Goal: Task Accomplishment & Management: Manage account settings

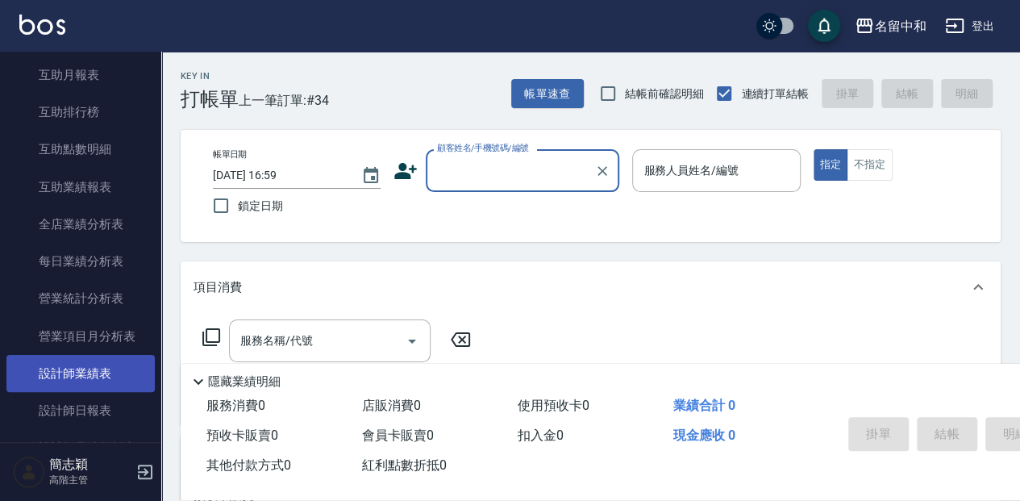
scroll to position [968, 0]
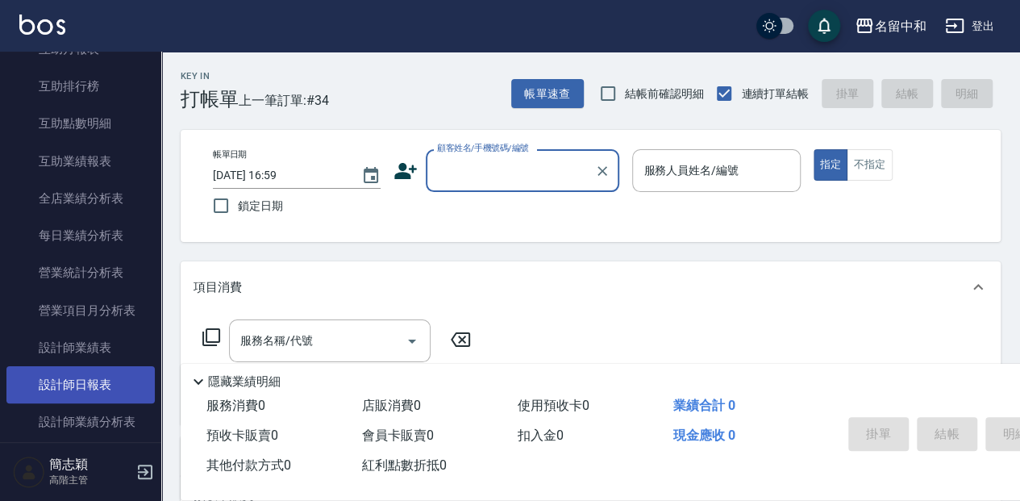
click at [100, 385] on link "設計師日報表" at bounding box center [80, 384] width 148 height 37
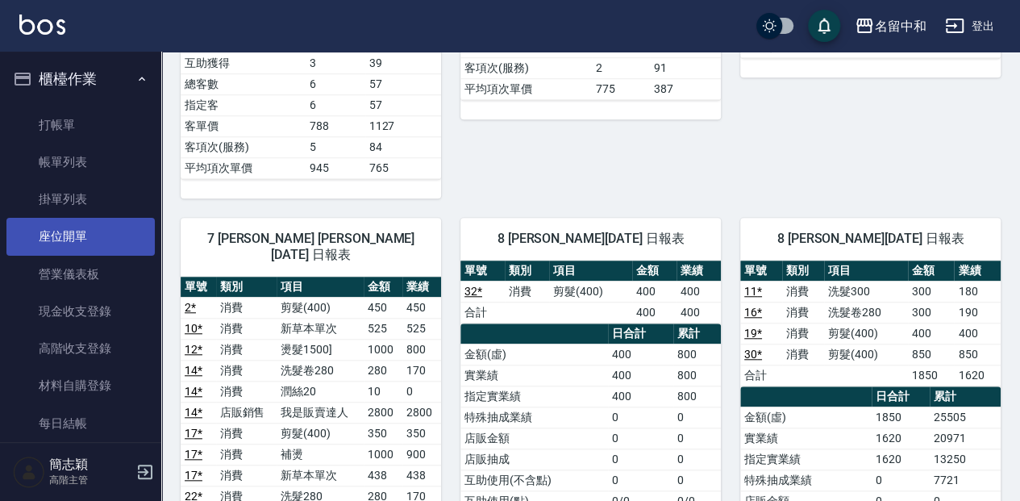
scroll to position [537, 0]
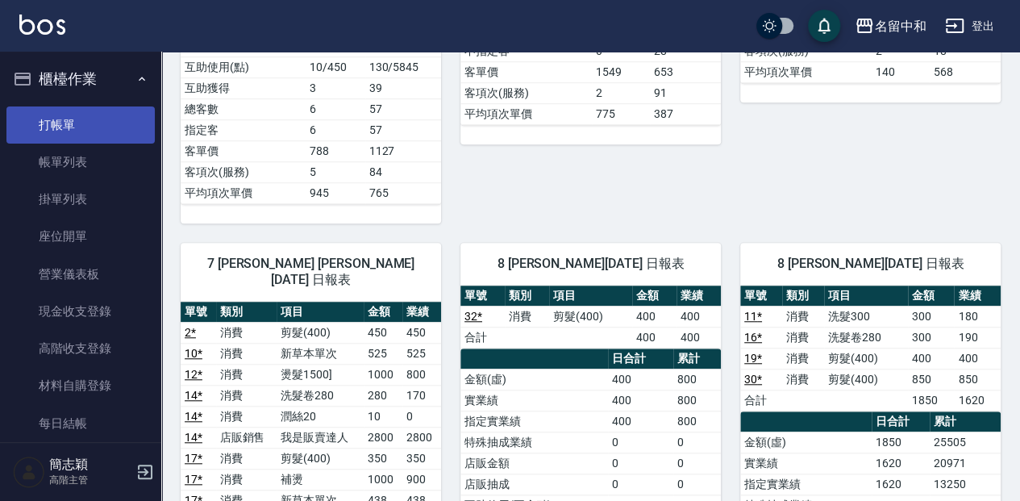
drag, startPoint x: 74, startPoint y: 116, endPoint x: 66, endPoint y: 127, distance: 13.2
click at [74, 116] on link "打帳單" at bounding box center [80, 124] width 148 height 37
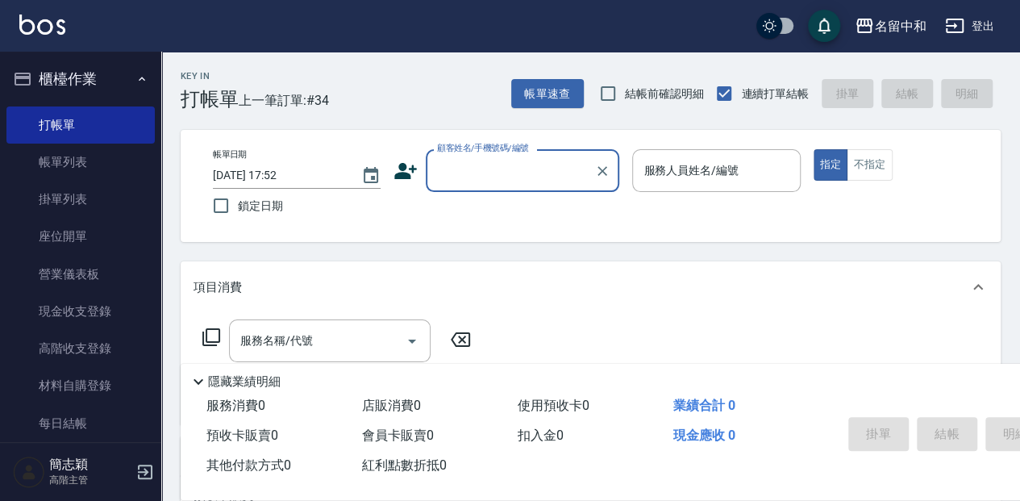
drag, startPoint x: 98, startPoint y: 159, endPoint x: 318, endPoint y: 235, distance: 232.8
click at [98, 158] on link "帳單列表" at bounding box center [80, 162] width 148 height 37
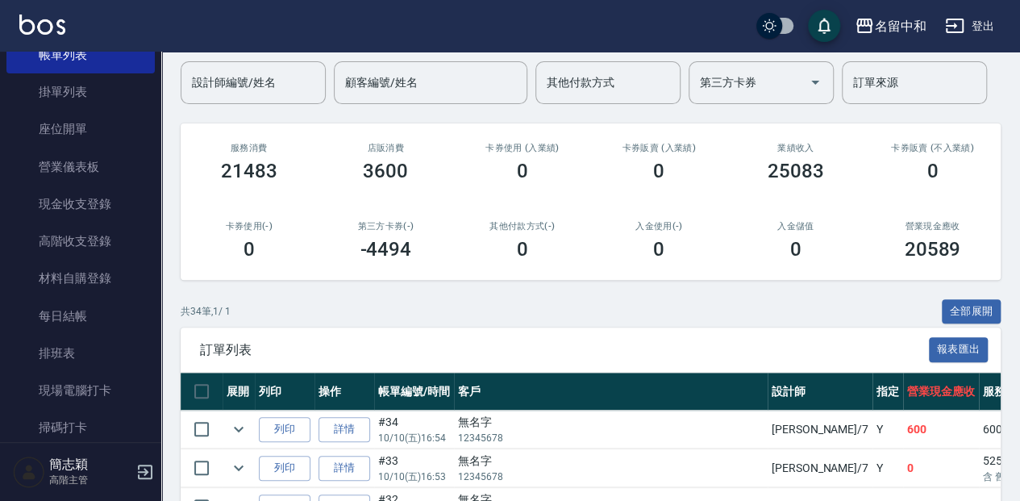
scroll to position [107, 0]
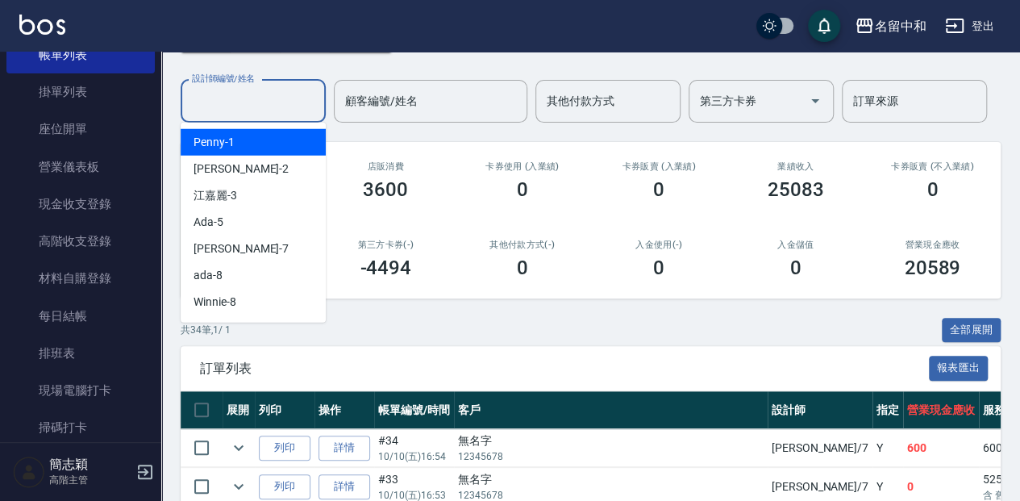
click at [244, 114] on input "設計師編號/姓名" at bounding box center [253, 101] width 131 height 28
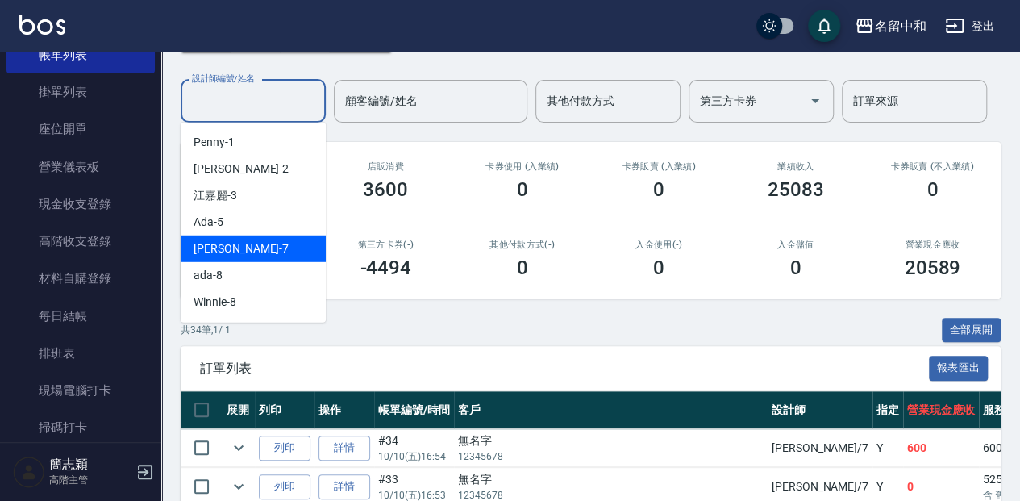
click at [256, 248] on div "[PERSON_NAME] -7" at bounding box center [253, 248] width 145 height 27
type input "[PERSON_NAME]-7"
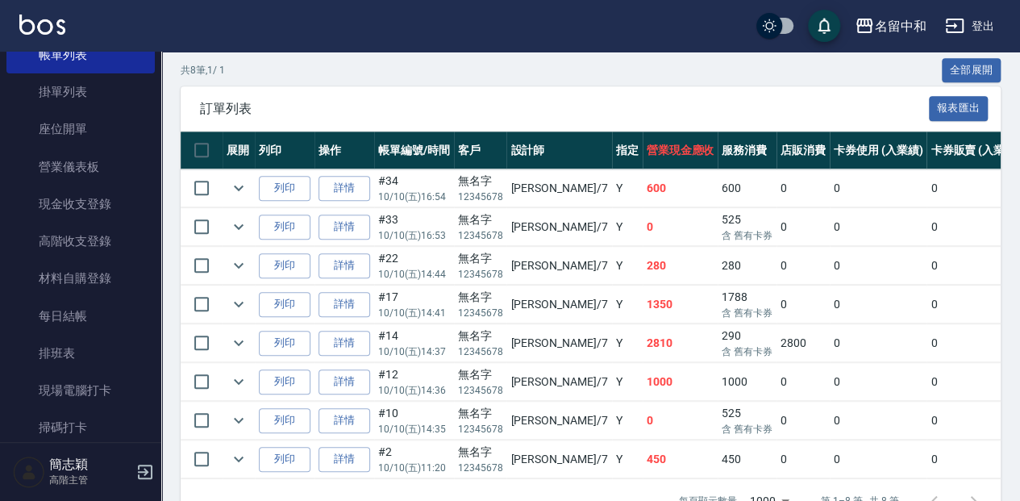
scroll to position [376, 0]
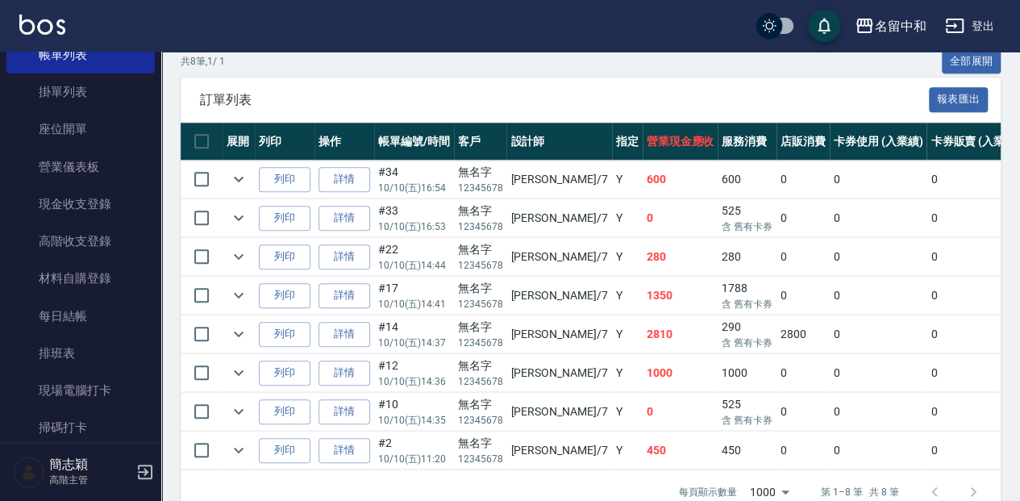
click at [348, 329] on link "詳情" at bounding box center [344, 334] width 52 height 25
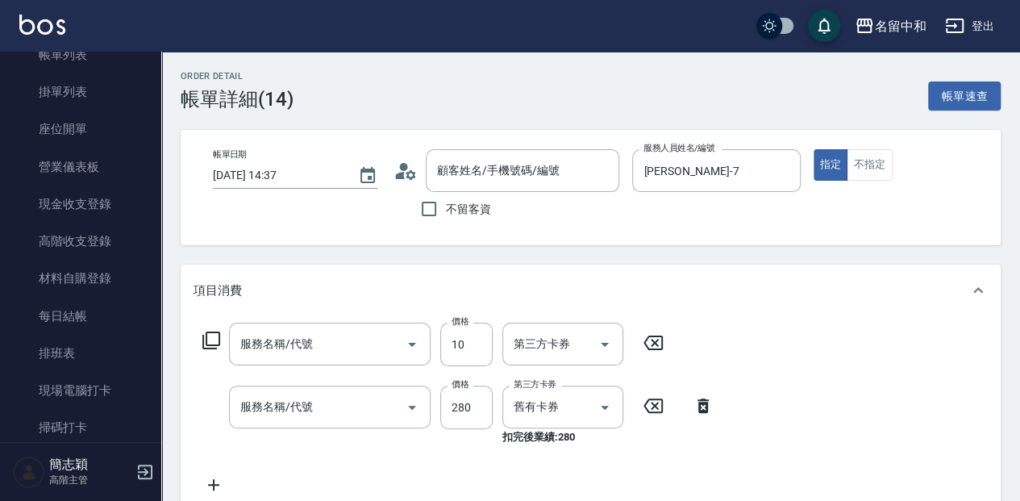
type input "[DATE] 14:37"
type input "[PERSON_NAME]-7"
type input "潤絲20(801)"
type input "洗髮卷280(223)"
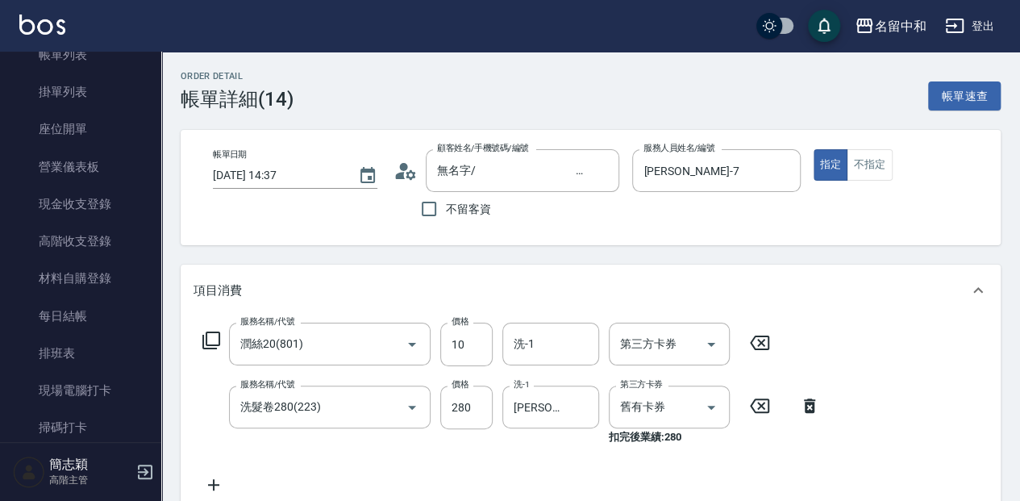
type input "無名字/ 12345678 /null"
type input "我是販賣達人"
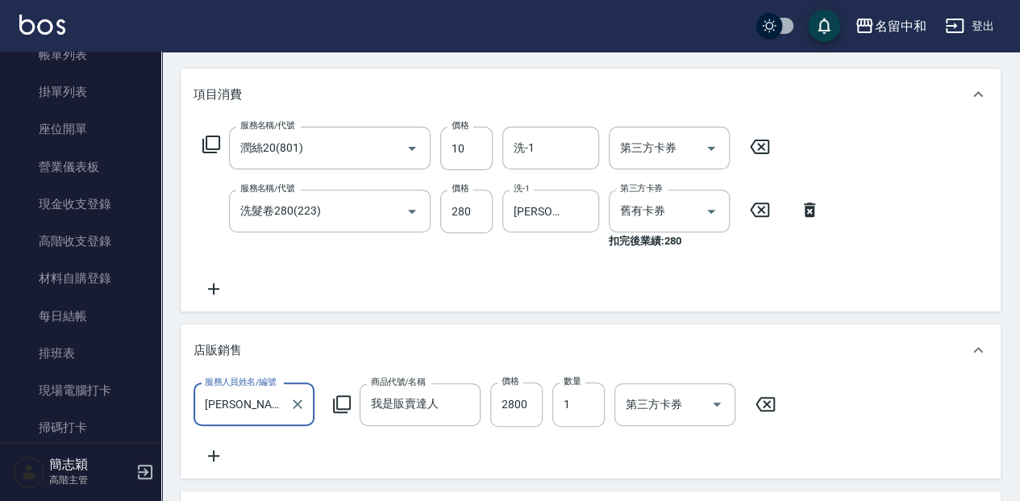
scroll to position [214, 0]
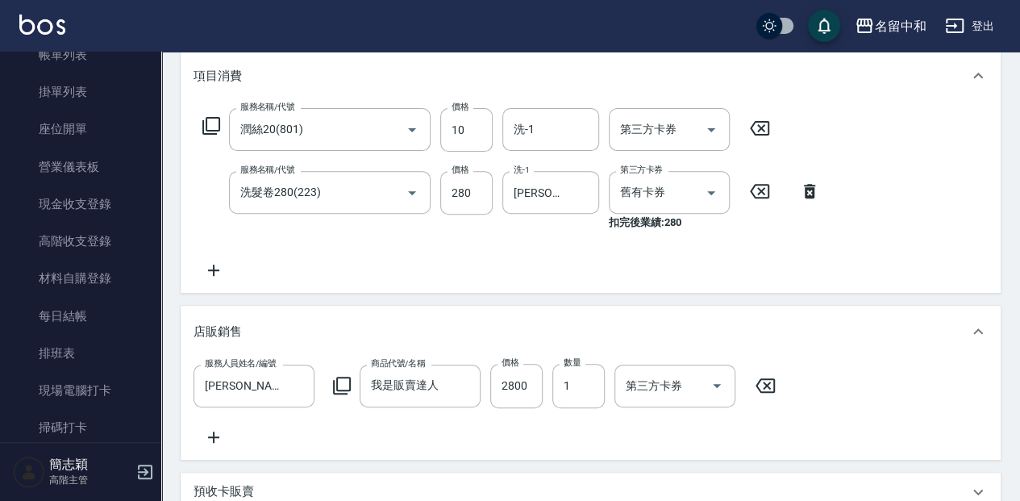
click at [767, 385] on icon at bounding box center [765, 385] width 19 height 15
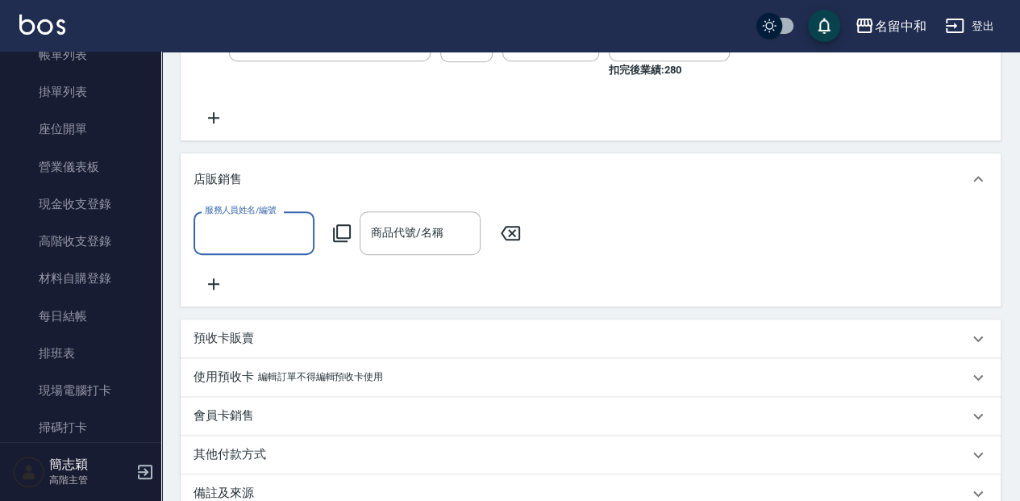
scroll to position [376, 0]
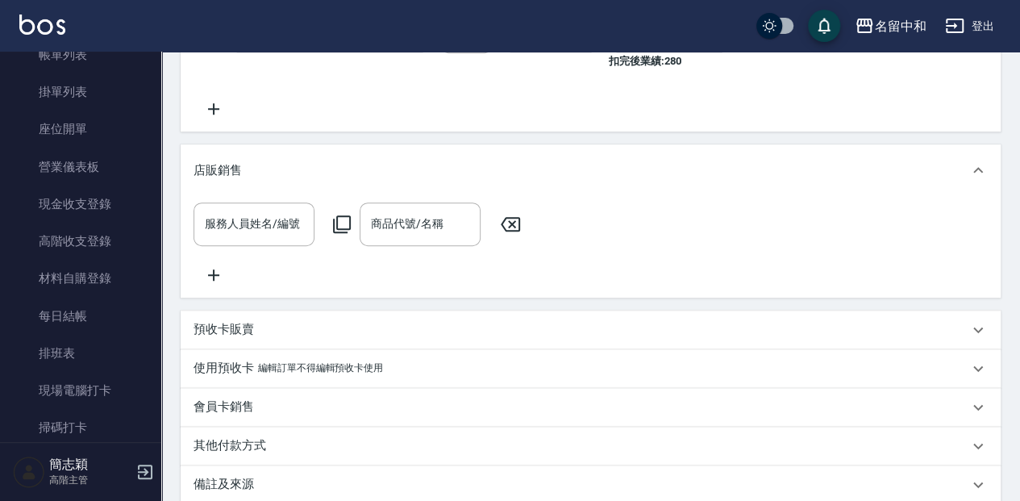
click at [219, 334] on p "預收卡販賣" at bounding box center [224, 329] width 60 height 17
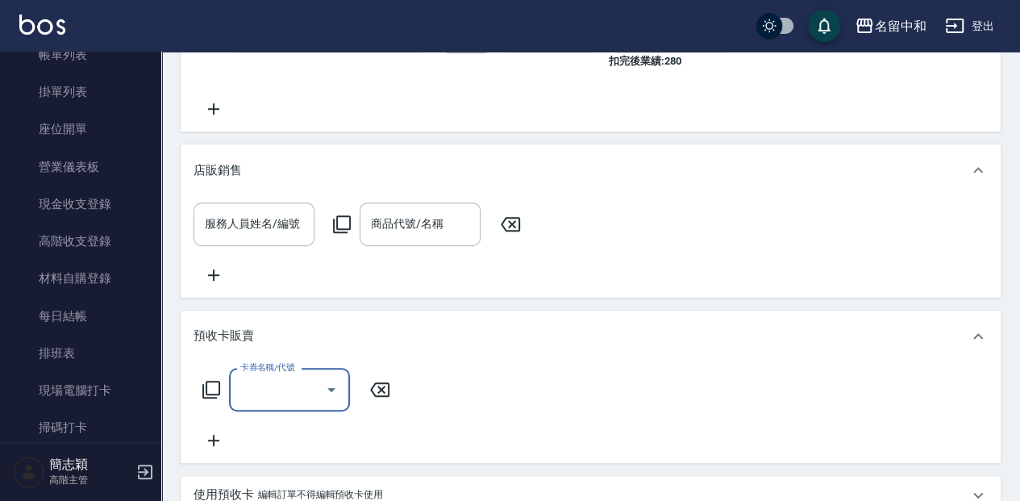
scroll to position [0, 0]
click at [294, 398] on input "卡券名稱/代號" at bounding box center [277, 390] width 82 height 28
click at [282, 463] on span "賣洗髮卡" at bounding box center [289, 465] width 121 height 27
type input "賣洗髮卡(991)"
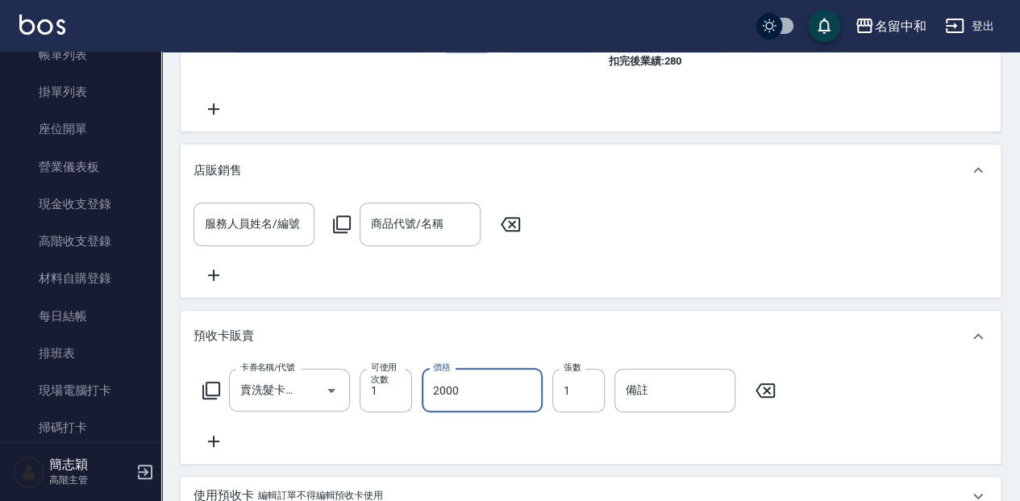
click at [468, 402] on input "2000" at bounding box center [482, 390] width 121 height 44
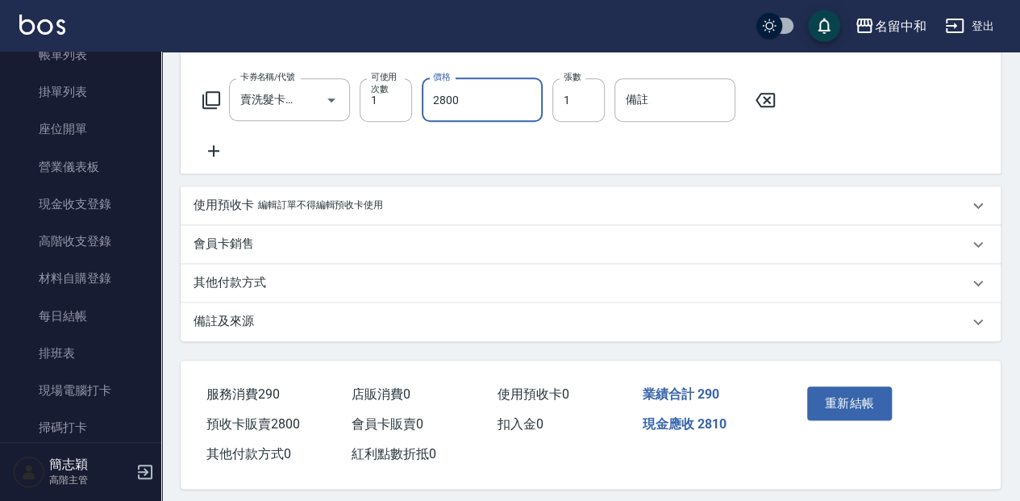
scroll to position [686, 0]
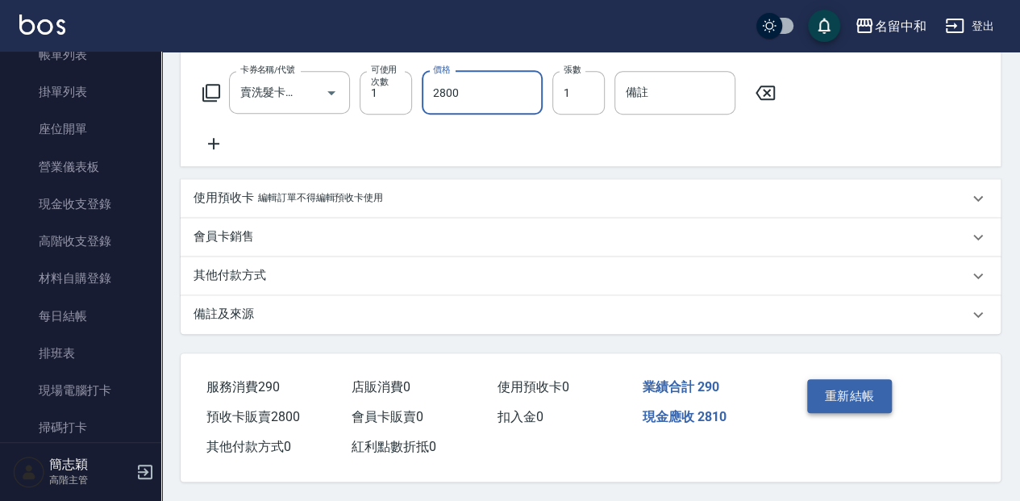
type input "2800"
click at [854, 394] on button "重新結帳" at bounding box center [849, 396] width 85 height 34
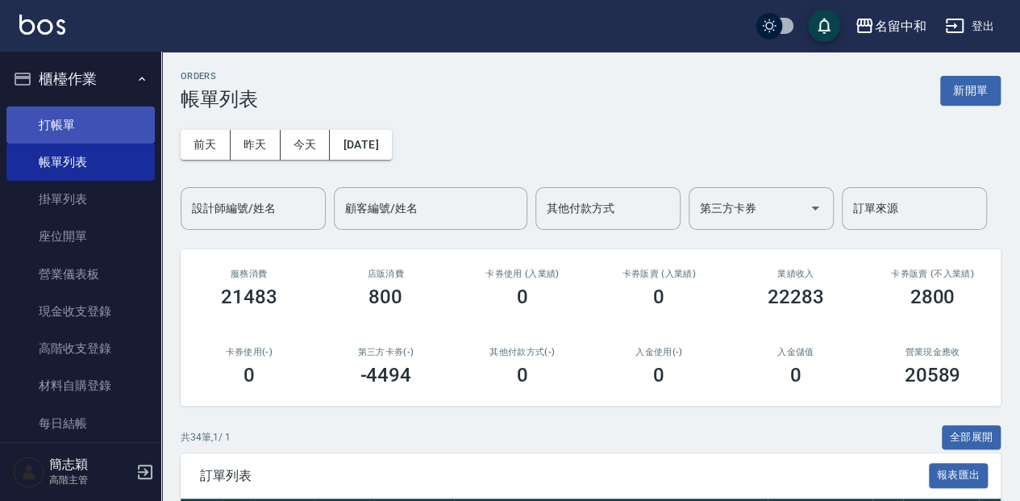
click at [81, 127] on link "打帳單" at bounding box center [80, 124] width 148 height 37
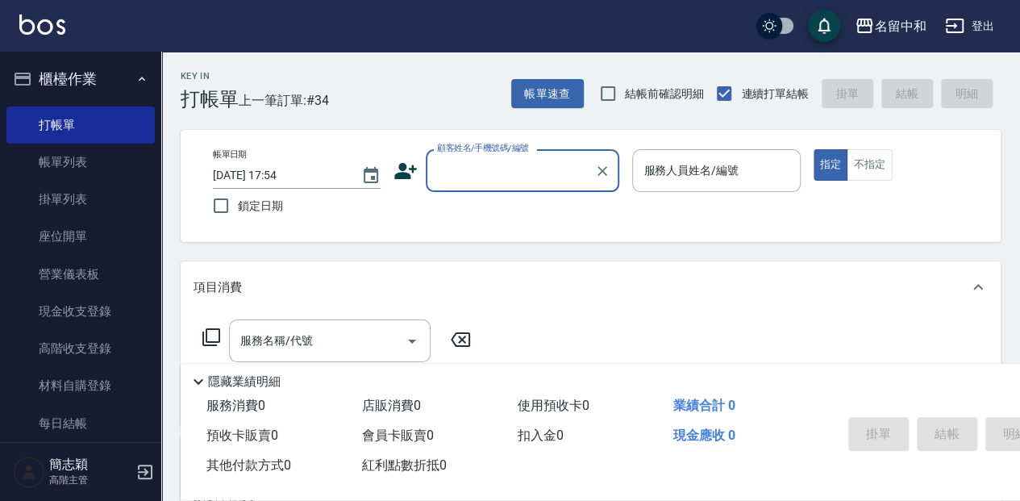
click at [510, 172] on input "顧客姓名/手機號碼/編號" at bounding box center [510, 170] width 155 height 28
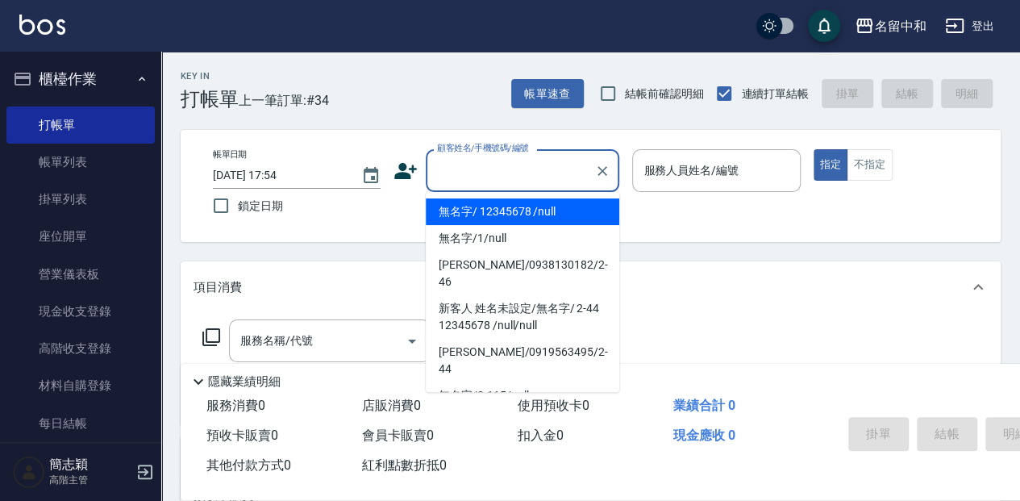
drag, startPoint x: 529, startPoint y: 210, endPoint x: 731, endPoint y: 174, distance: 205.5
click at [531, 210] on li "無名字/ 12345678 /null" at bounding box center [523, 211] width 194 height 27
type input "無名字/ 12345678 /null"
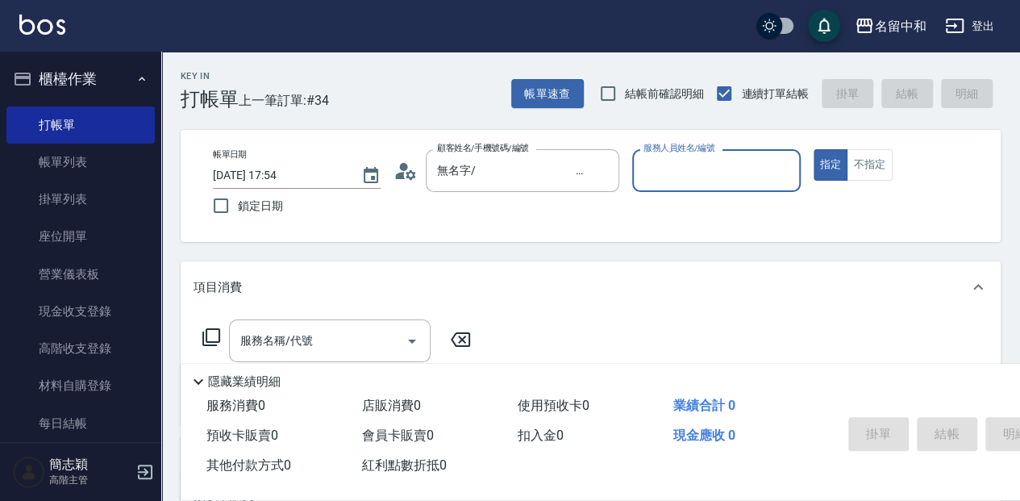
drag, startPoint x: 694, startPoint y: 174, endPoint x: 702, endPoint y: 185, distance: 13.9
click at [694, 174] on input "服務人員姓名/編號" at bounding box center [715, 170] width 153 height 28
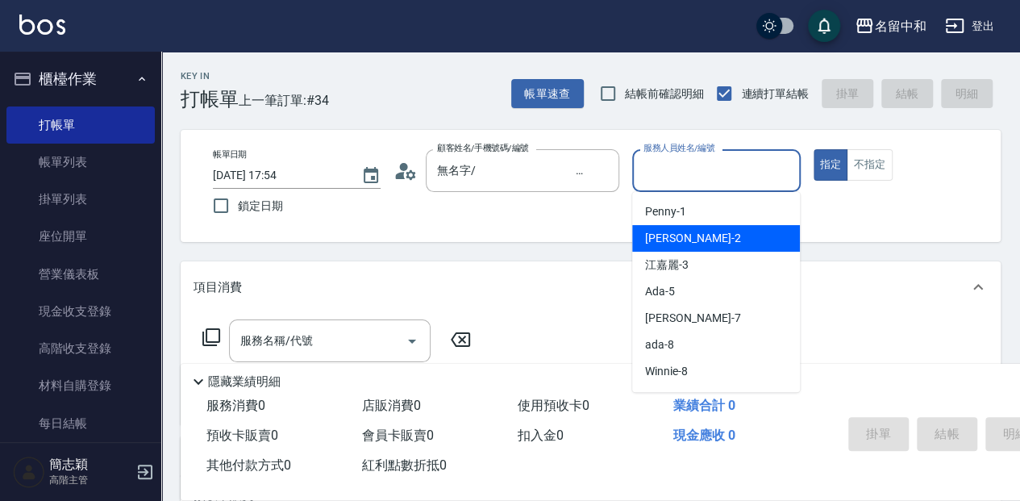
click at [714, 240] on div "[PERSON_NAME] -2" at bounding box center [716, 238] width 168 height 27
type input "[PERSON_NAME]-2"
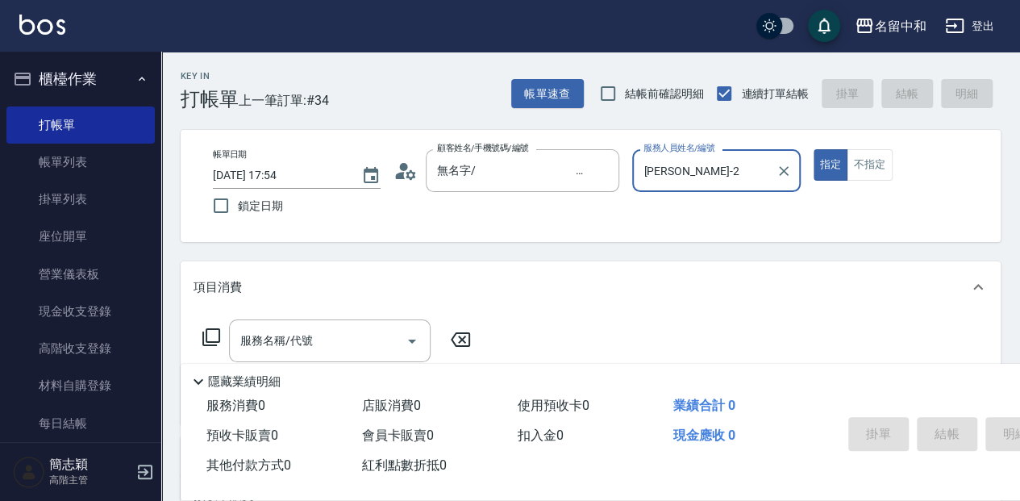
scroll to position [53, 0]
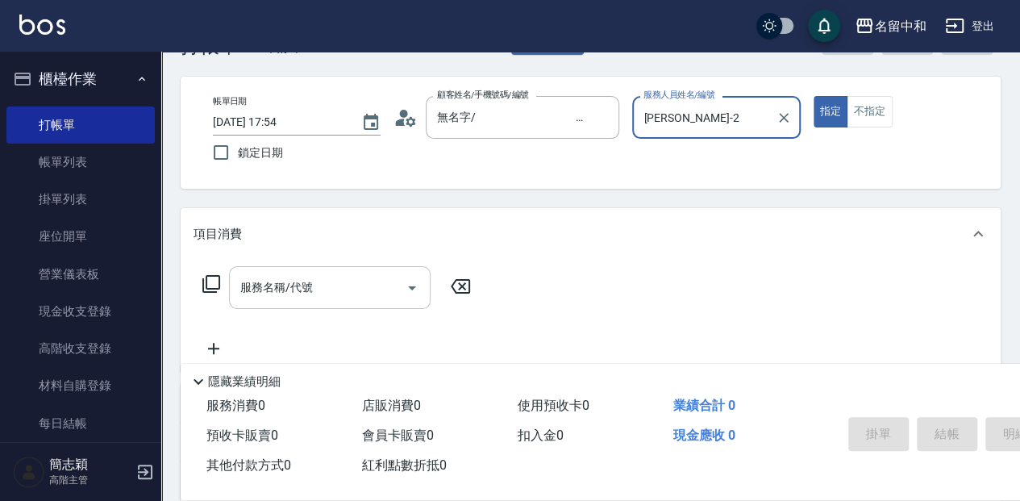
click at [352, 290] on input "服務名稱/代號" at bounding box center [317, 287] width 163 height 28
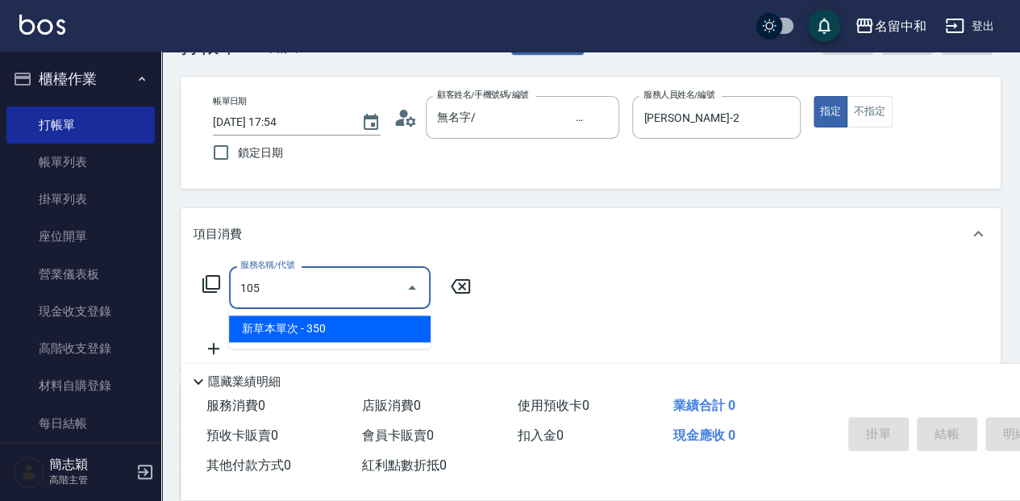
type input "新草本單次(105)"
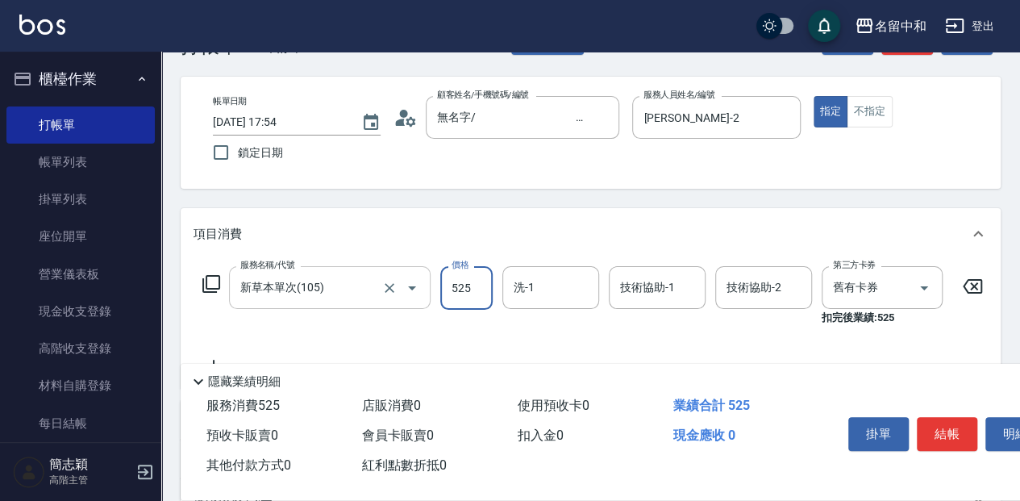
type input "525"
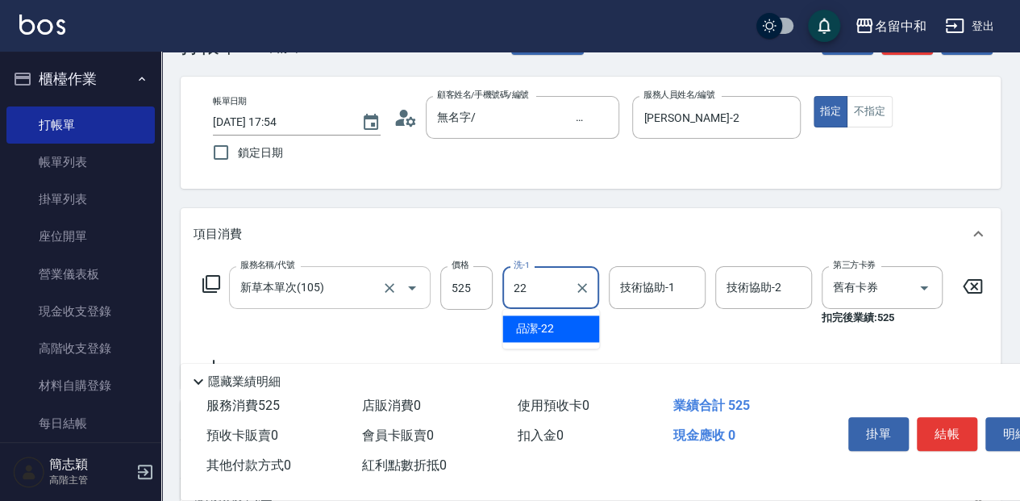
type input "品潔-22"
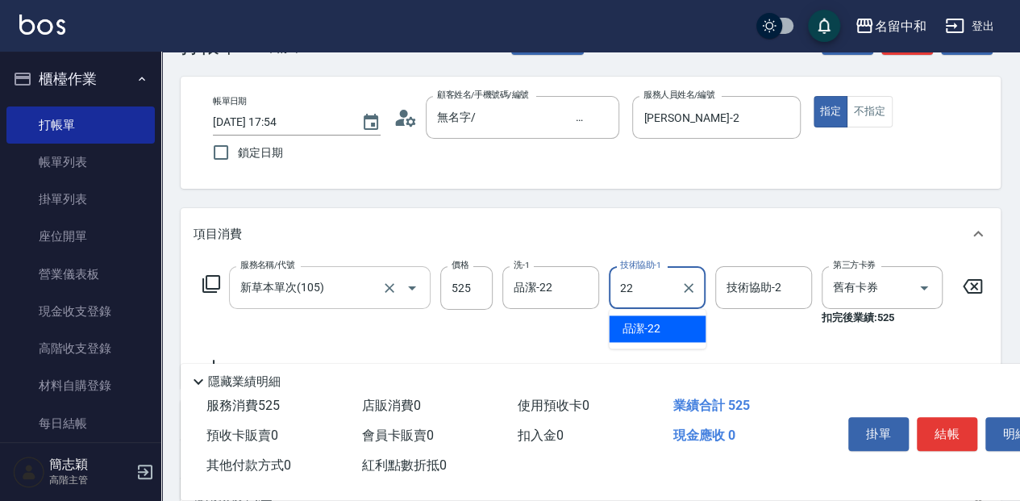
type input "品潔-22"
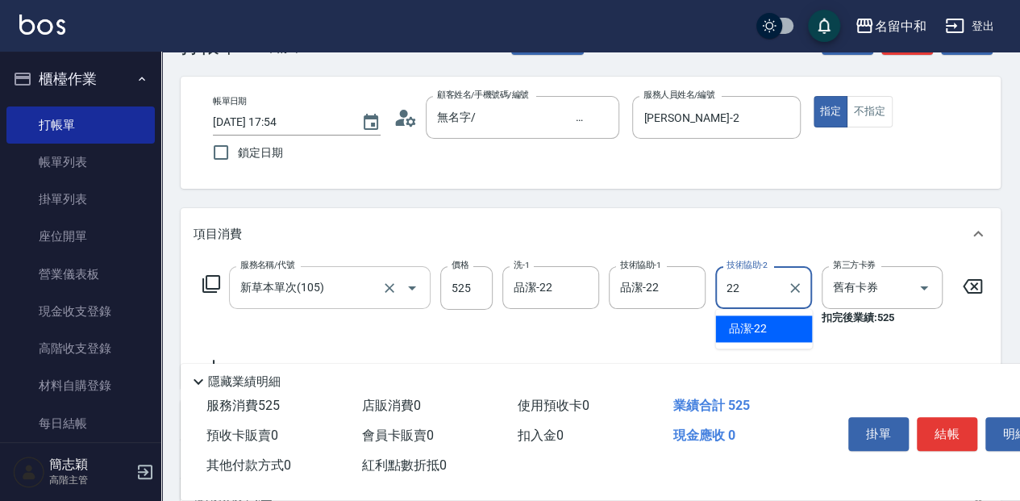
type input "品潔-22"
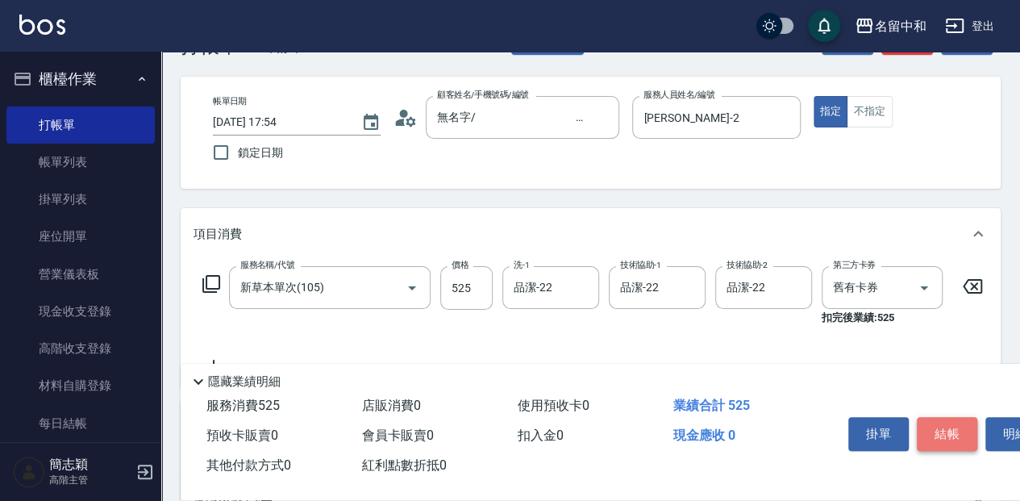
click at [949, 429] on button "結帳" at bounding box center [947, 434] width 60 height 34
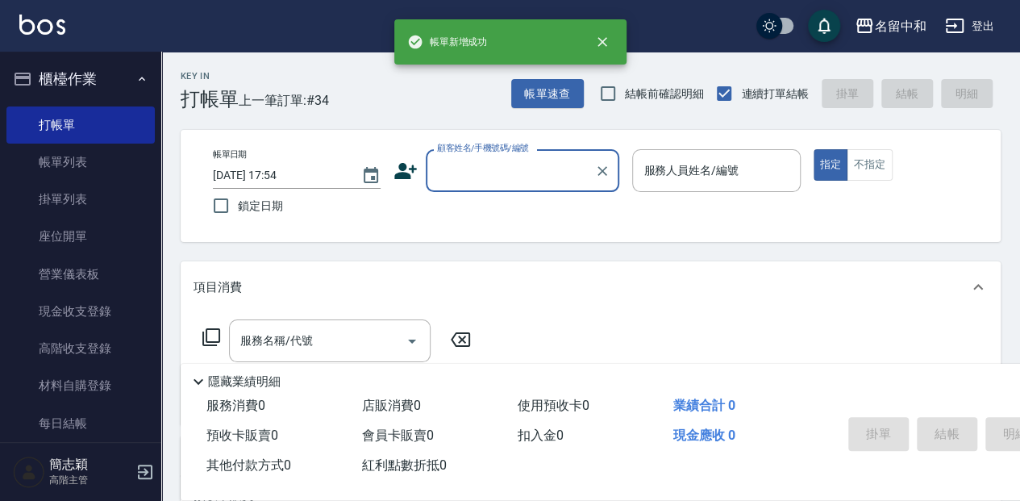
scroll to position [0, 0]
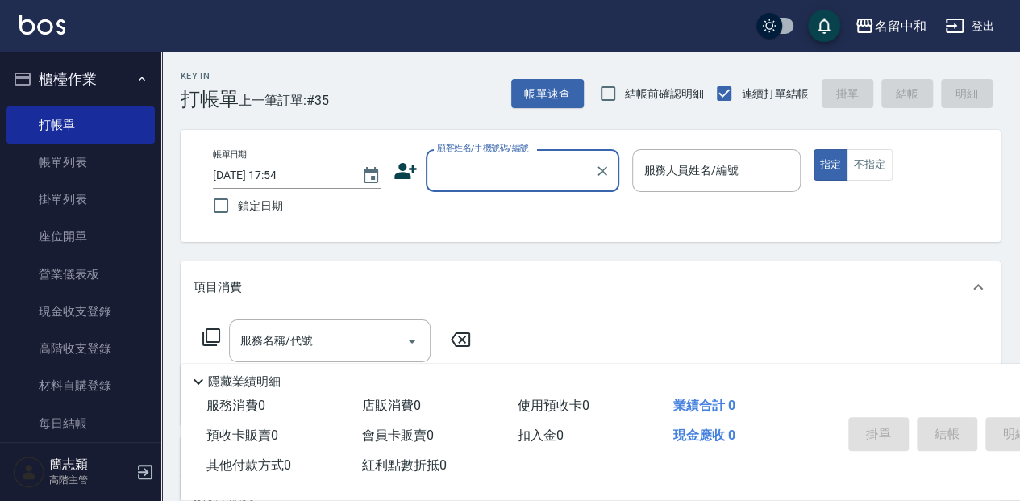
drag, startPoint x: 487, startPoint y: 152, endPoint x: 485, endPoint y: 180, distance: 28.3
click at [485, 151] on label "顧客姓名/手機號碼/編號" at bounding box center [483, 148] width 92 height 12
click at [485, 156] on input "顧客姓名/手機號碼/編號" at bounding box center [510, 170] width 155 height 28
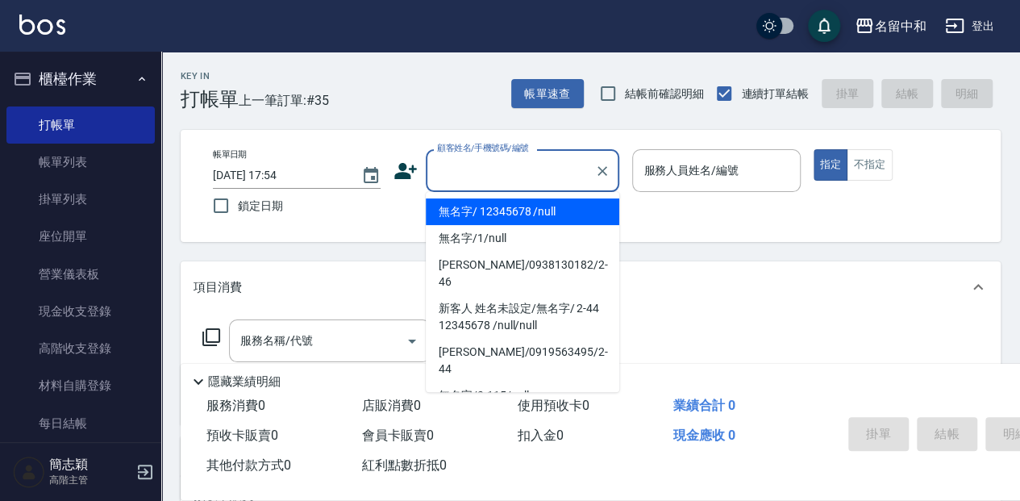
click at [479, 168] on input "顧客姓名/手機號碼/編號" at bounding box center [510, 170] width 155 height 28
click at [499, 202] on li "無名字/ 12345678 /null" at bounding box center [523, 211] width 194 height 27
type input "無名字/ 12345678 /null"
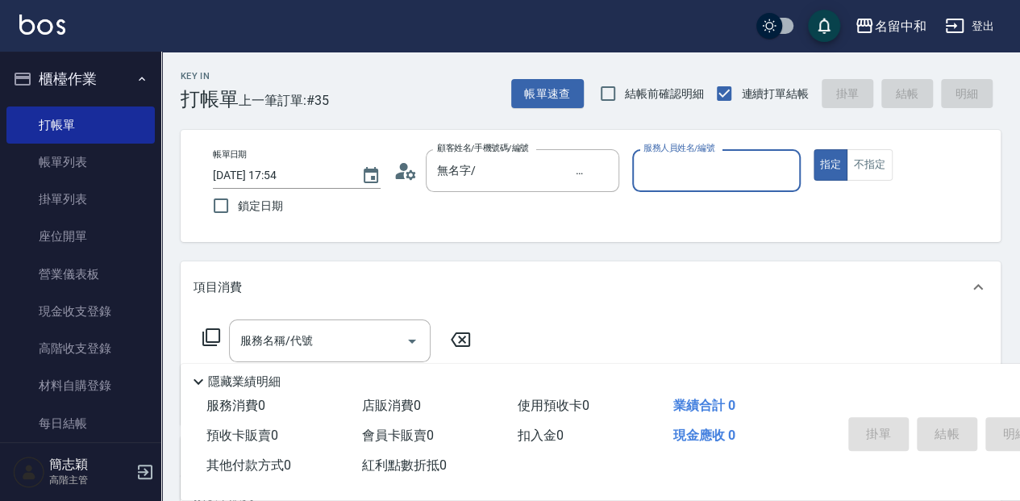
click at [686, 170] on input "服務人員姓名/編號" at bounding box center [715, 170] width 153 height 28
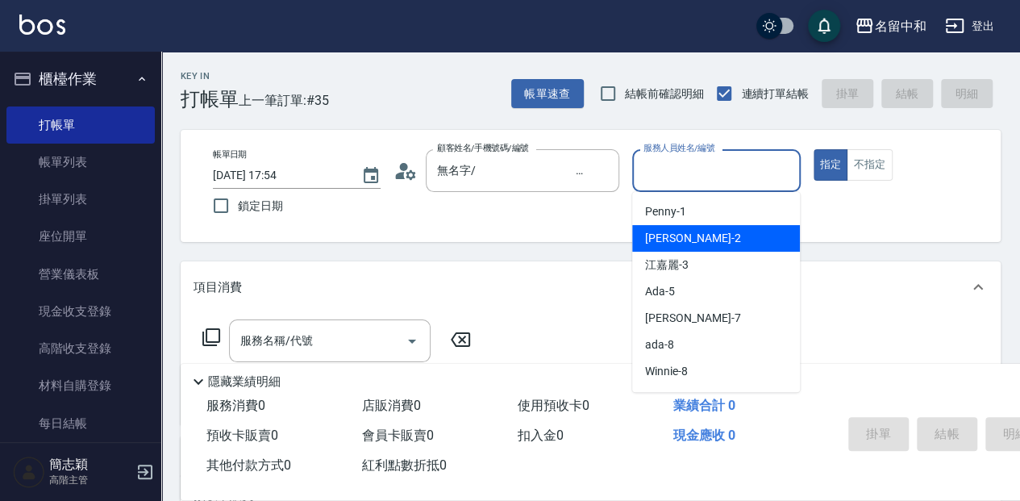
click at [703, 239] on div "[PERSON_NAME] -2" at bounding box center [716, 238] width 168 height 27
type input "[PERSON_NAME]-2"
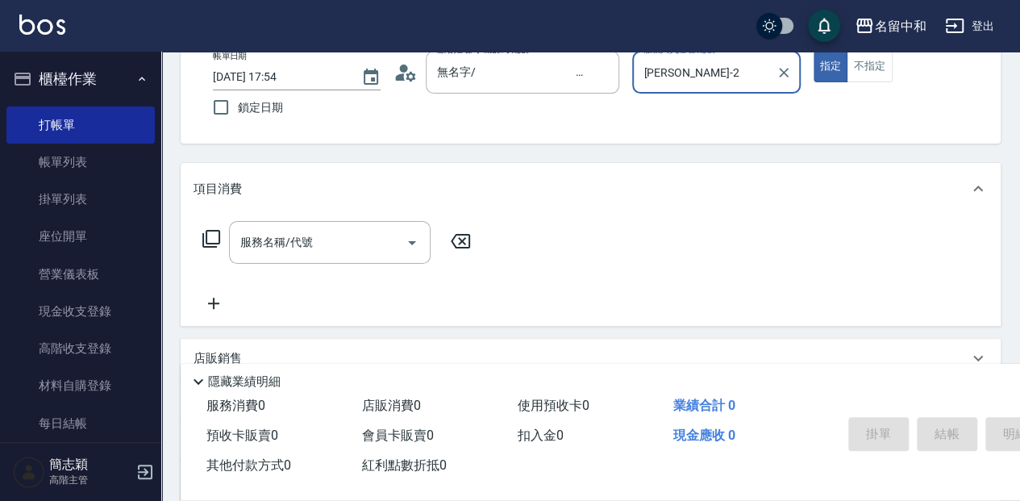
scroll to position [107, 0]
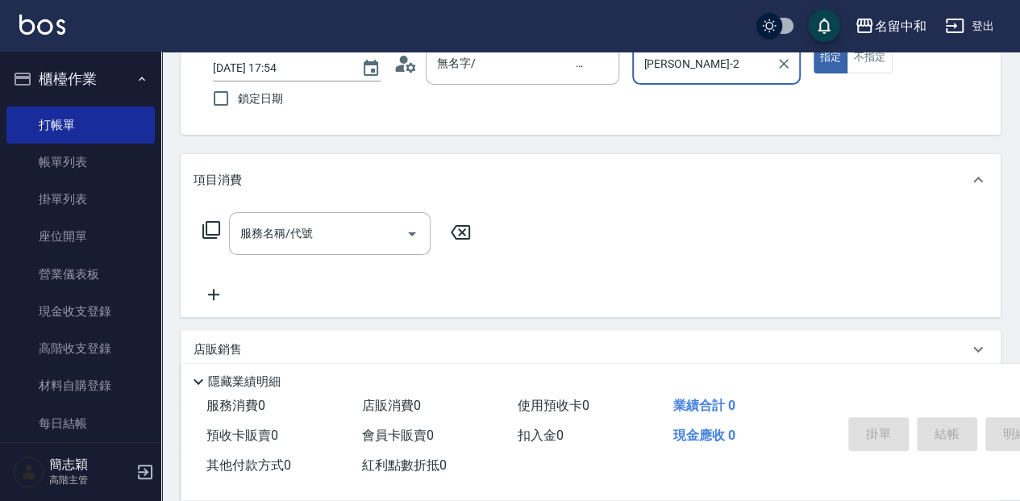
drag, startPoint x: 306, startPoint y: 245, endPoint x: 424, endPoint y: 285, distance: 125.2
click at [313, 248] on div "服務名稱/代號" at bounding box center [330, 233] width 202 height 43
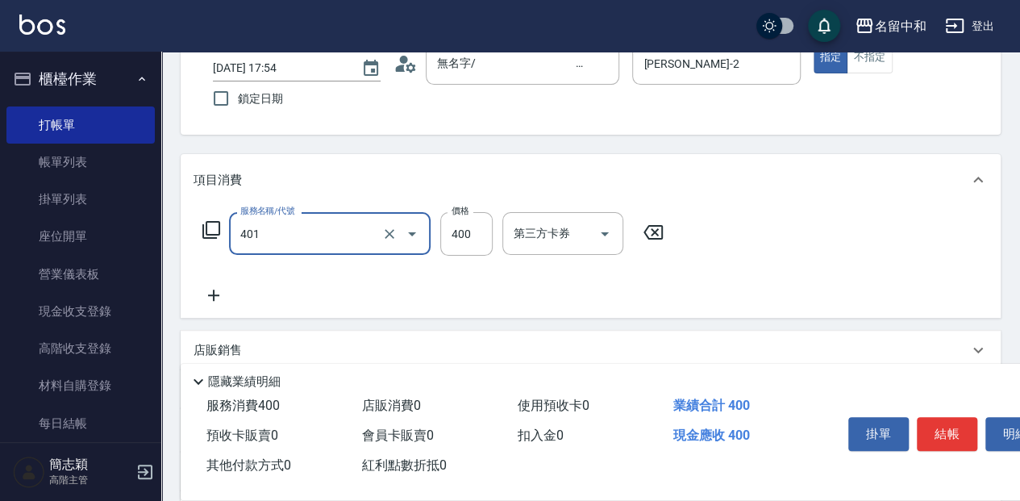
type input "剪髮(400)(401)"
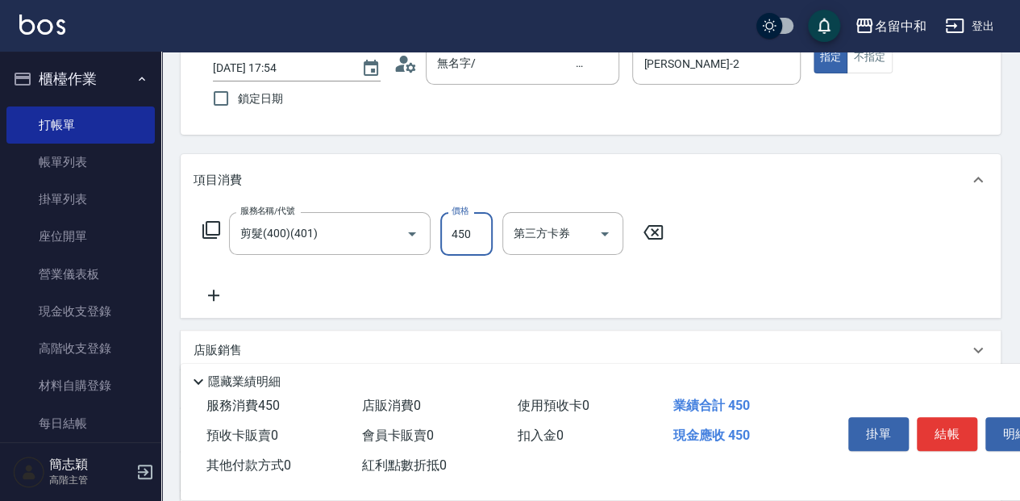
type input "450"
click at [936, 435] on button "結帳" at bounding box center [947, 434] width 60 height 34
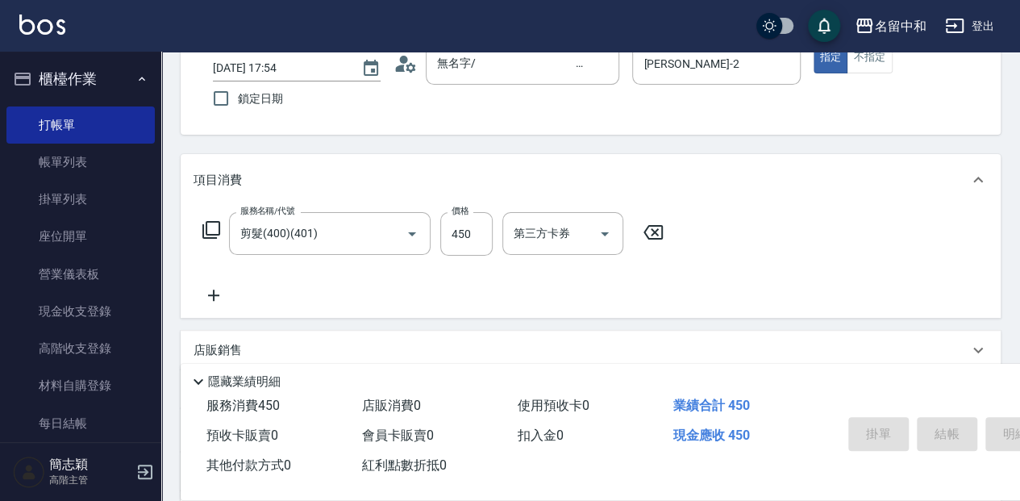
type input "[DATE] 17:55"
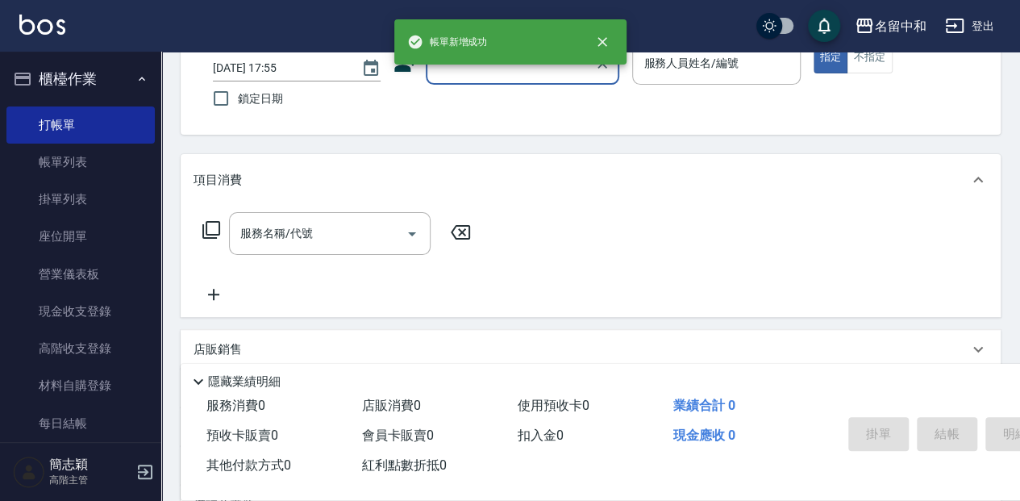
scroll to position [0, 0]
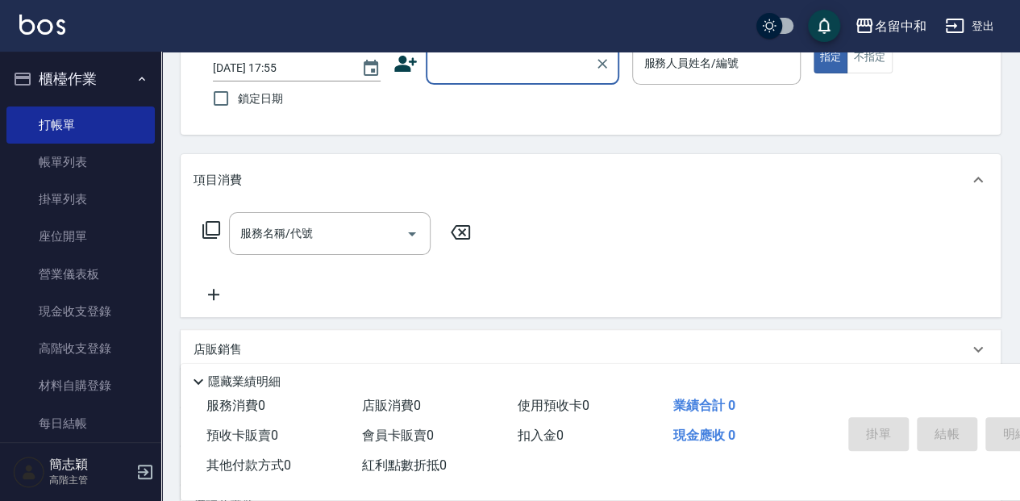
click at [476, 79] on div "顧客姓名/手機號碼/編號" at bounding box center [523, 63] width 194 height 43
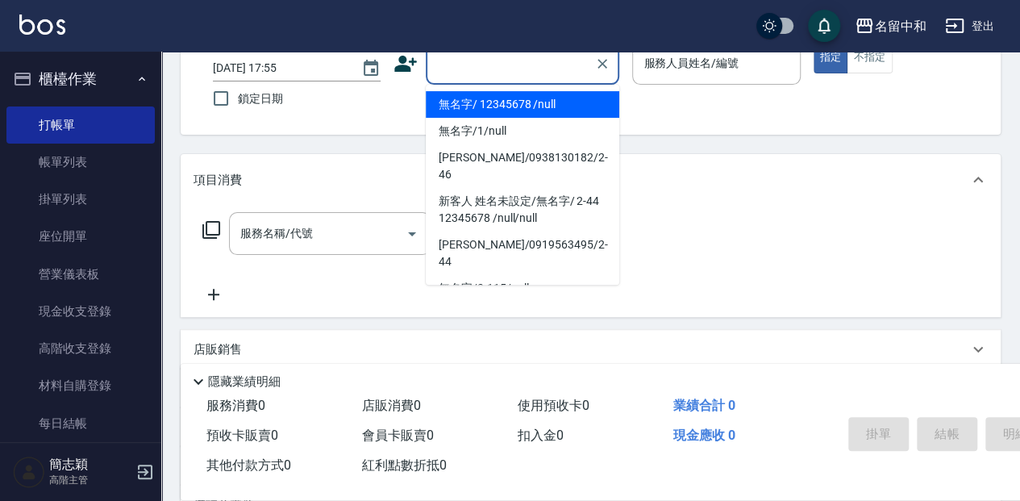
drag, startPoint x: 481, startPoint y: 99, endPoint x: 693, endPoint y: 87, distance: 213.2
click at [482, 100] on li "無名字/ 12345678 /null" at bounding box center [523, 104] width 194 height 27
type input "無名字/ 12345678 /null"
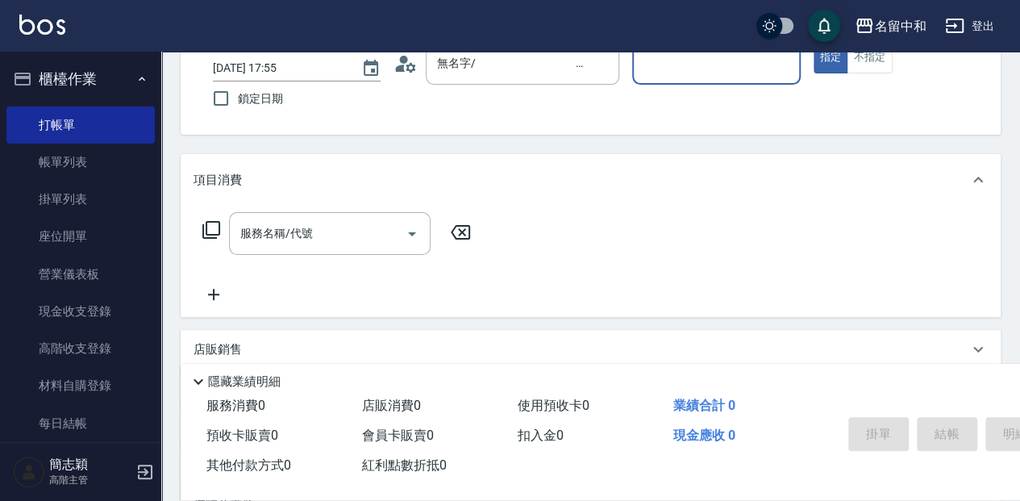
click at [686, 73] on input "服務人員姓名/編號" at bounding box center [715, 63] width 153 height 28
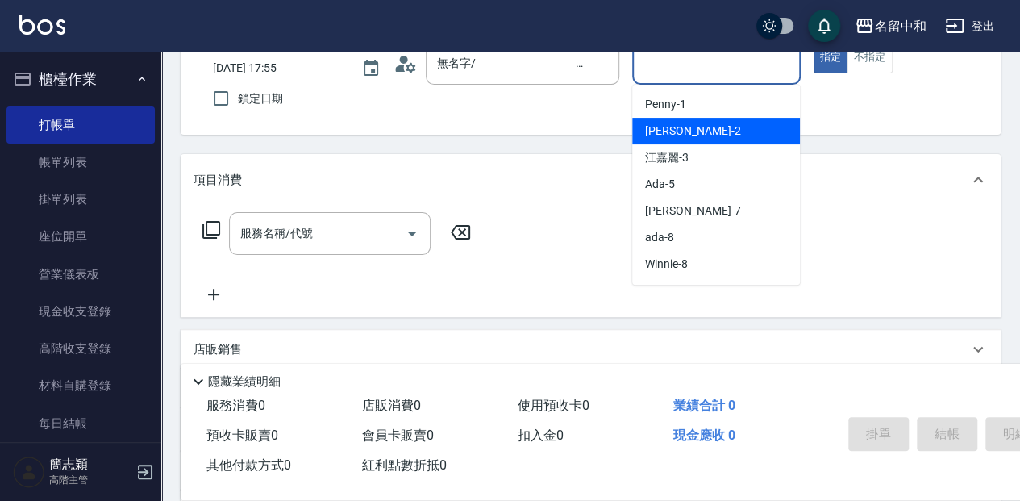
click at [696, 139] on div "[PERSON_NAME] -2" at bounding box center [716, 131] width 168 height 27
type input "[PERSON_NAME]-2"
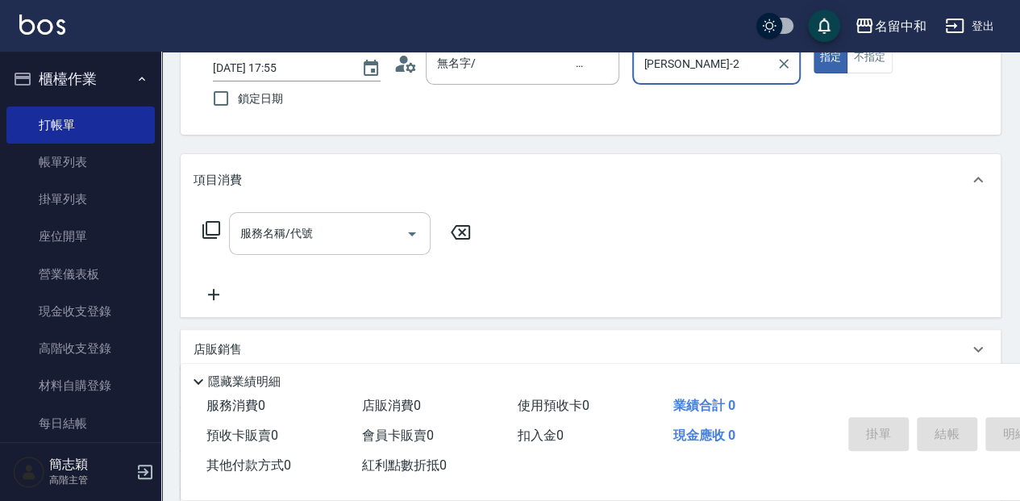
click at [289, 239] on input "服務名稱/代號" at bounding box center [317, 233] width 163 height 28
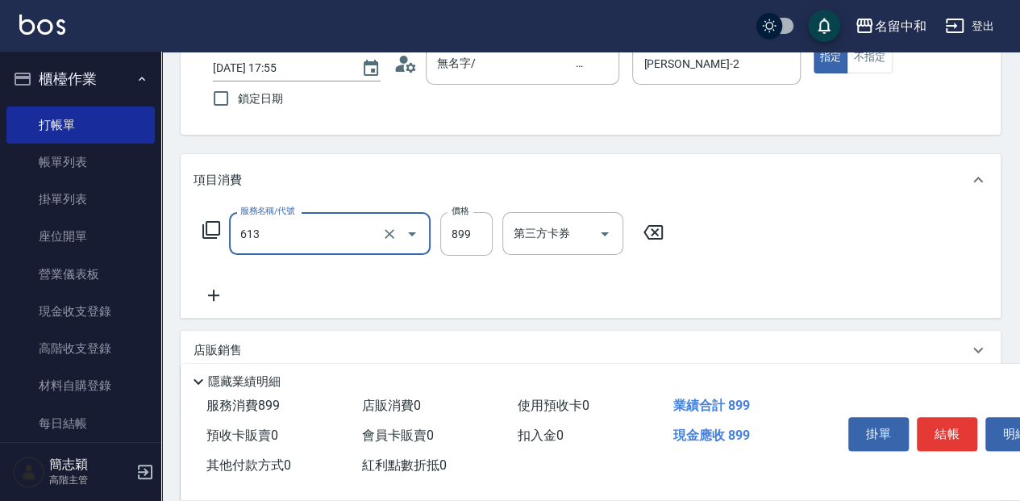
type input "5G護髮(613)"
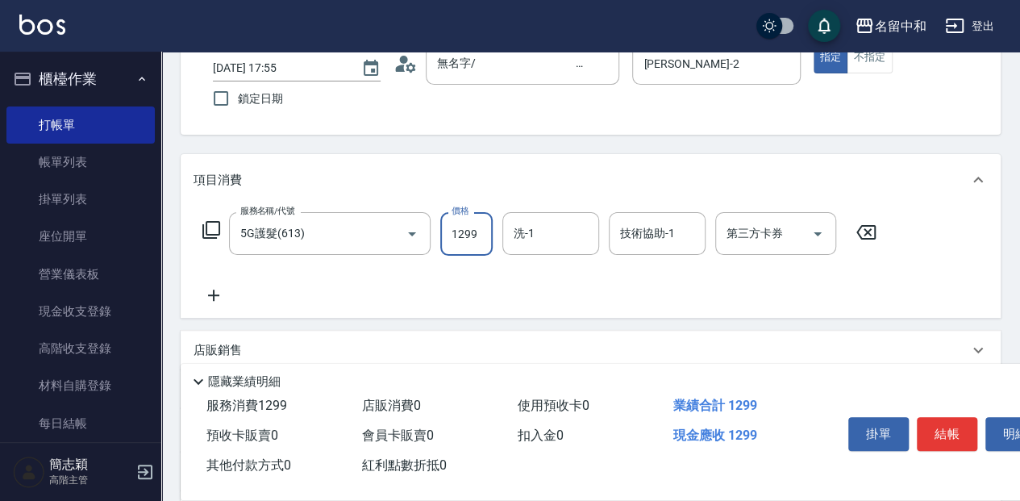
type input "1299"
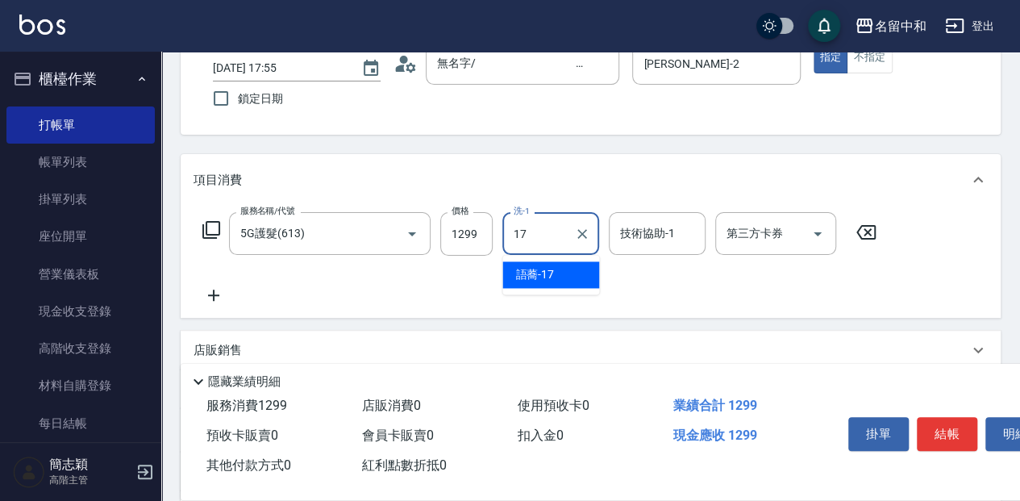
type input "語蕎-17"
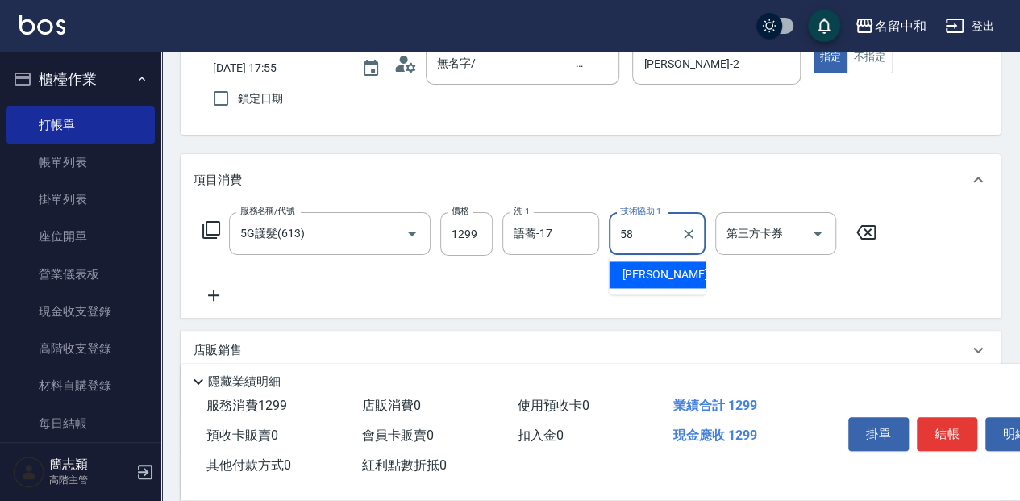
type input "[PERSON_NAME]-58"
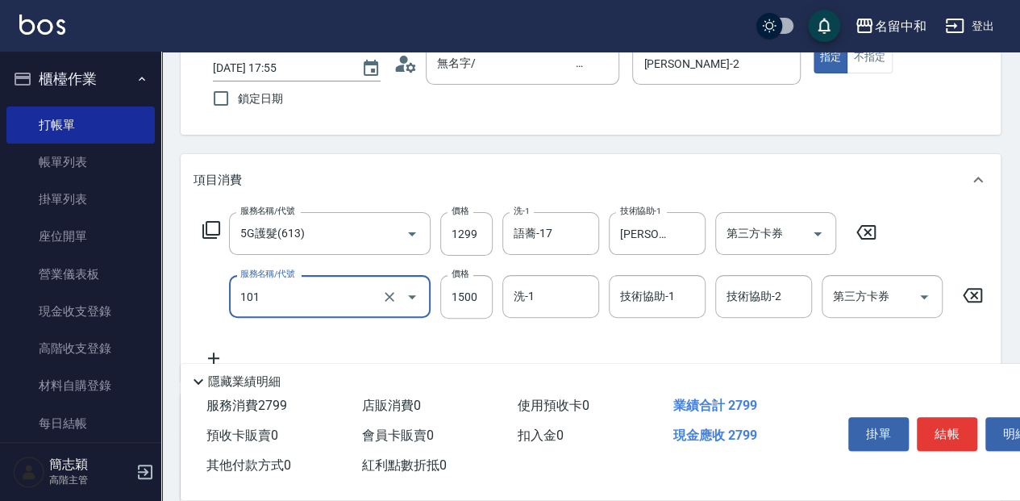
type input "草本頭皮(101)"
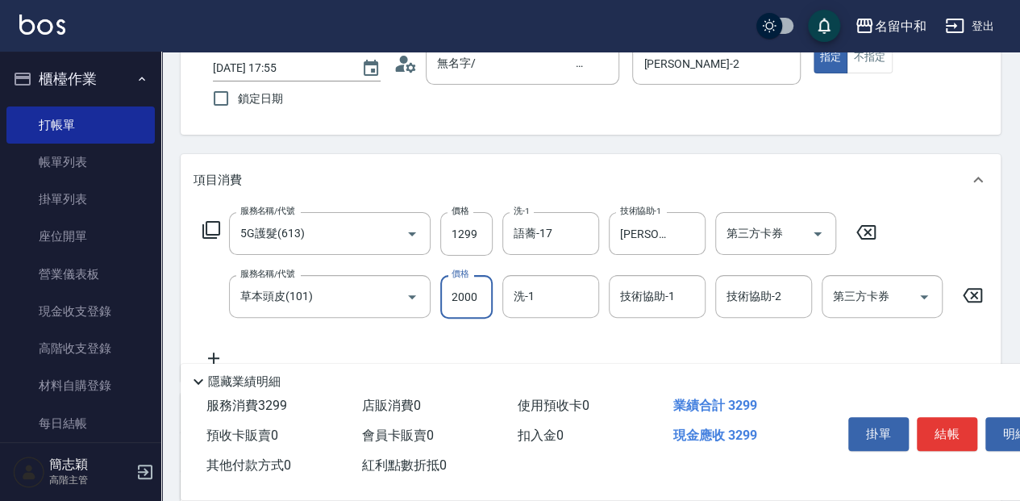
type input "2000"
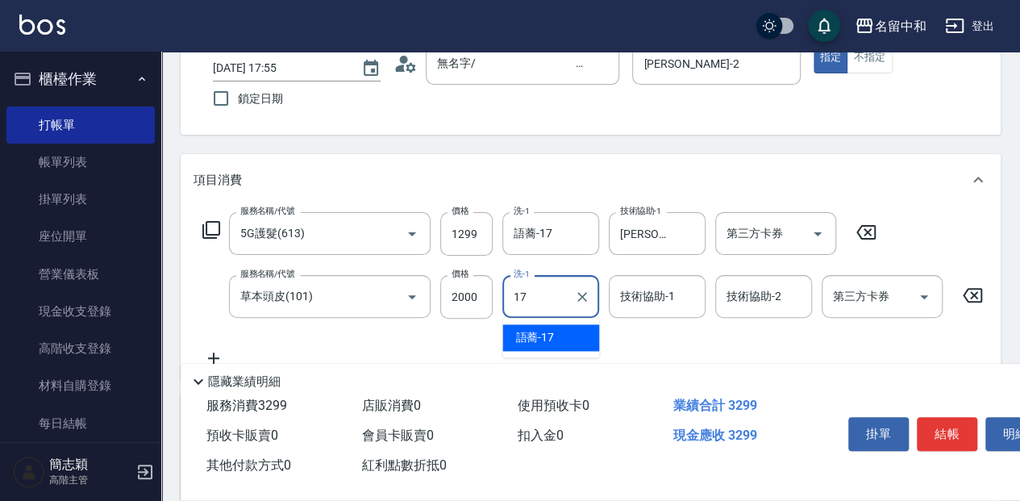
type input "語蕎-17"
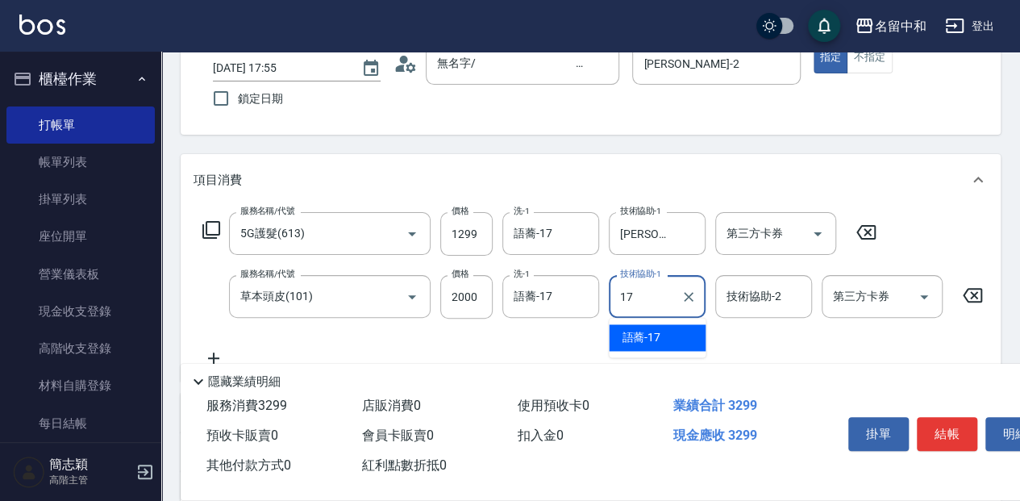
type input "語蕎-17"
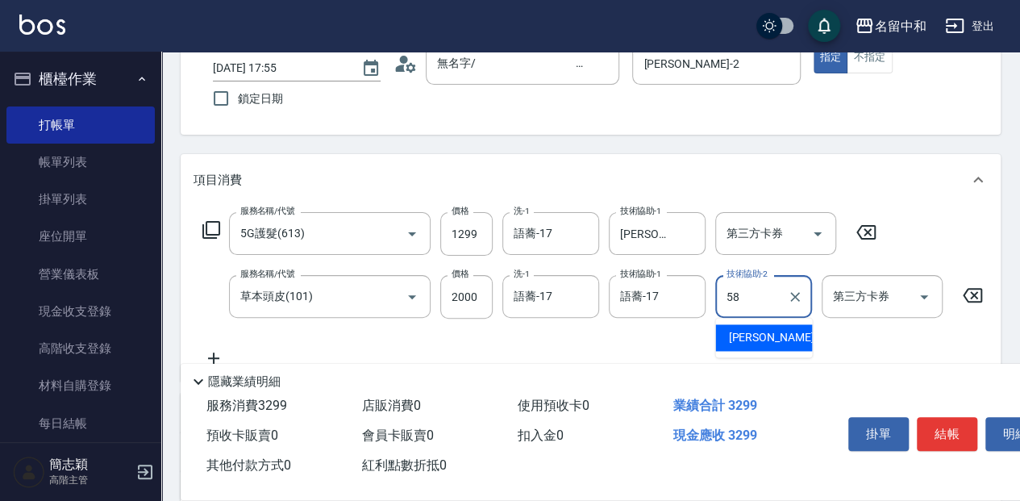
type input "[PERSON_NAME]-58"
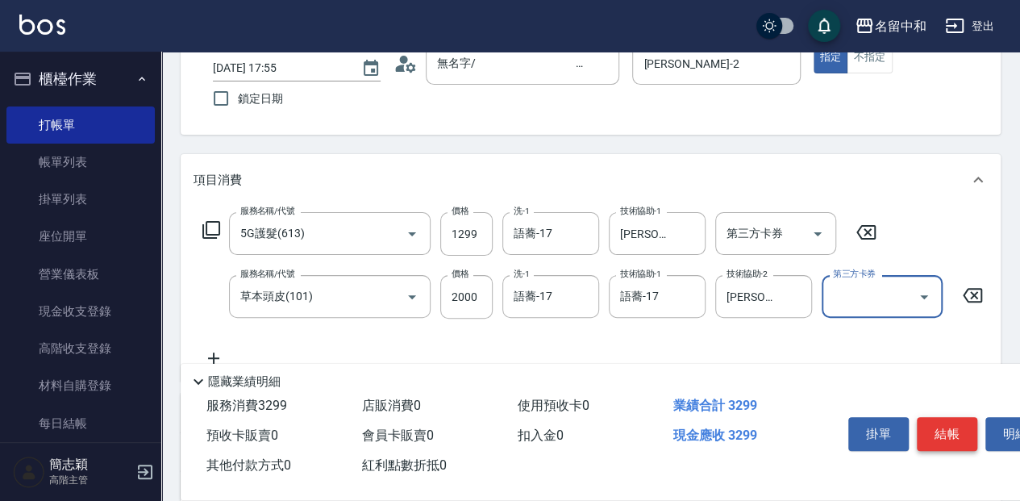
click at [937, 432] on button "結帳" at bounding box center [947, 434] width 60 height 34
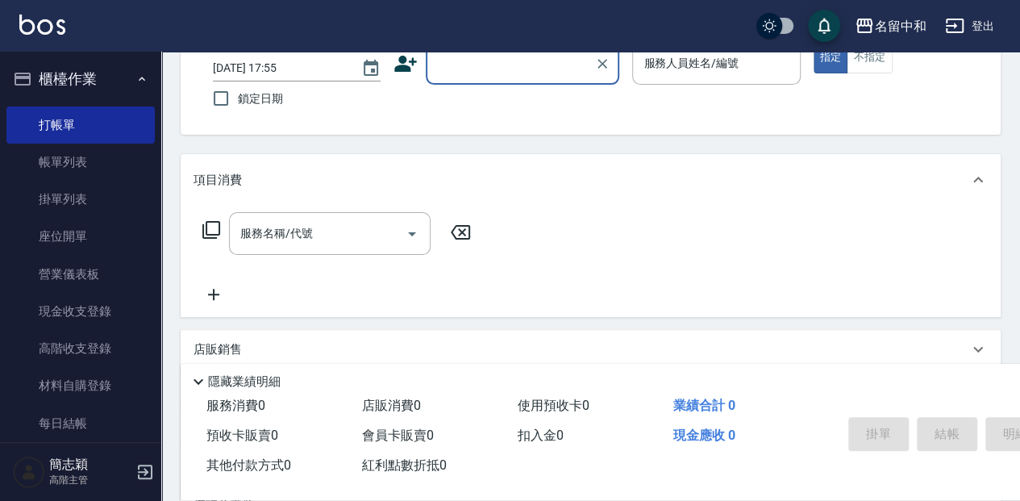
click at [489, 68] on input "顧客姓名/手機號碼/編號" at bounding box center [510, 63] width 155 height 28
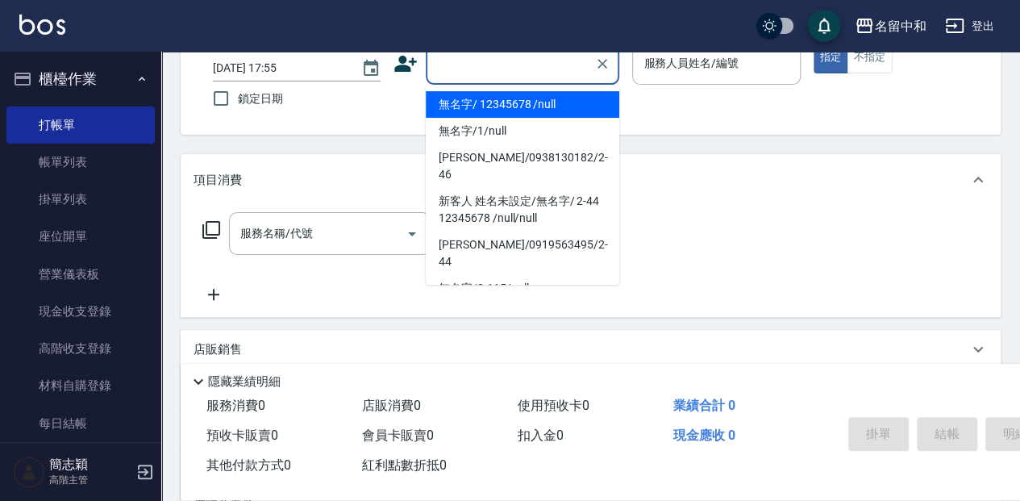
click at [518, 109] on li "無名字/ 12345678 /null" at bounding box center [523, 104] width 194 height 27
type input "無名字/ 12345678 /null"
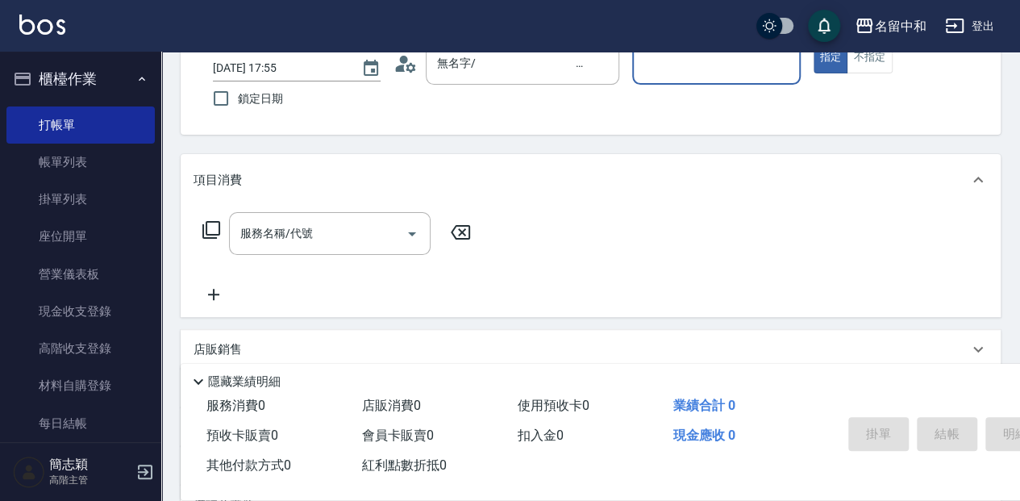
click at [708, 60] on input "服務人員姓名/編號" at bounding box center [715, 63] width 153 height 28
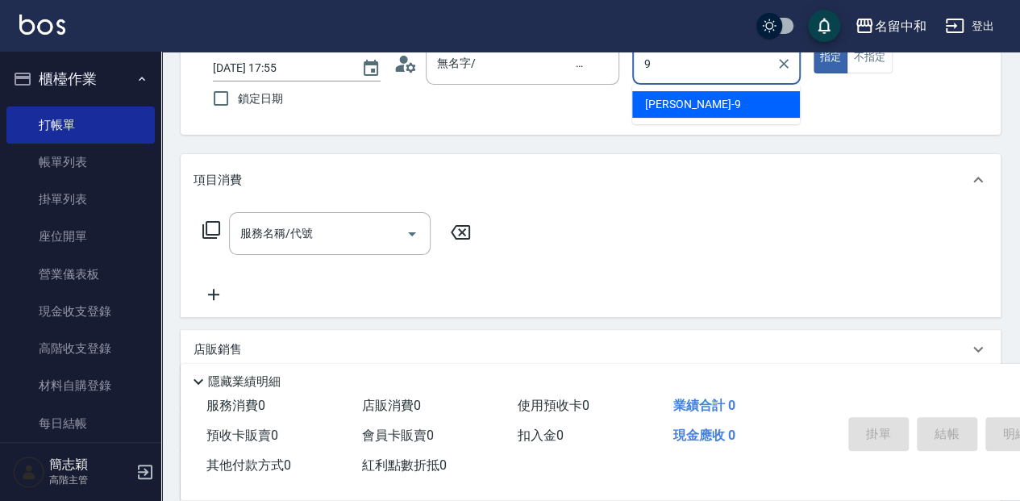
type input "[PERSON_NAME]-9"
type button "true"
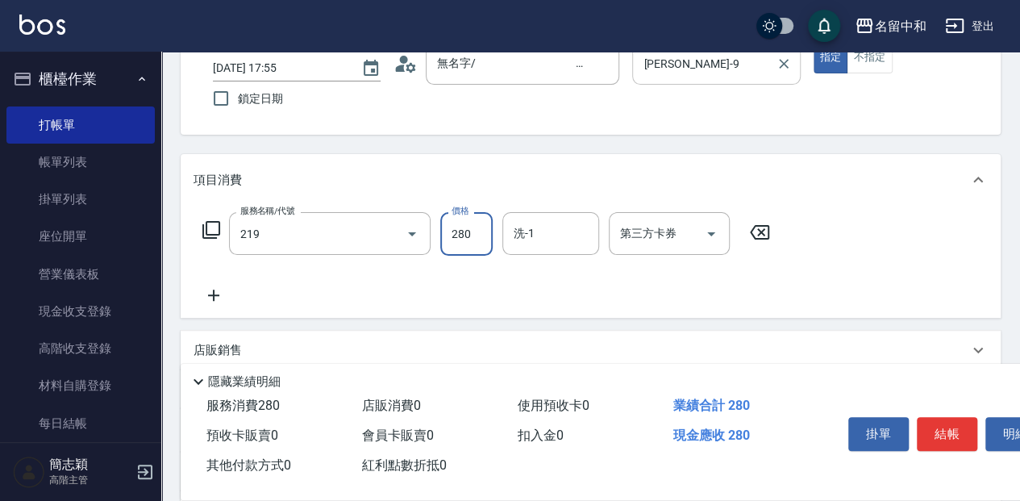
type input "洗髮280(219)"
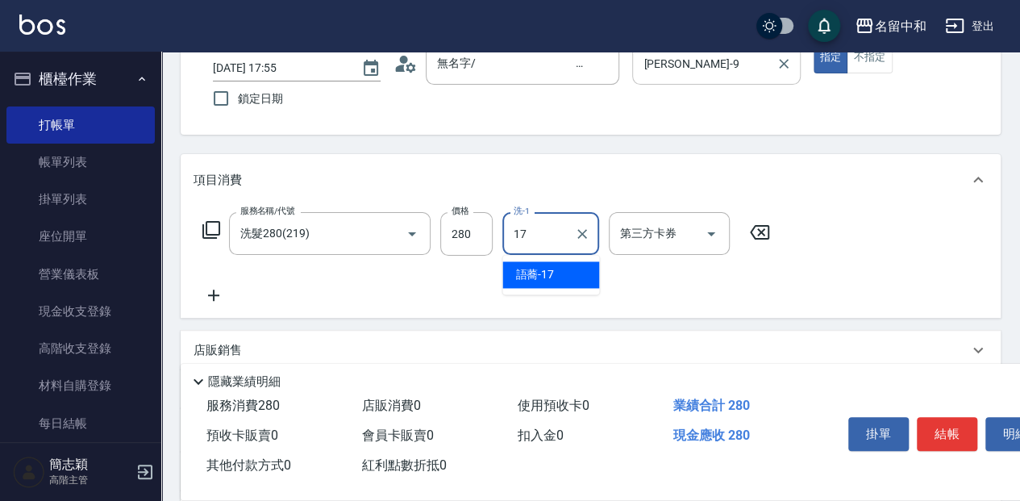
type input "語蕎-17"
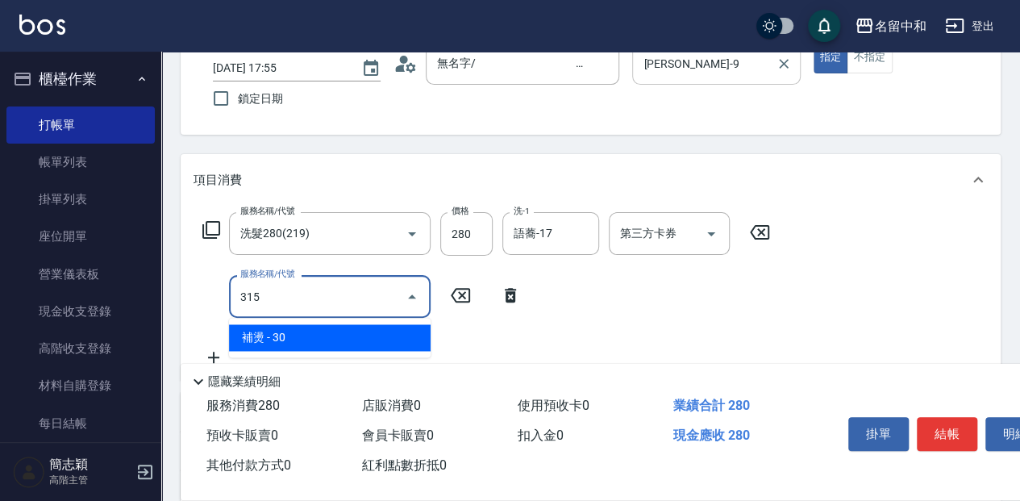
type input "補燙(315)"
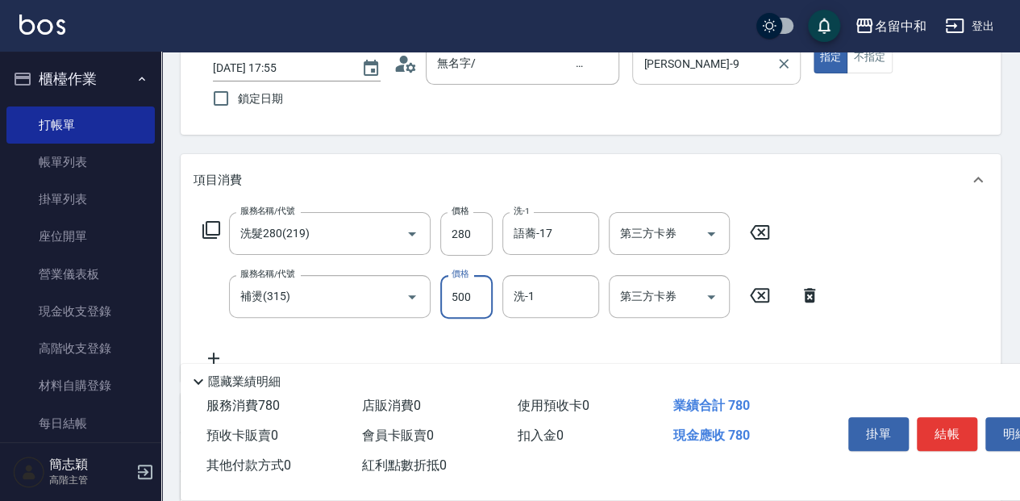
type input "500"
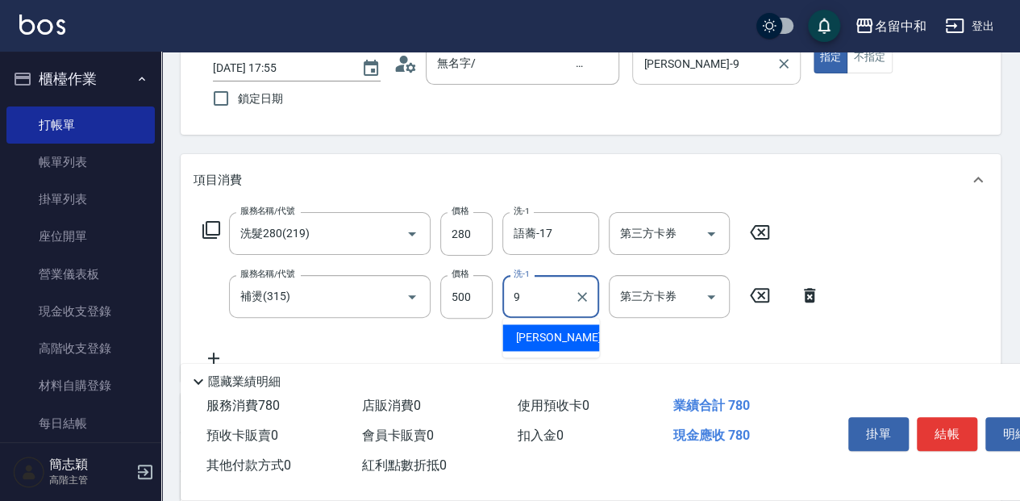
type input "[PERSON_NAME]-9"
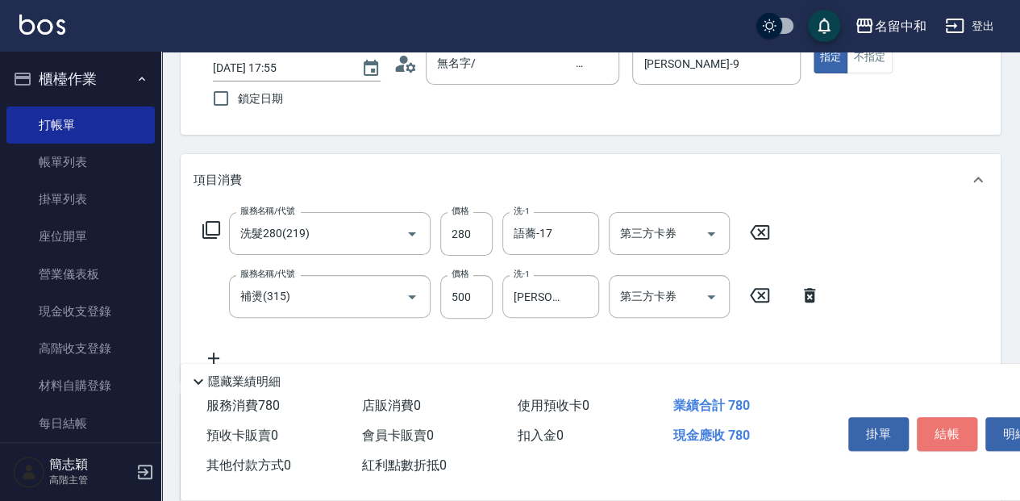
click at [950, 417] on button "結帳" at bounding box center [947, 434] width 60 height 34
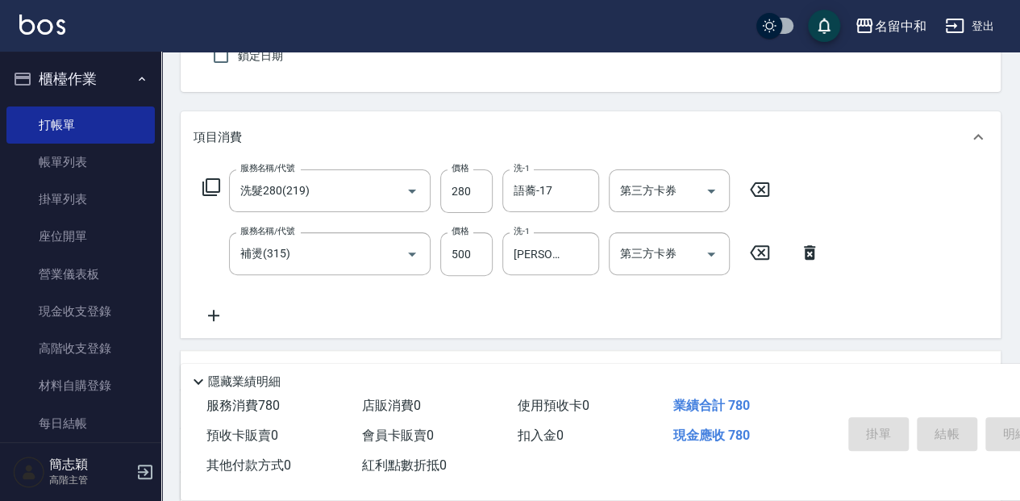
type input "[DATE] 18:25"
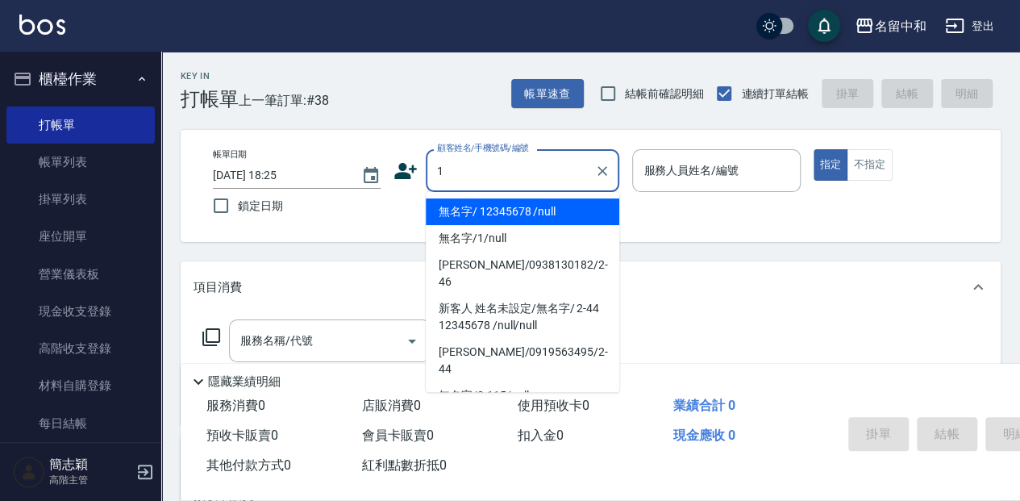
type input "無名字/ 12345678 /null"
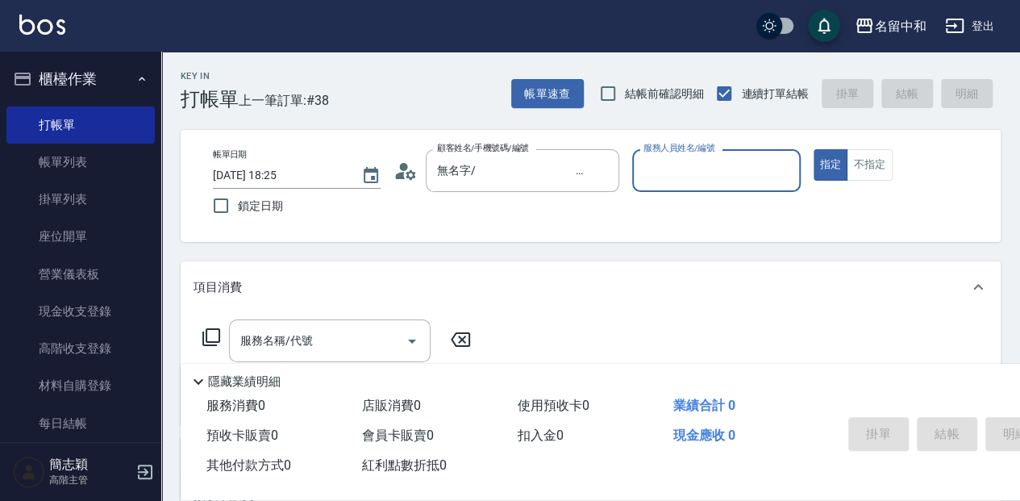
type input "3"
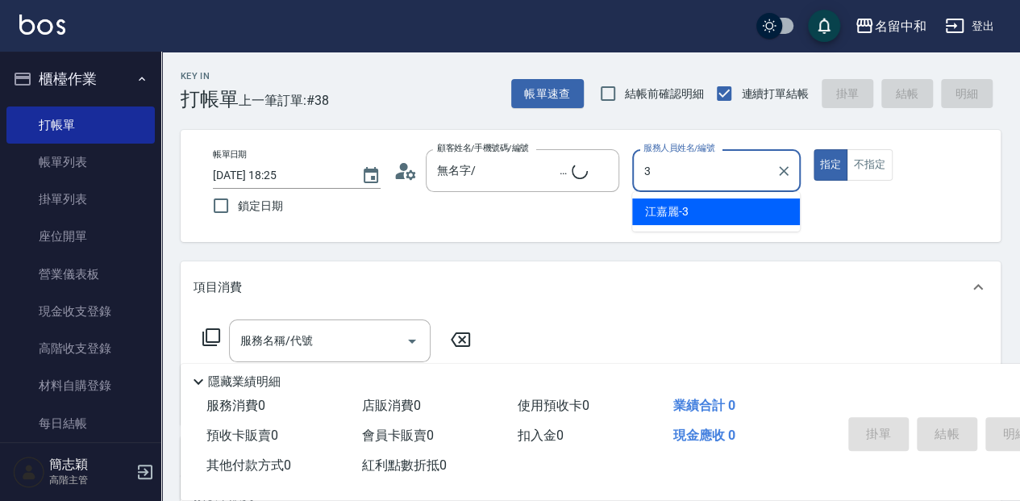
type input "無名字/1/null"
type input "江嘉麗-3"
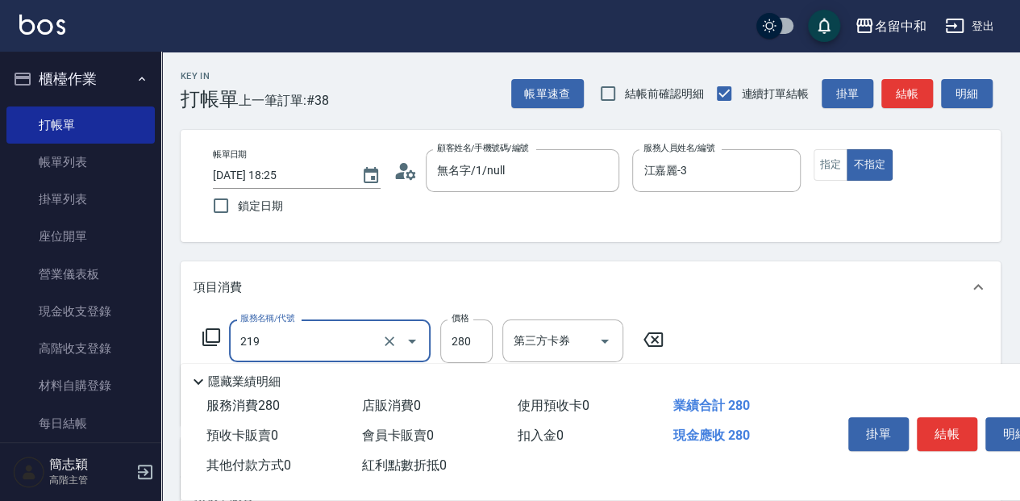
type input "洗髮280(219)"
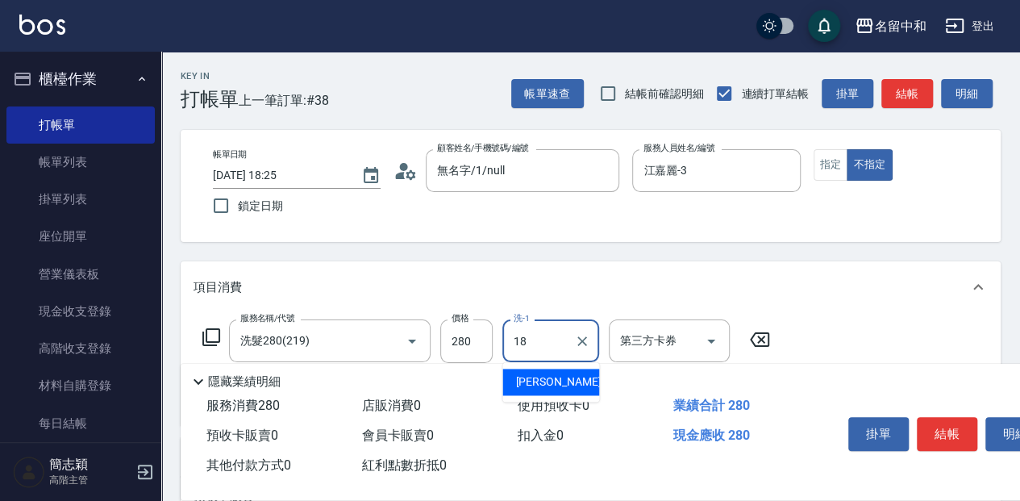
type input "[PERSON_NAME]-18"
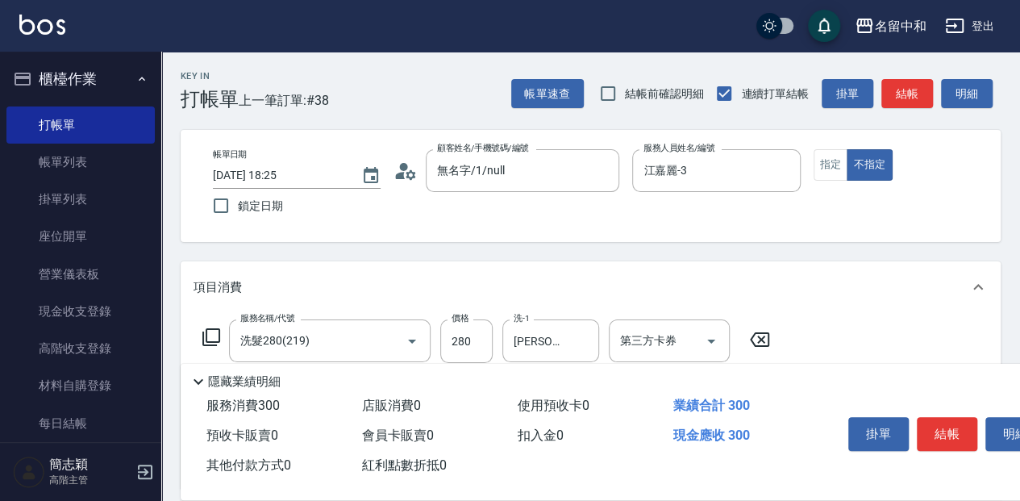
type input "潤絲20(801)"
type input "[PERSON_NAME]-18"
click at [942, 431] on button "結帳" at bounding box center [947, 434] width 60 height 34
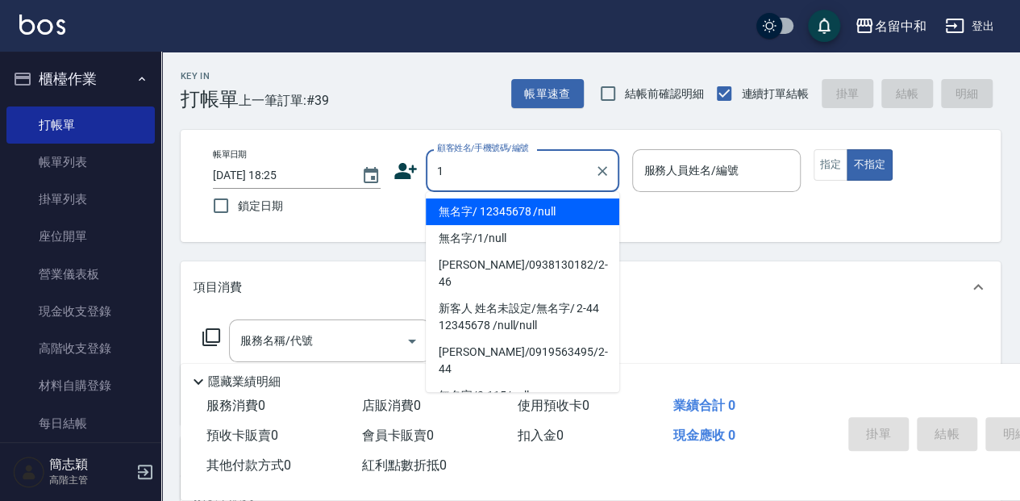
type input "無名字/ 12345678 /null"
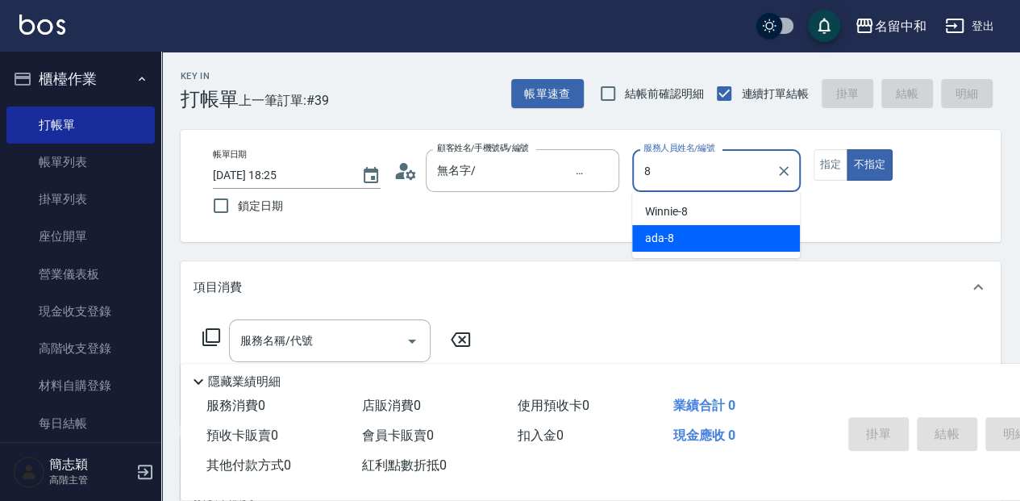
type input "ada-8"
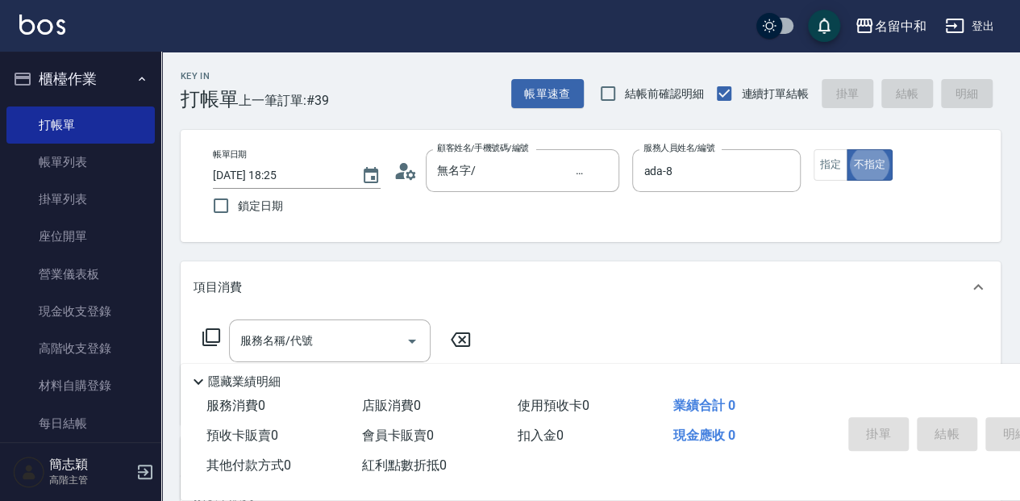
type button "false"
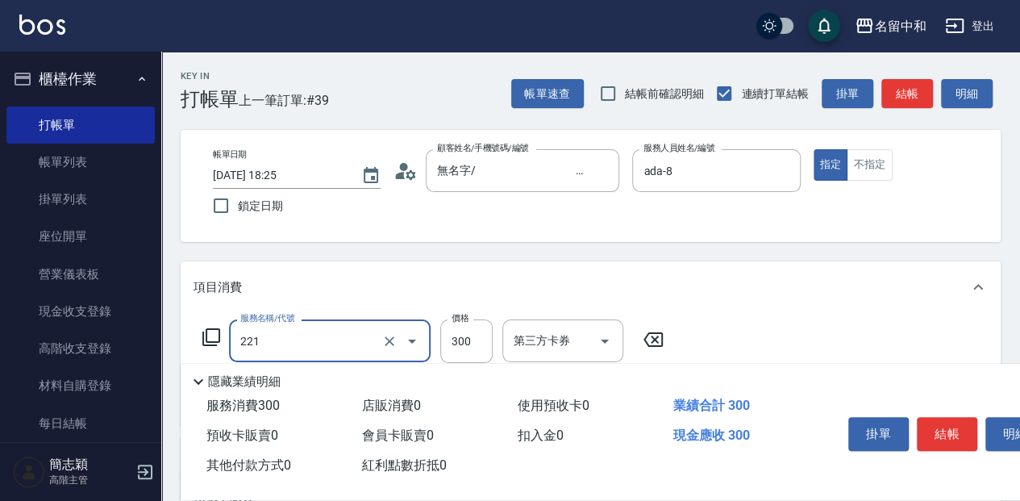
type input "洗髮300(221)"
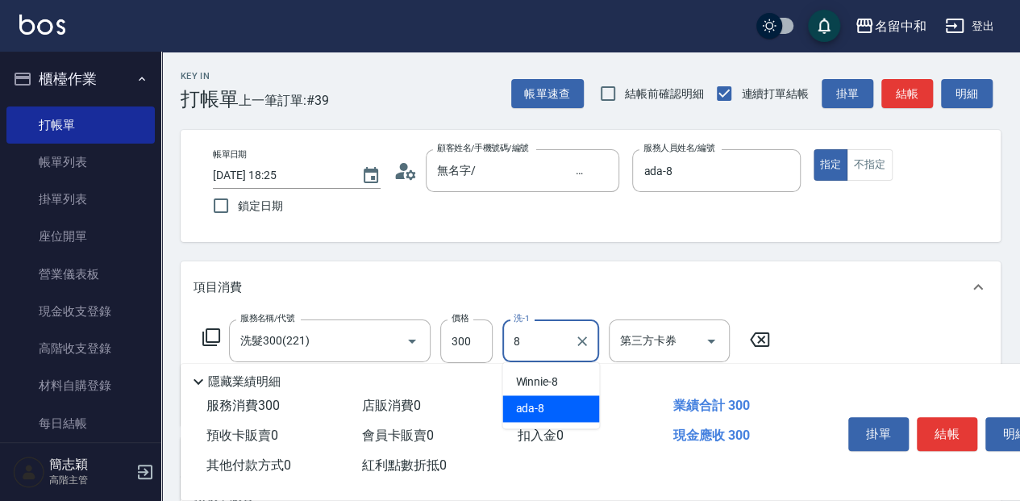
type input "ada-8"
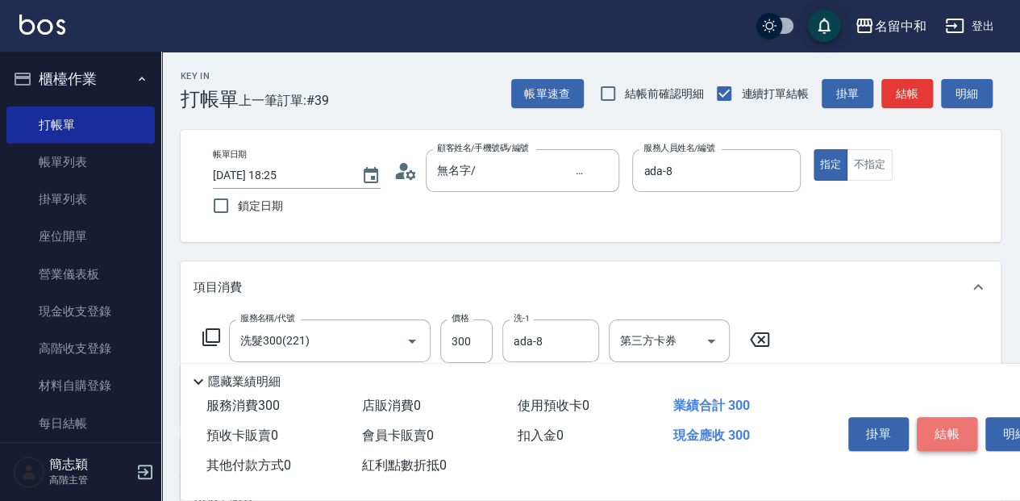
click at [950, 429] on button "結帳" at bounding box center [947, 434] width 60 height 34
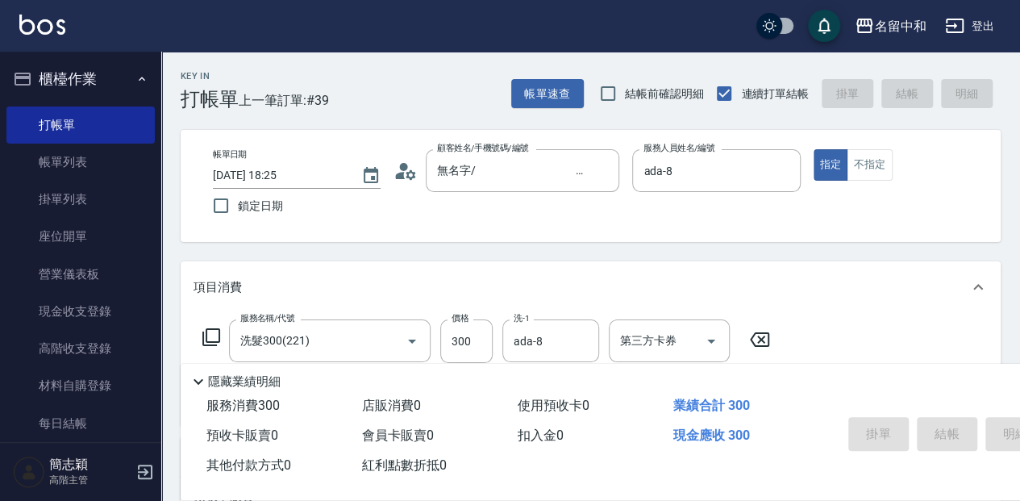
type input "[DATE] 18:27"
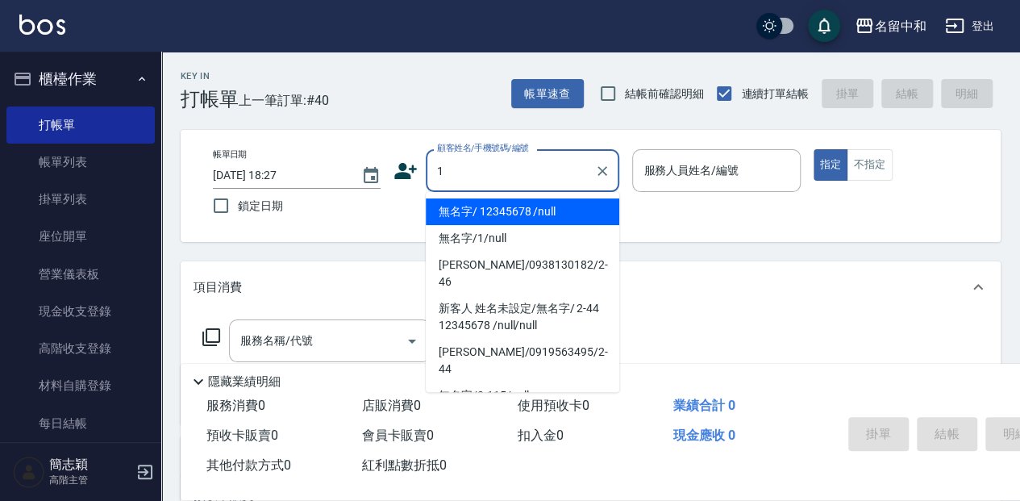
type input "無名字/ 12345678 /null"
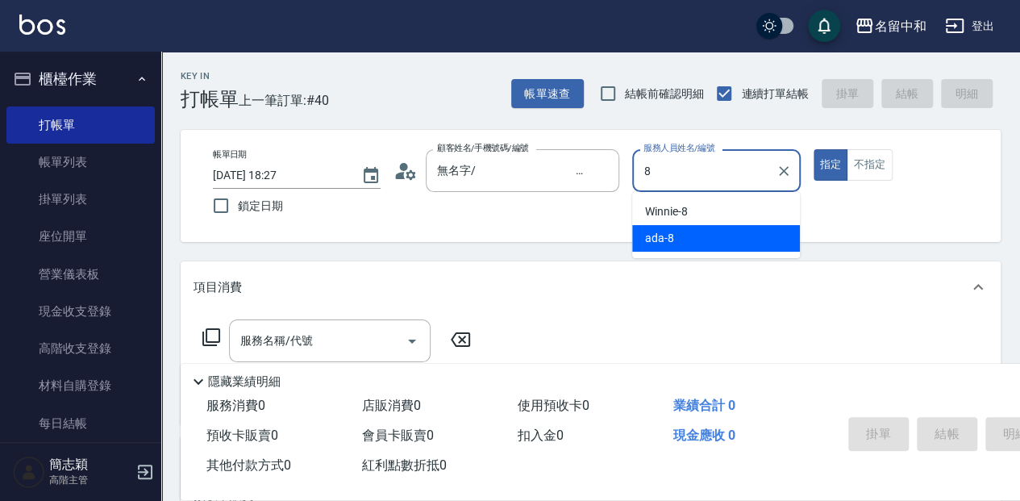
type input "ada-8"
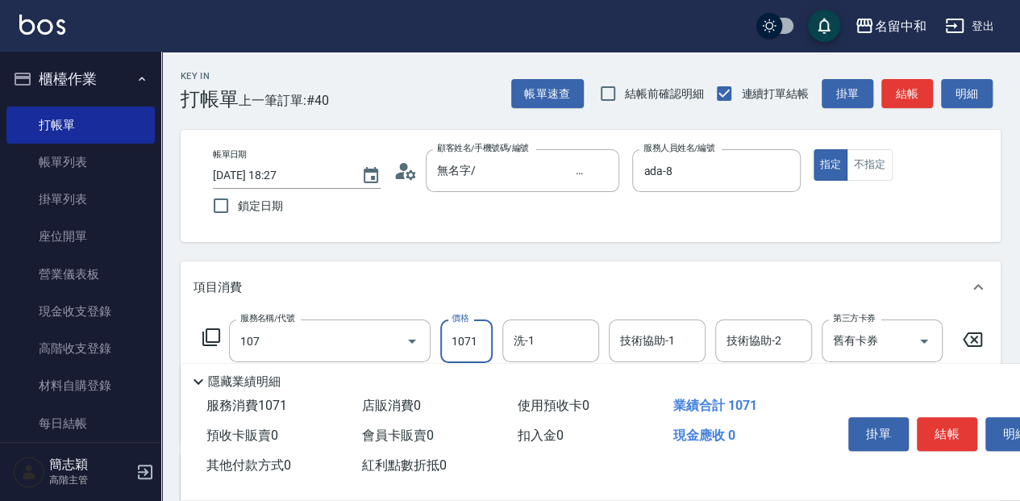
type input "草本卷(107)"
click at [487, 346] on input "1071" at bounding box center [466, 341] width 52 height 44
type input "1620"
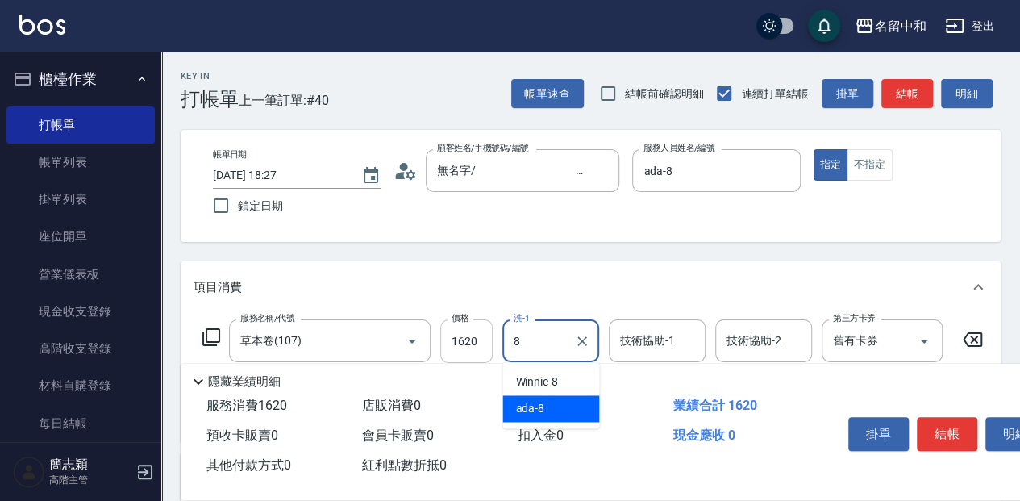
type input "ada-8"
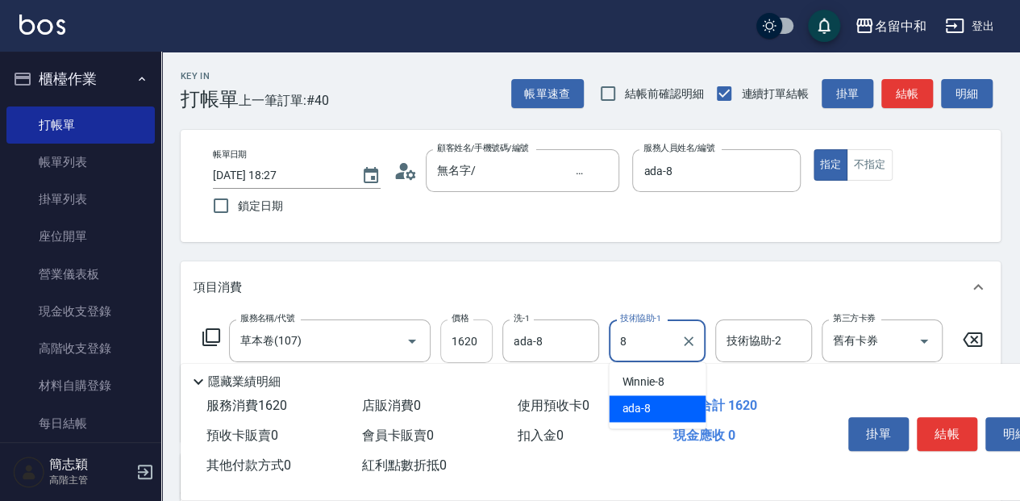
type input "ada-8"
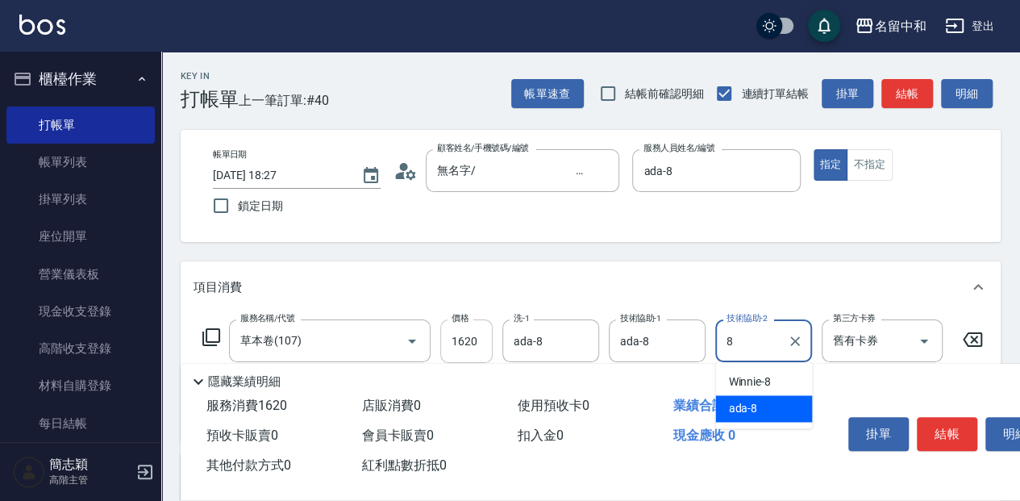
type input "ada-8"
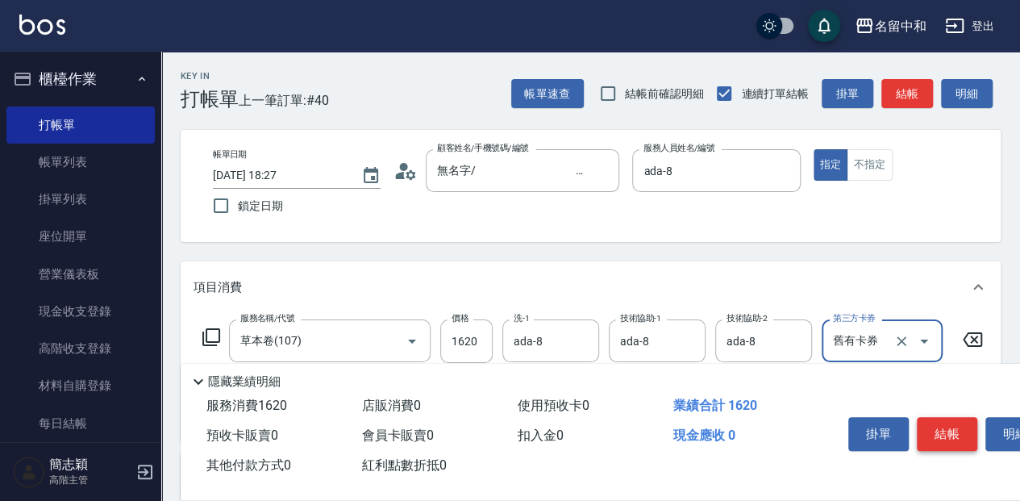
click at [933, 417] on button "結帳" at bounding box center [947, 434] width 60 height 34
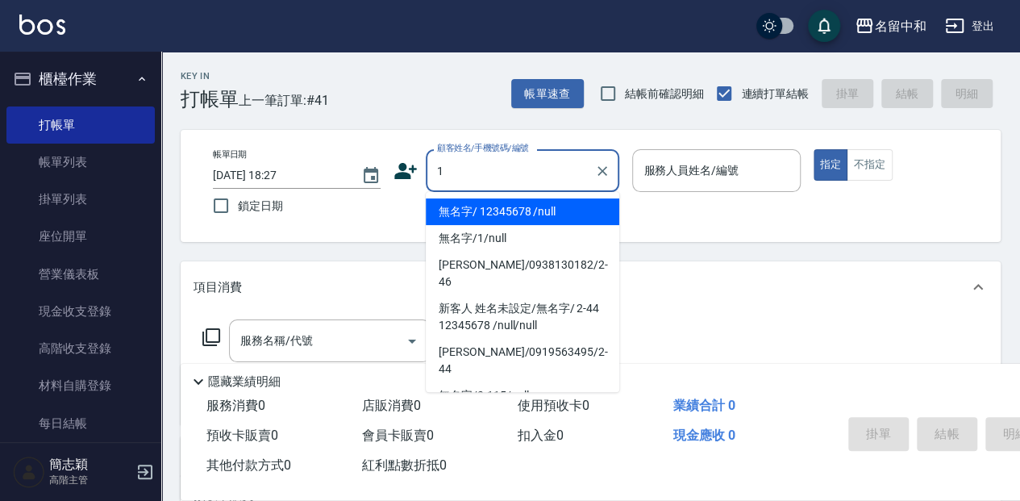
type input "無名字/ 12345678 /null"
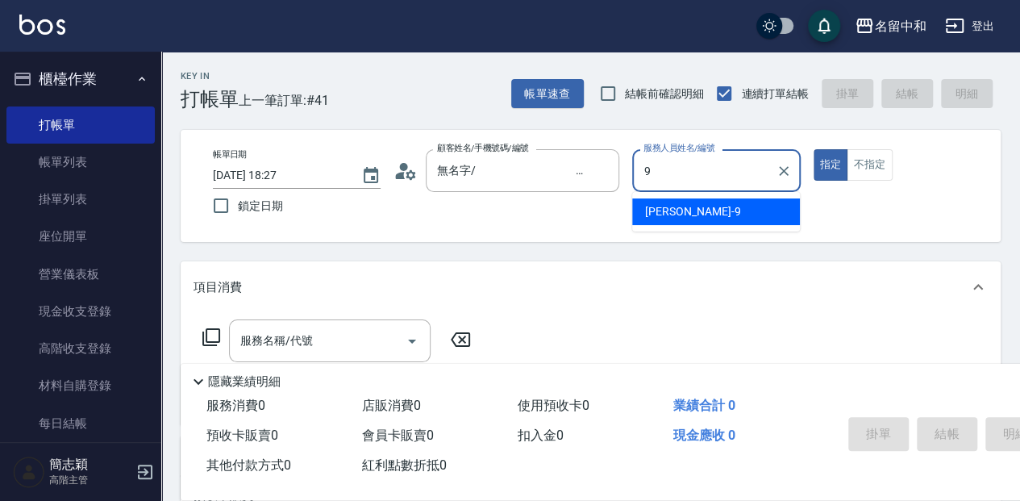
type input "[PERSON_NAME]-9"
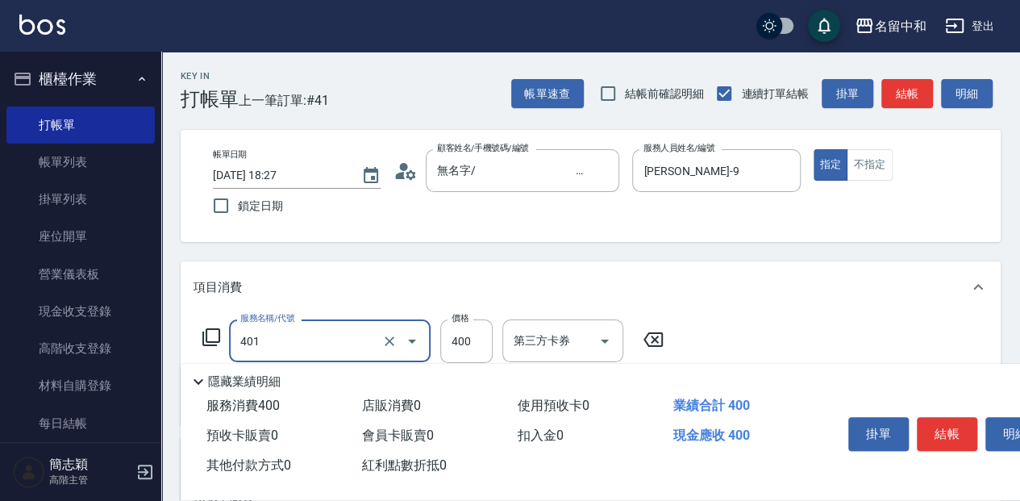
type input "剪髮(400)(401)"
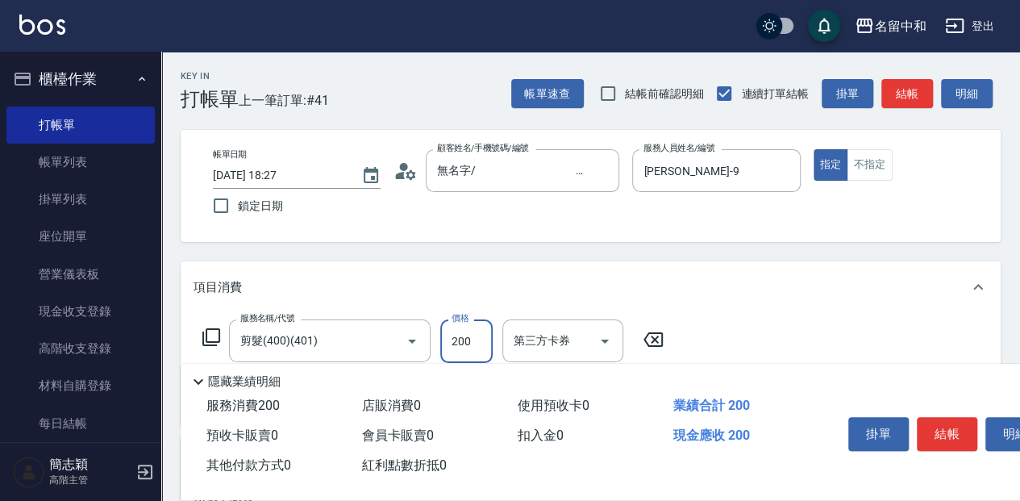
type input "200"
click at [940, 418] on button "結帳" at bounding box center [947, 434] width 60 height 34
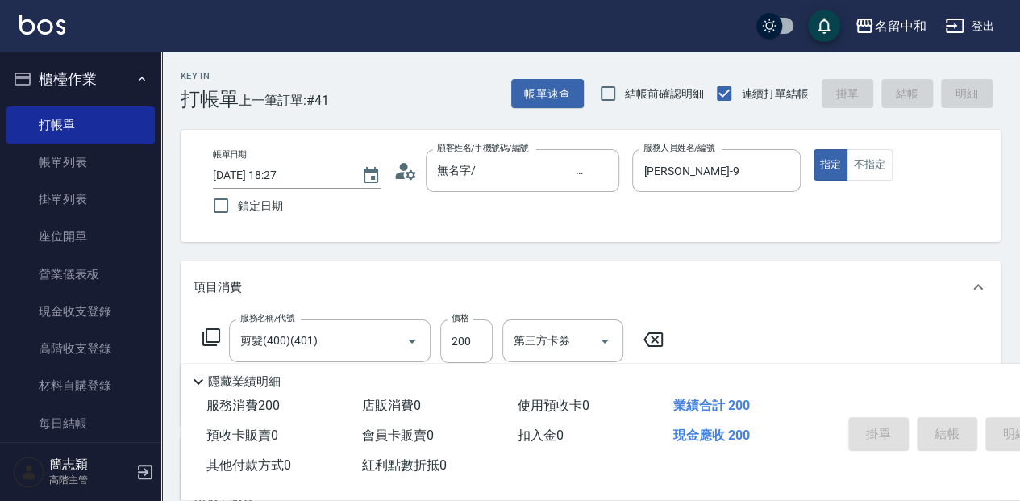
type input "[DATE] 18:33"
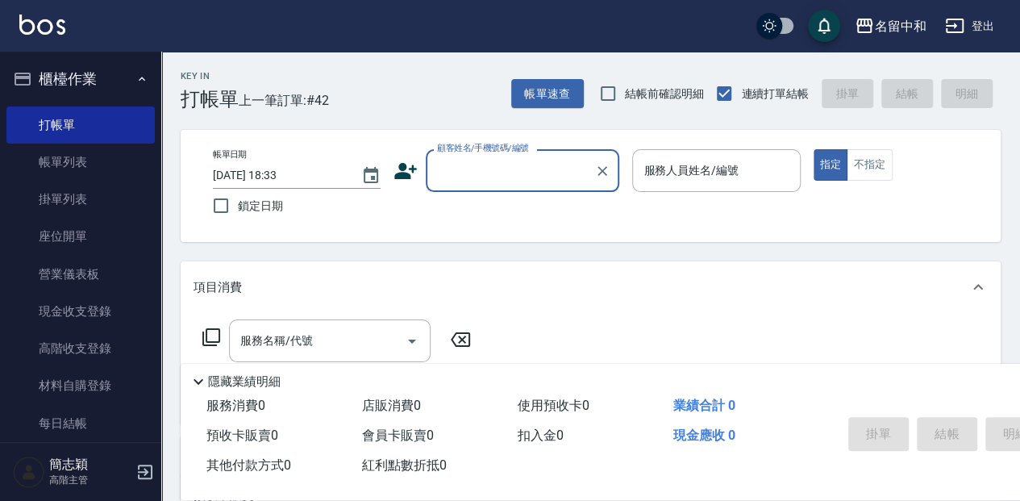
drag, startPoint x: 470, startPoint y: 167, endPoint x: 485, endPoint y: 182, distance: 21.7
click at [470, 167] on input "顧客姓名/手機號碼/編號" at bounding box center [510, 170] width 155 height 28
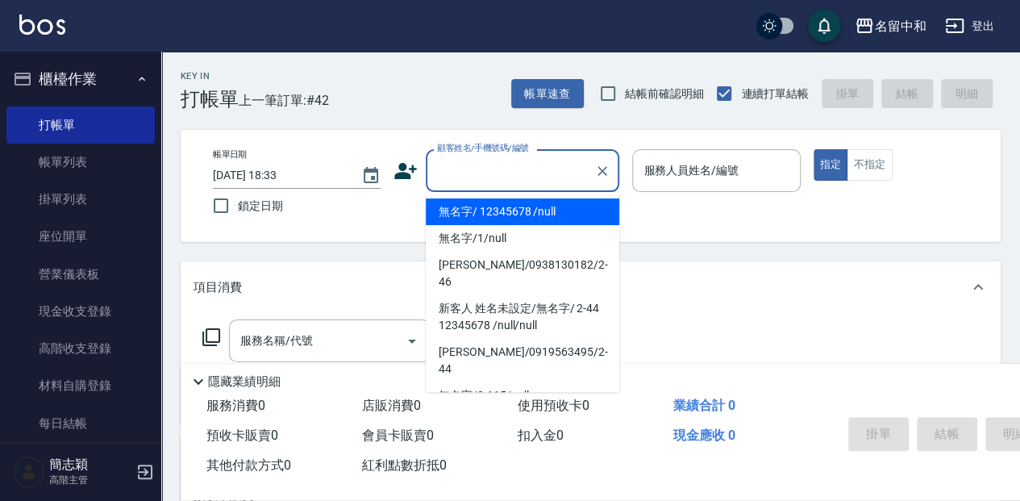
click at [489, 207] on li "無名字/ 12345678 /null" at bounding box center [523, 211] width 194 height 27
type input "無名字/ 12345678 /null"
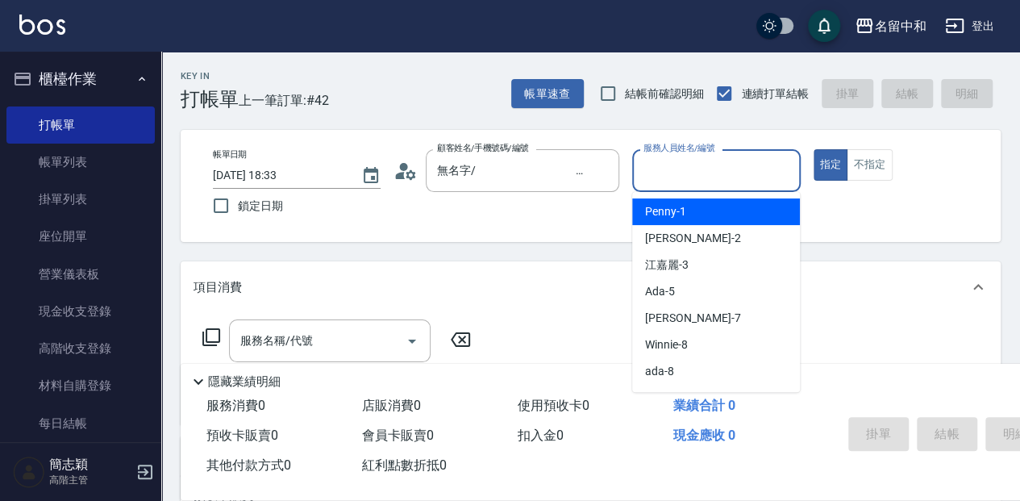
click at [643, 173] on input "服務人員姓名/編號" at bounding box center [715, 170] width 153 height 28
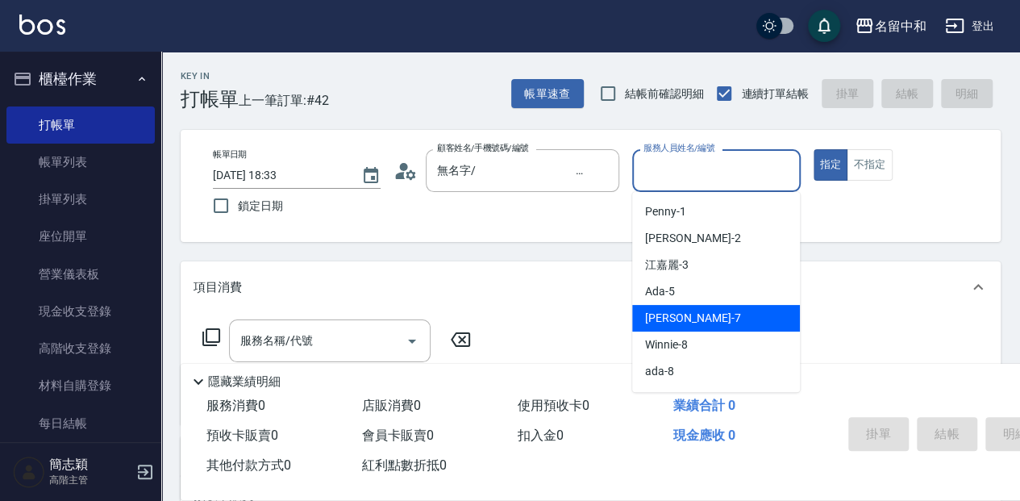
click at [726, 319] on div "[PERSON_NAME] -7" at bounding box center [716, 318] width 168 height 27
type input "[PERSON_NAME]-7"
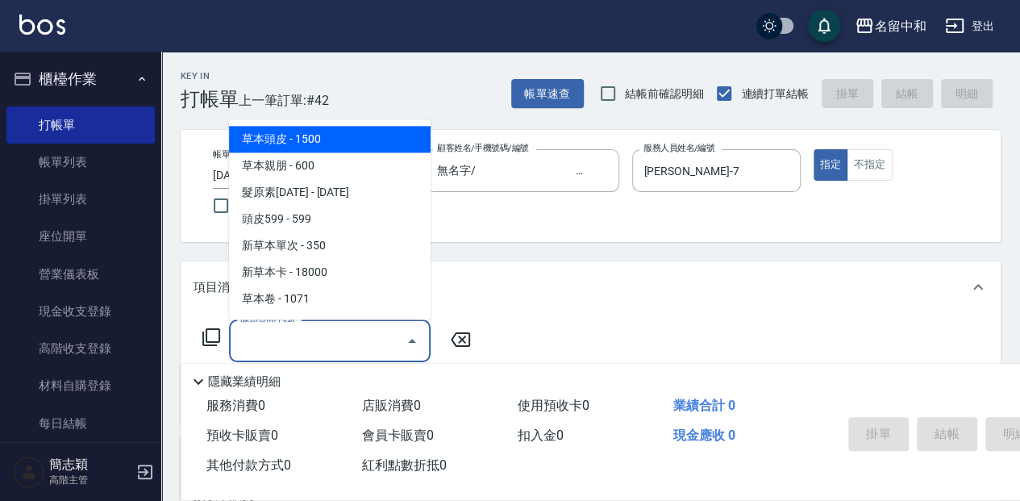
click at [314, 341] on input "服務名稱/代號" at bounding box center [317, 341] width 163 height 28
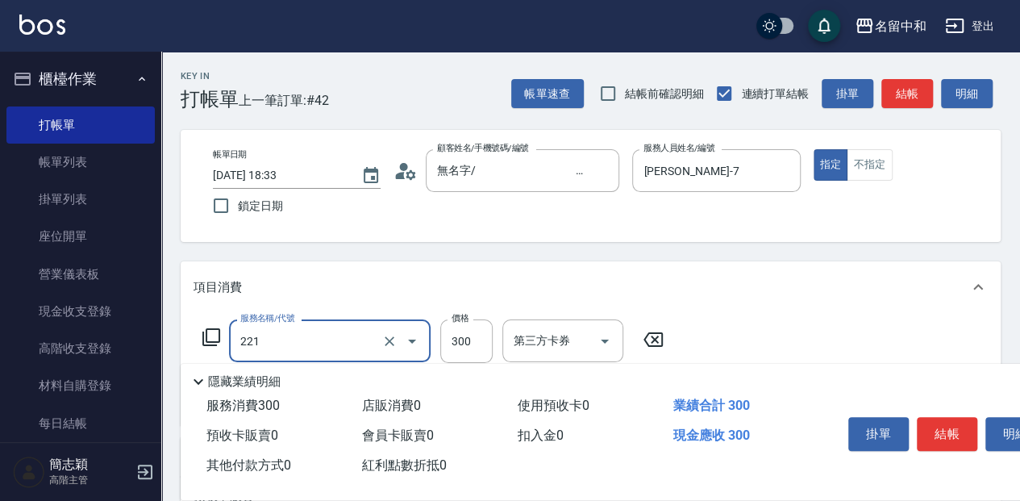
type input "洗髮300(221)"
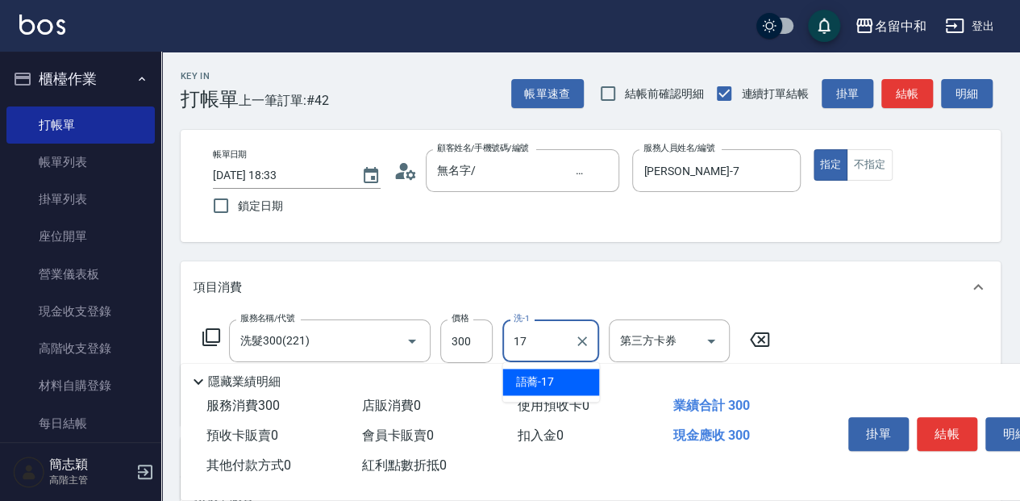
type input "語蕎-17"
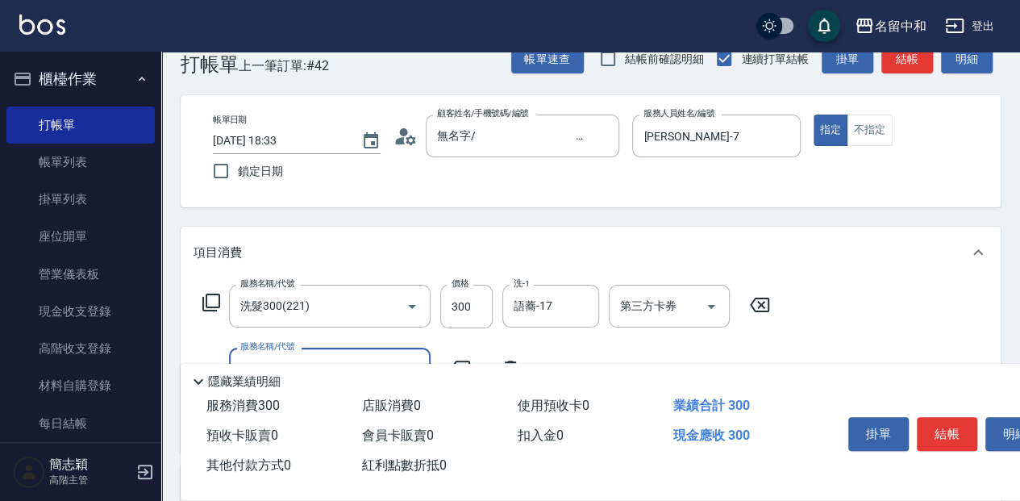
scroll to position [53, 0]
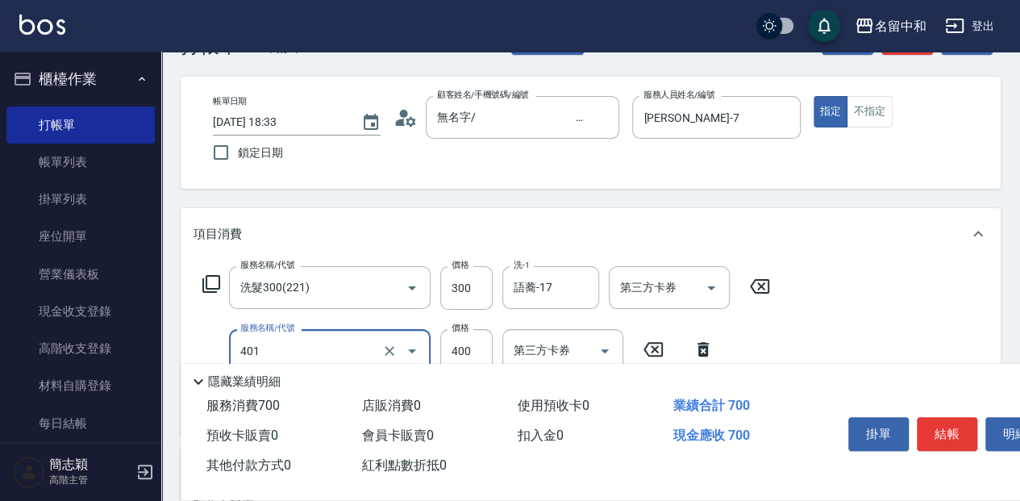
type input "剪髮(400)(401)"
type input "450"
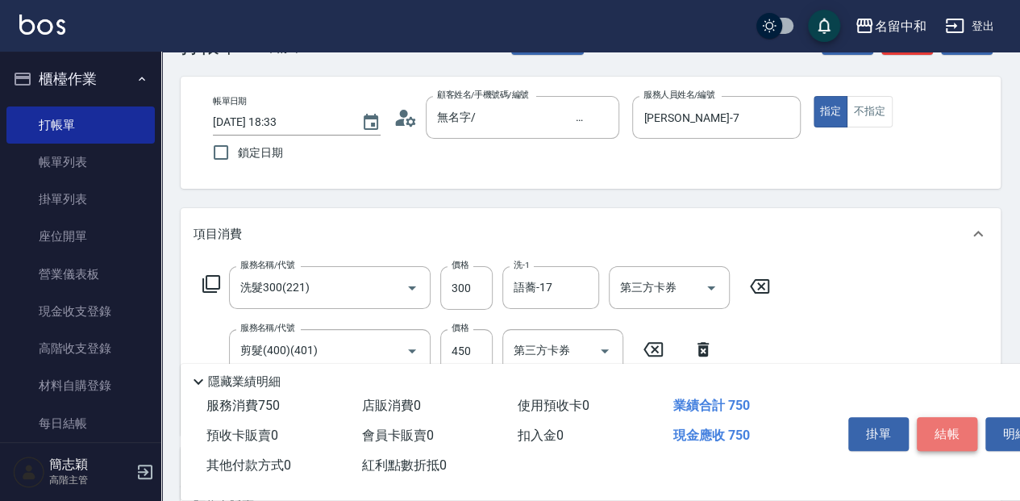
click at [961, 431] on button "結帳" at bounding box center [947, 434] width 60 height 34
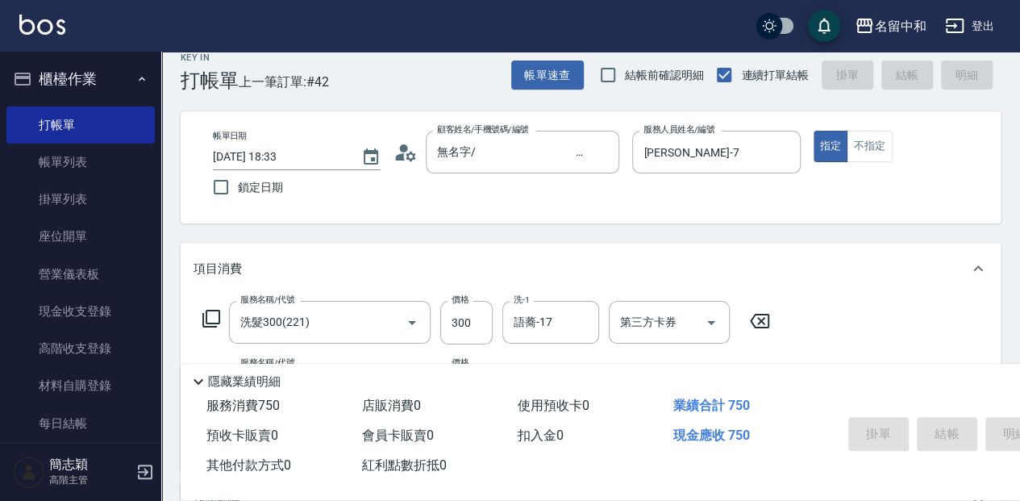
scroll to position [0, 0]
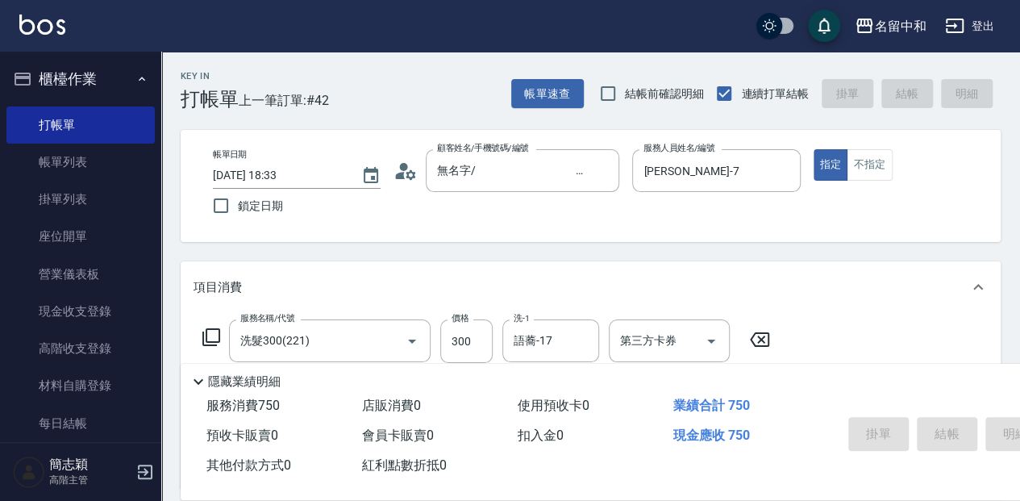
type input "[DATE] 18:40"
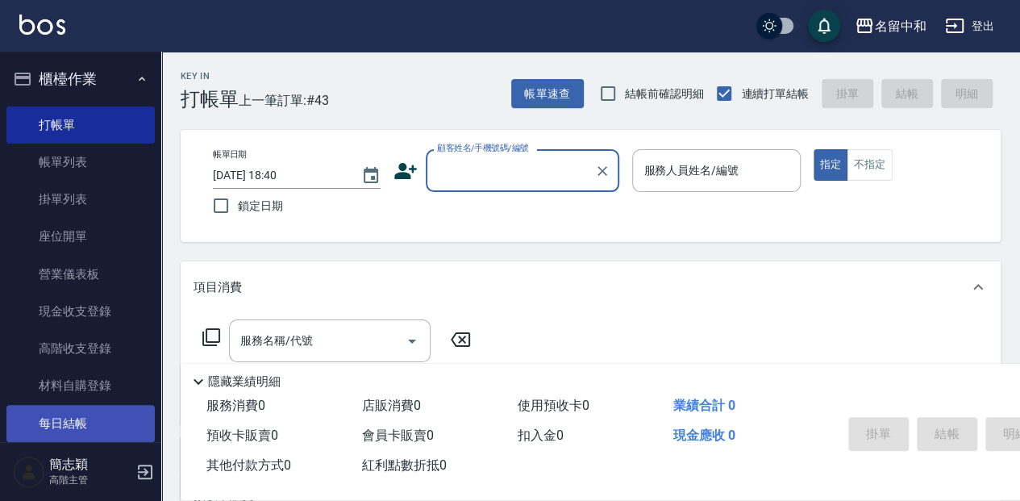
click at [108, 420] on link "每日結帳" at bounding box center [80, 423] width 148 height 37
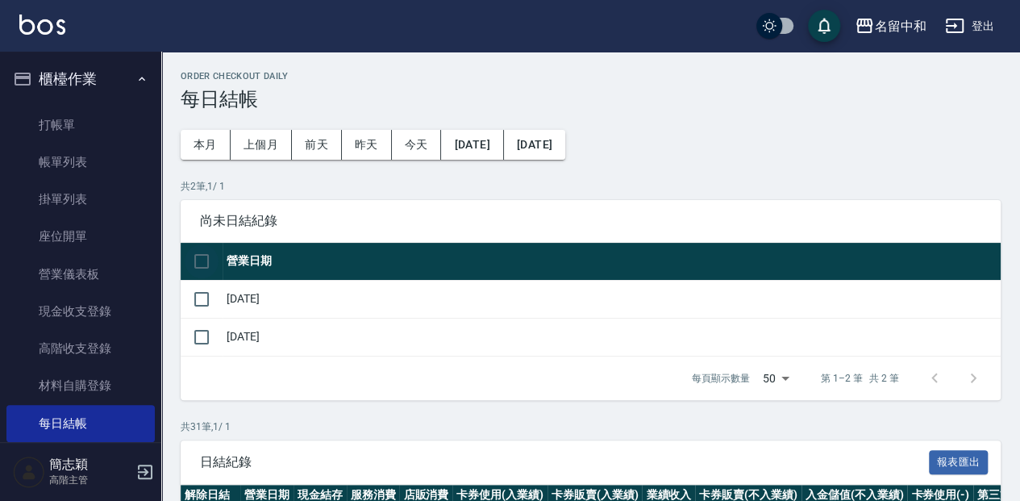
click at [201, 260] on input "checkbox" at bounding box center [202, 261] width 34 height 34
checkbox input "true"
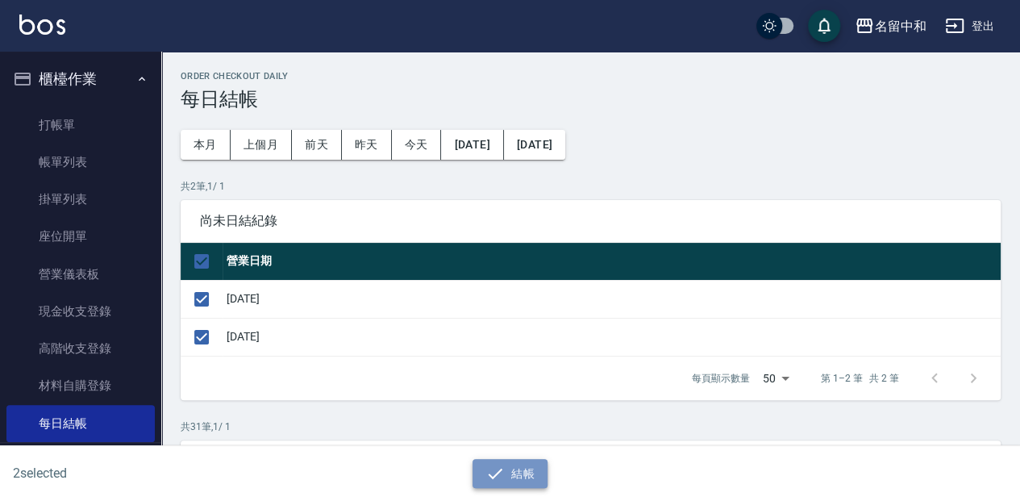
click at [522, 476] on button "結帳" at bounding box center [510, 474] width 75 height 30
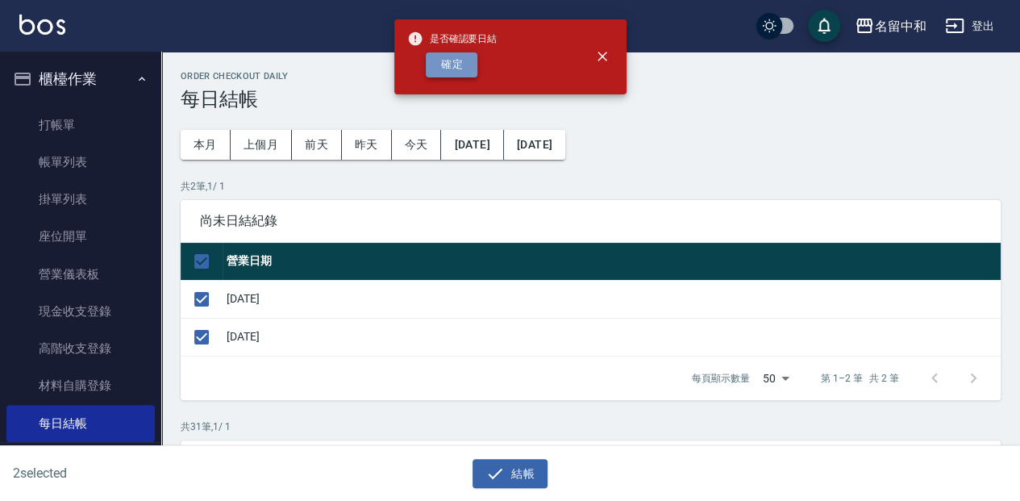
click at [461, 65] on button "確定" at bounding box center [452, 64] width 52 height 25
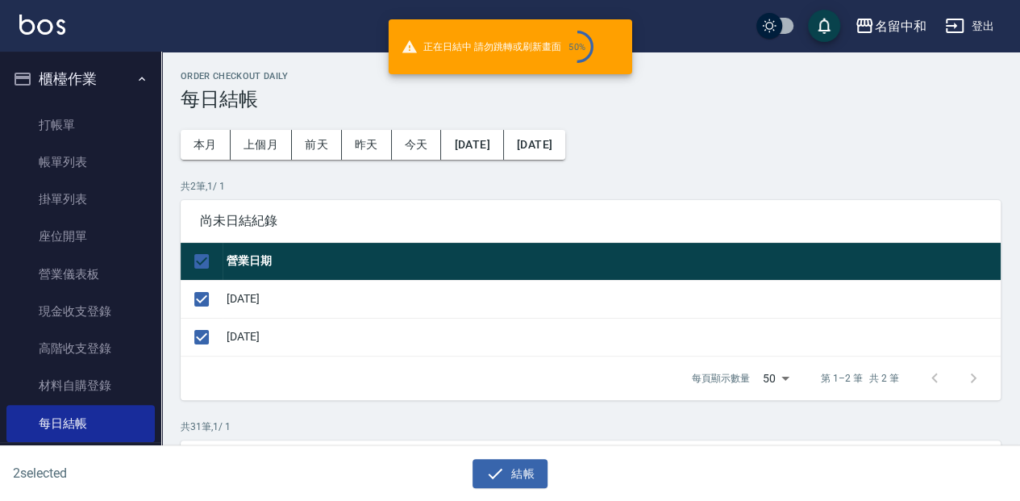
checkbox input "false"
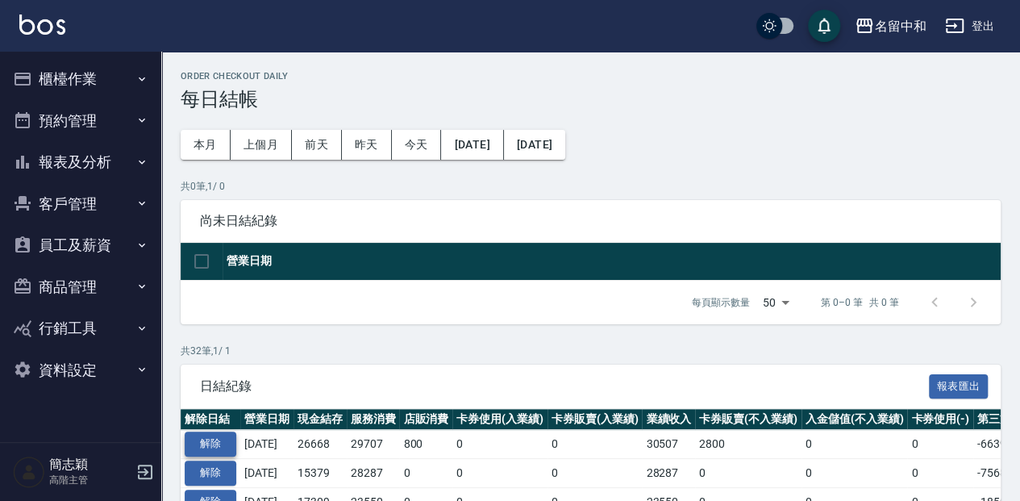
click at [213, 442] on button "解除" at bounding box center [211, 443] width 52 height 25
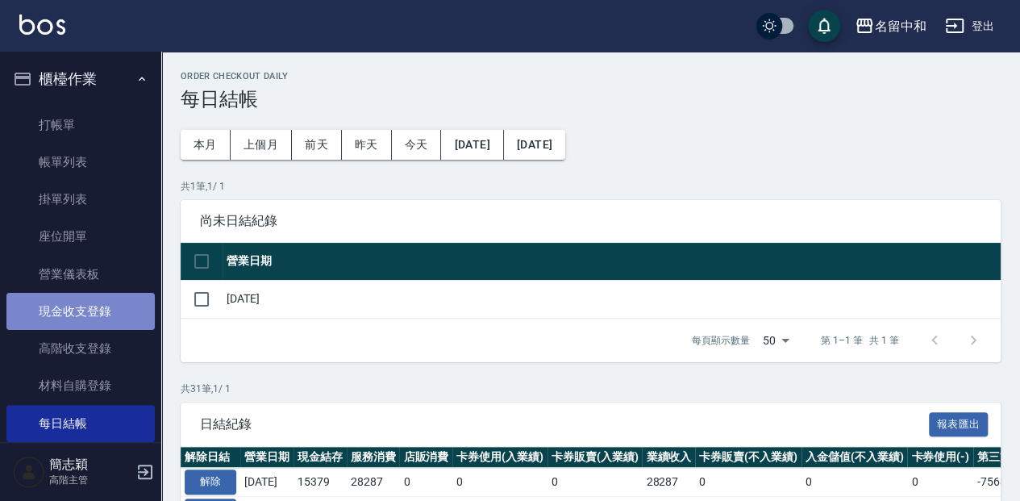
click at [118, 310] on link "現金收支登錄" at bounding box center [80, 311] width 148 height 37
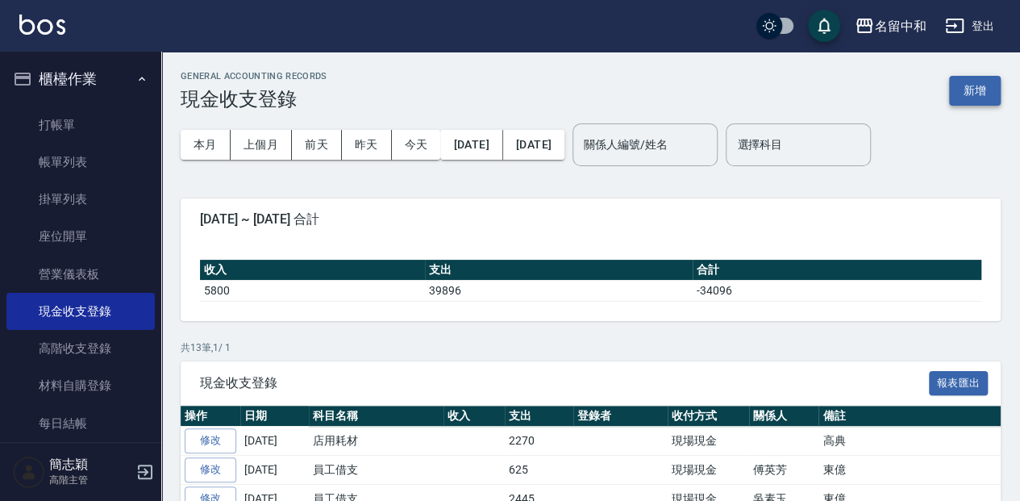
click at [971, 92] on button "新增" at bounding box center [975, 91] width 52 height 30
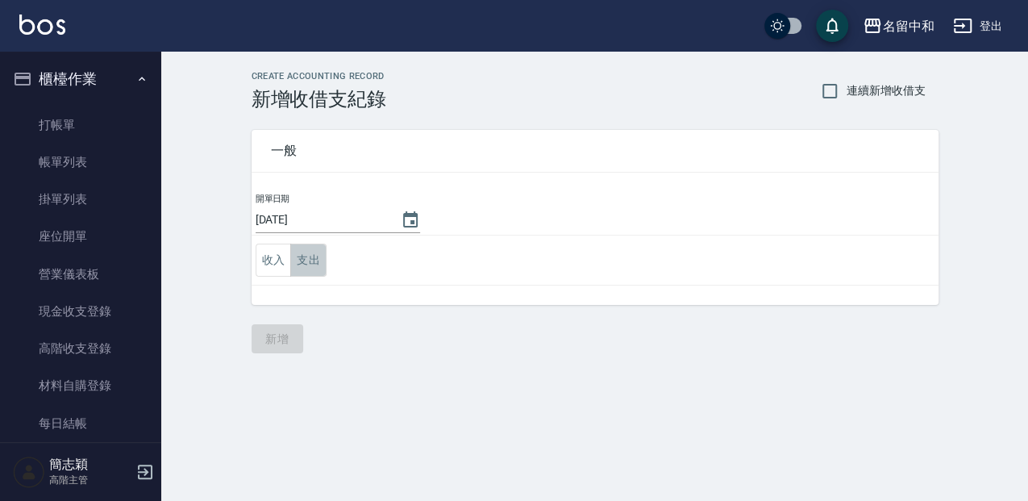
click at [303, 250] on button "支出" at bounding box center [308, 260] width 36 height 33
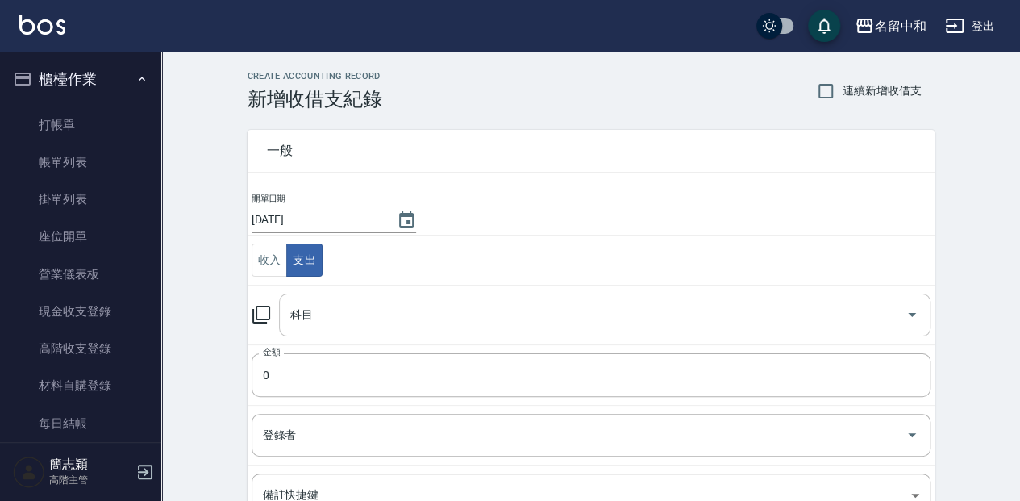
click at [356, 312] on input "科目" at bounding box center [592, 315] width 613 height 28
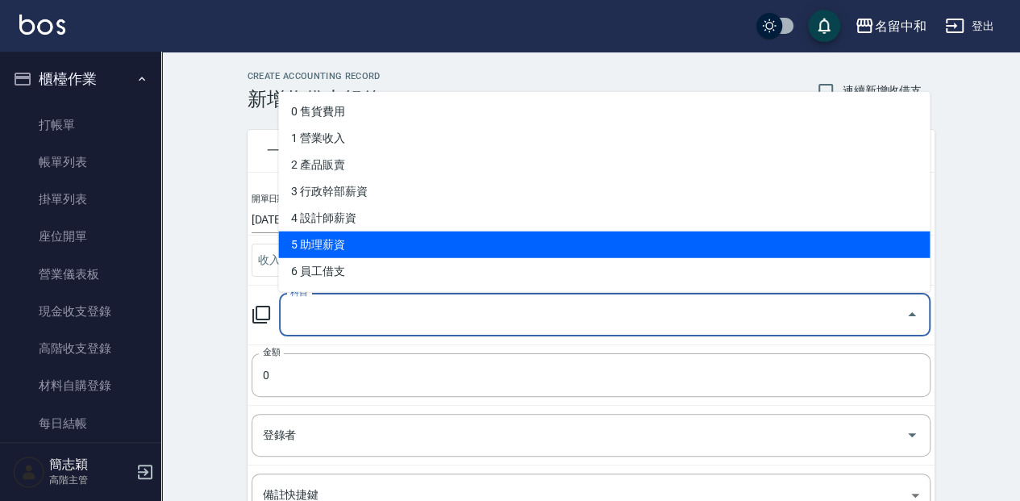
click at [375, 248] on li "5 助理薪資" at bounding box center [604, 244] width 652 height 27
type input "5 助理薪資"
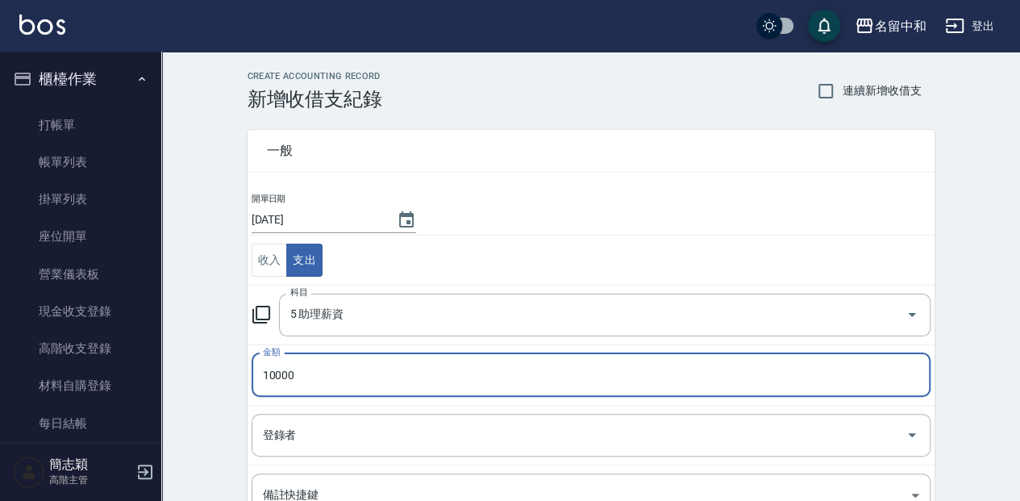
type input "10000"
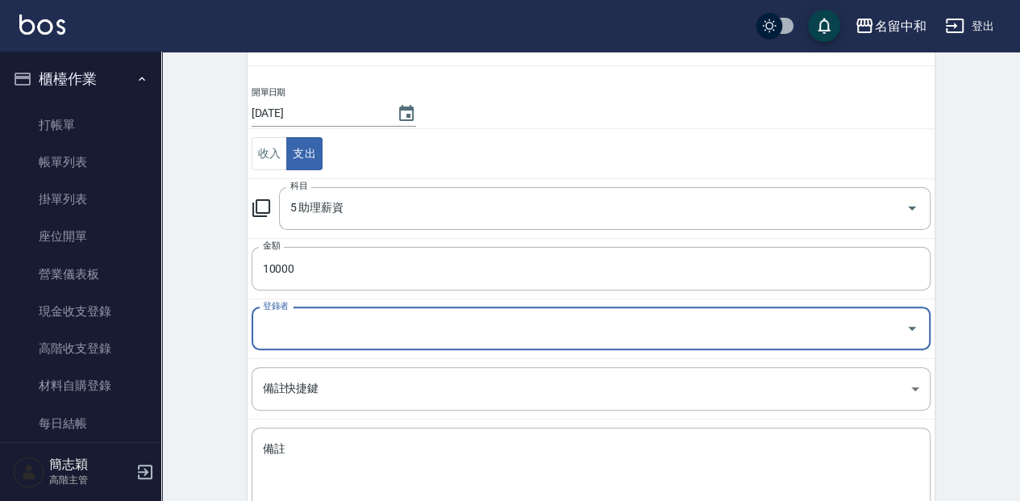
scroll to position [107, 0]
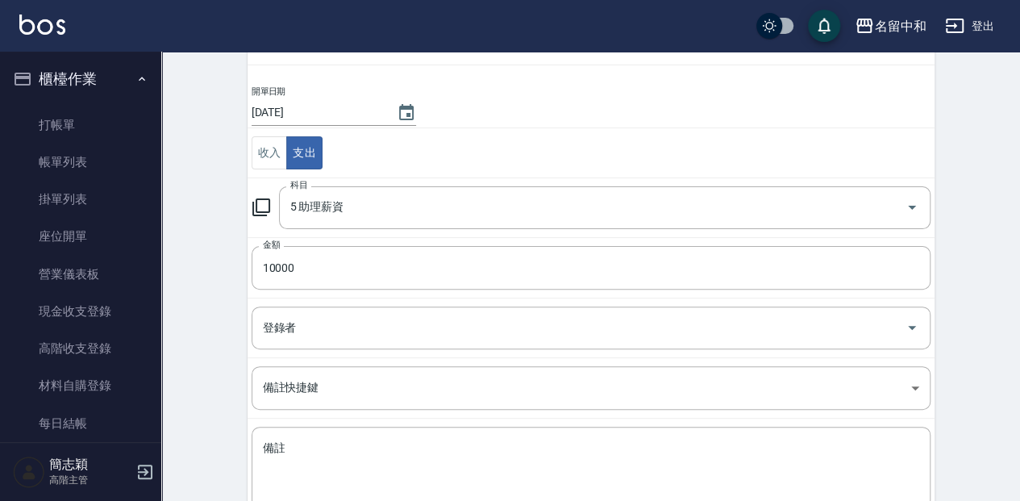
click at [589, 414] on td "備註快捷鍵 ​ 備註快捷鍵" at bounding box center [591, 388] width 687 height 60
click at [585, 432] on div "x 備註" at bounding box center [591, 467] width 679 height 81
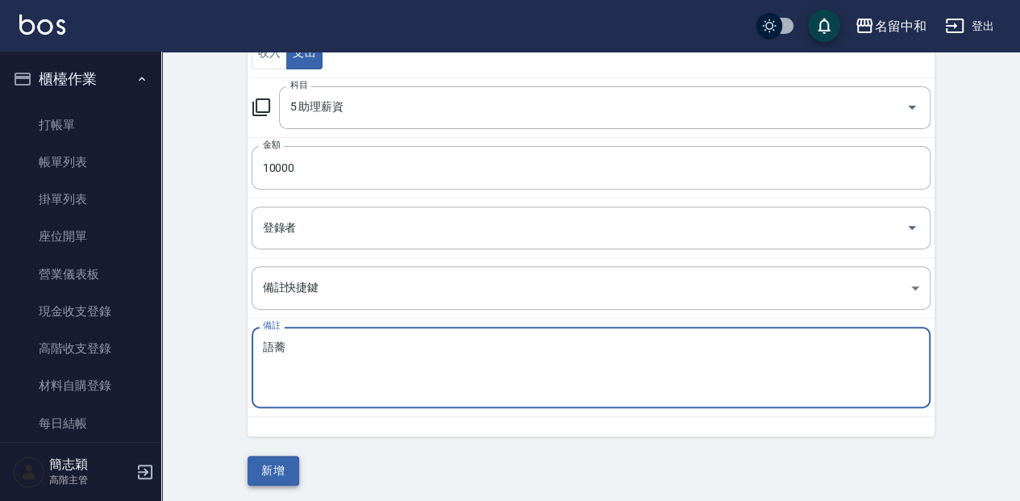
scroll to position [208, 0]
type textarea "語蕎蕎"
click at [281, 469] on button "新增" at bounding box center [274, 470] width 52 height 30
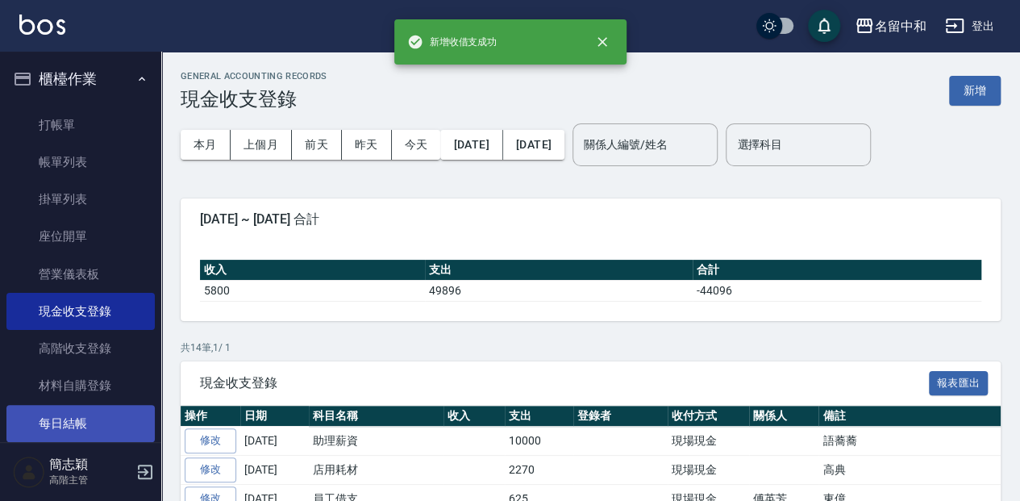
click at [119, 416] on link "每日結帳" at bounding box center [80, 423] width 148 height 37
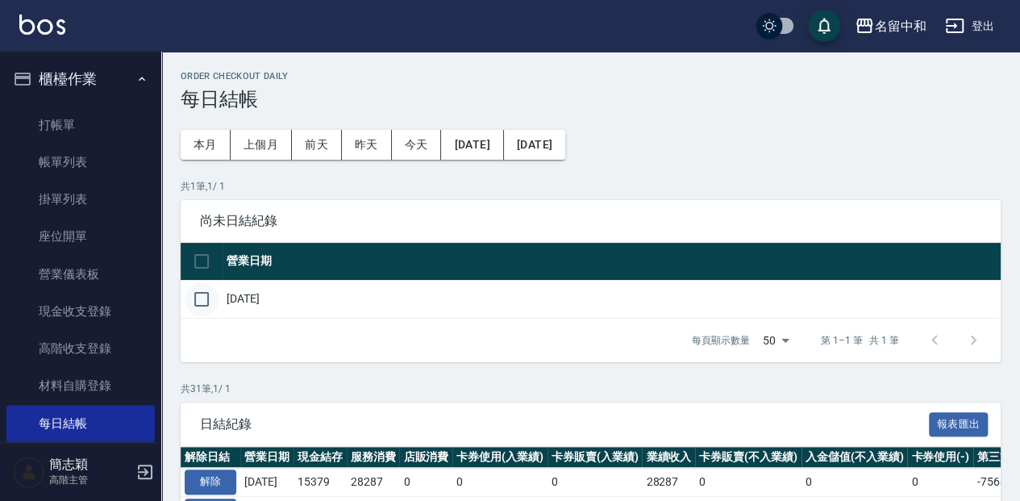
click at [197, 284] on input "checkbox" at bounding box center [202, 299] width 34 height 34
checkbox input "true"
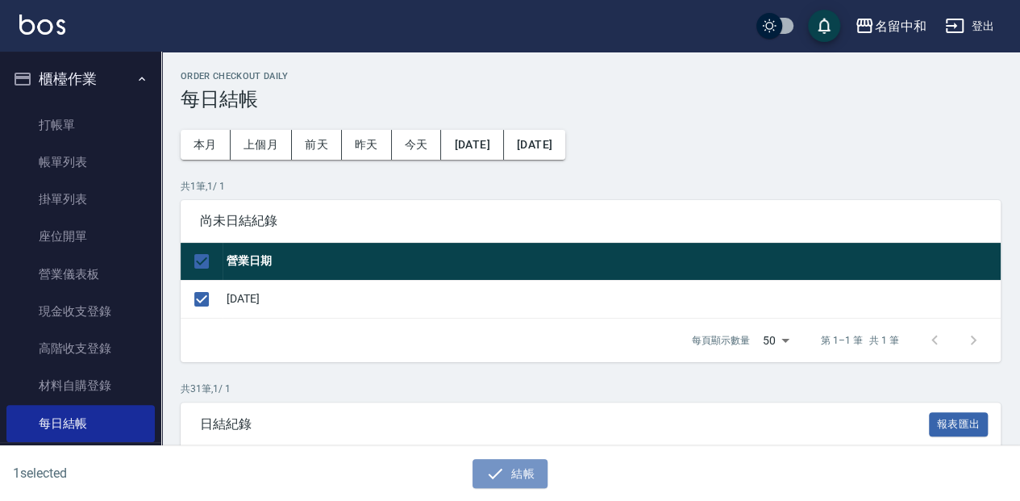
drag, startPoint x: 516, startPoint y: 474, endPoint x: 416, endPoint y: 328, distance: 176.9
click at [516, 473] on button "結帳" at bounding box center [510, 474] width 75 height 30
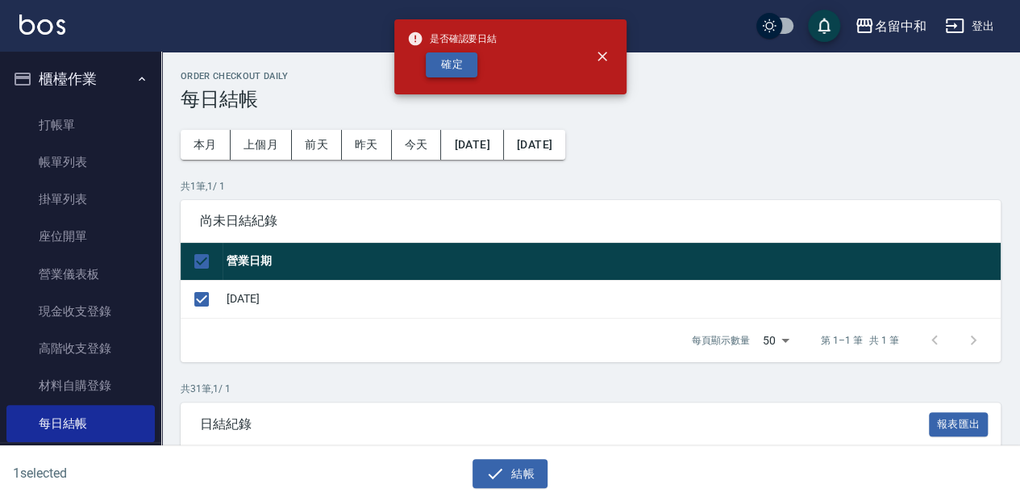
click at [431, 60] on button "確定" at bounding box center [452, 64] width 52 height 25
checkbox input "false"
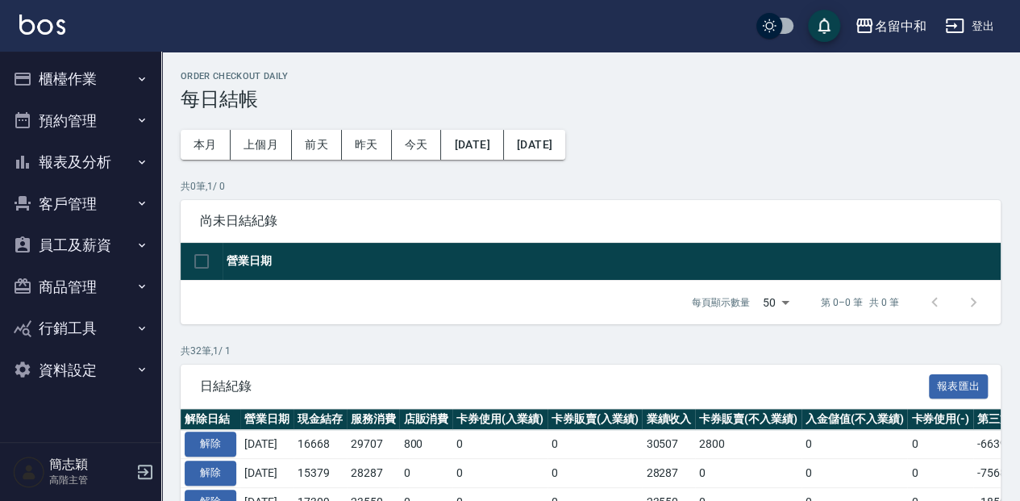
click at [137, 244] on icon "button" at bounding box center [141, 245] width 13 height 13
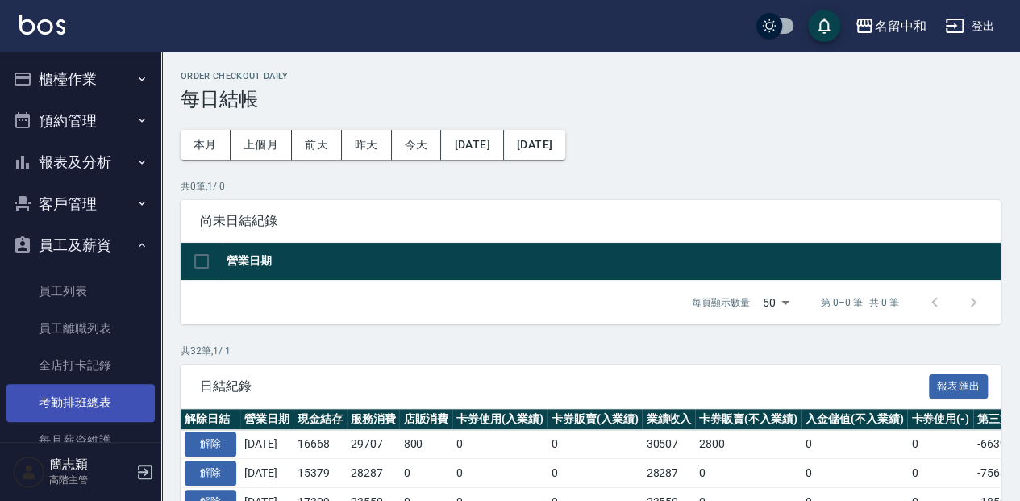
scroll to position [53, 0]
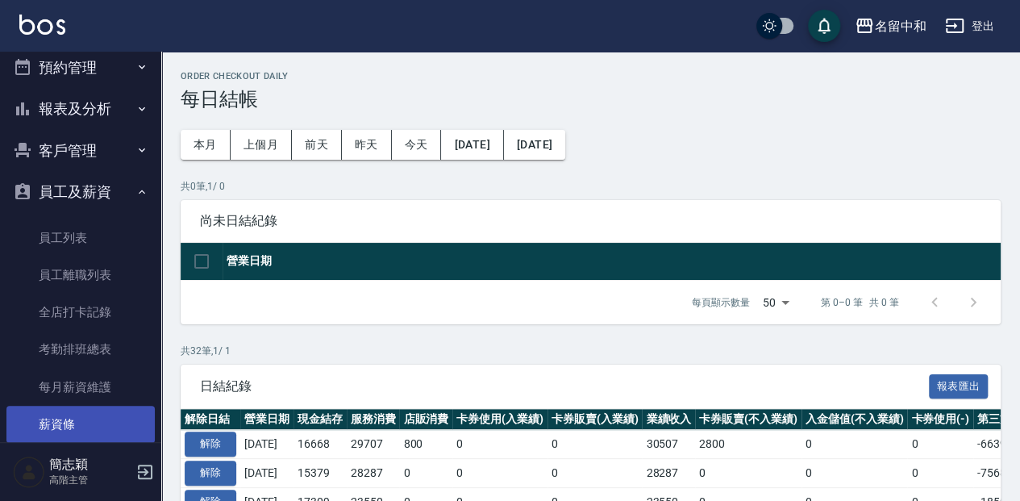
click at [126, 413] on link "薪資條" at bounding box center [80, 424] width 148 height 37
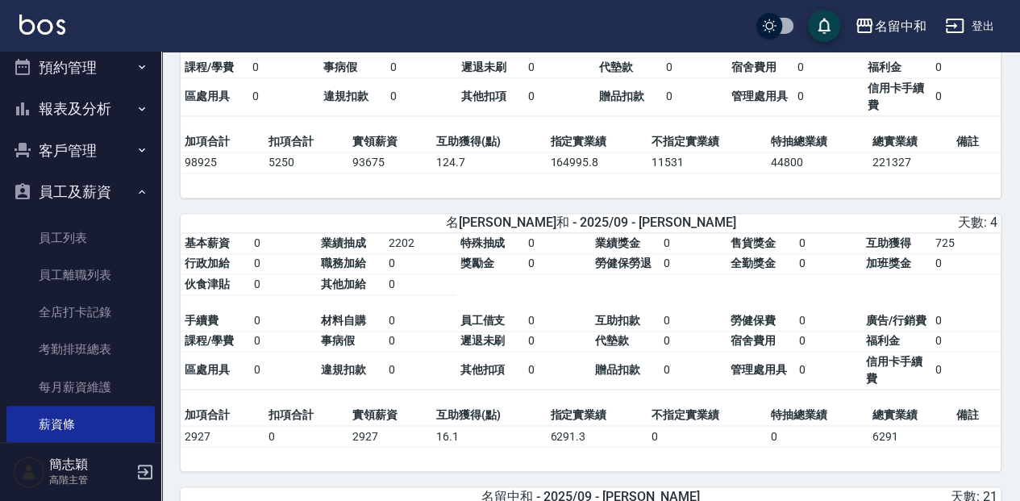
scroll to position [1129, 0]
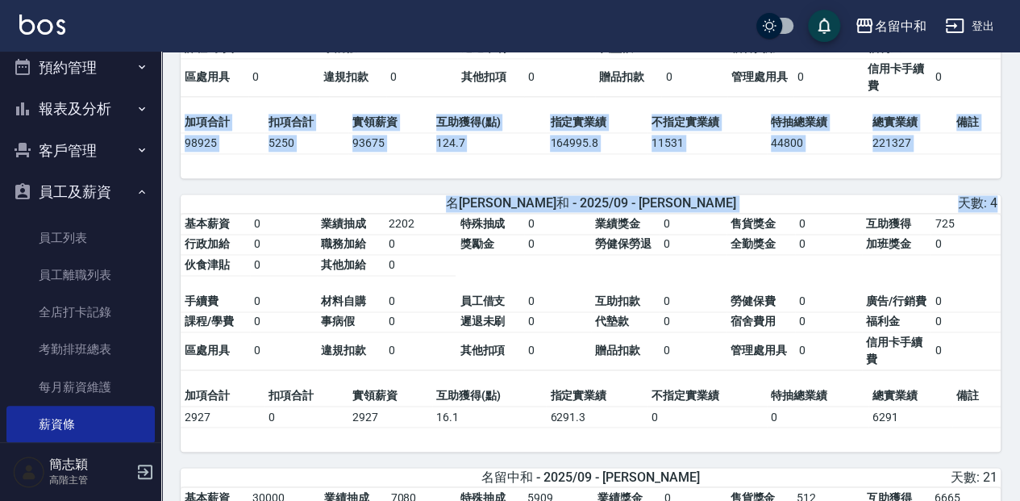
drag, startPoint x: 1019, startPoint y: 171, endPoint x: 1018, endPoint y: 195, distance: 24.2
drag, startPoint x: 1018, startPoint y: 195, endPoint x: 881, endPoint y: 191, distance: 136.3
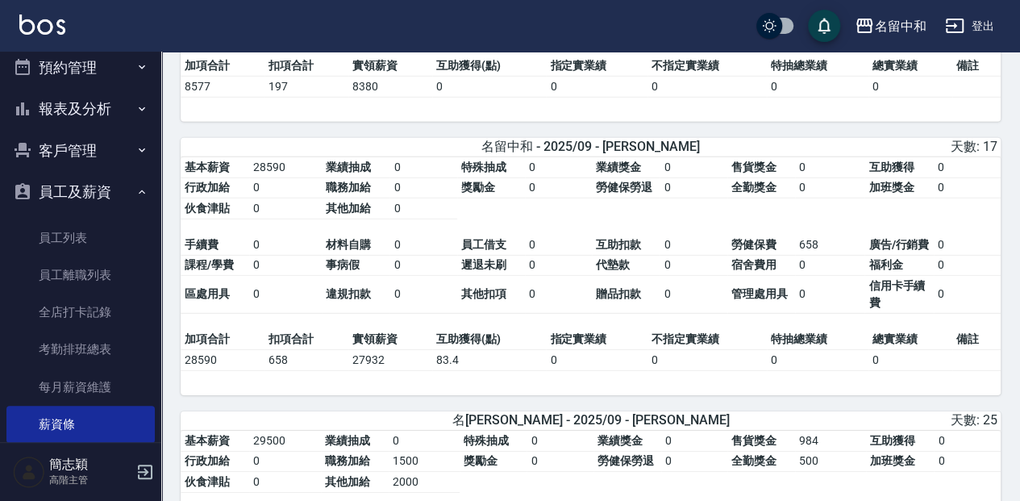
scroll to position [2289, 0]
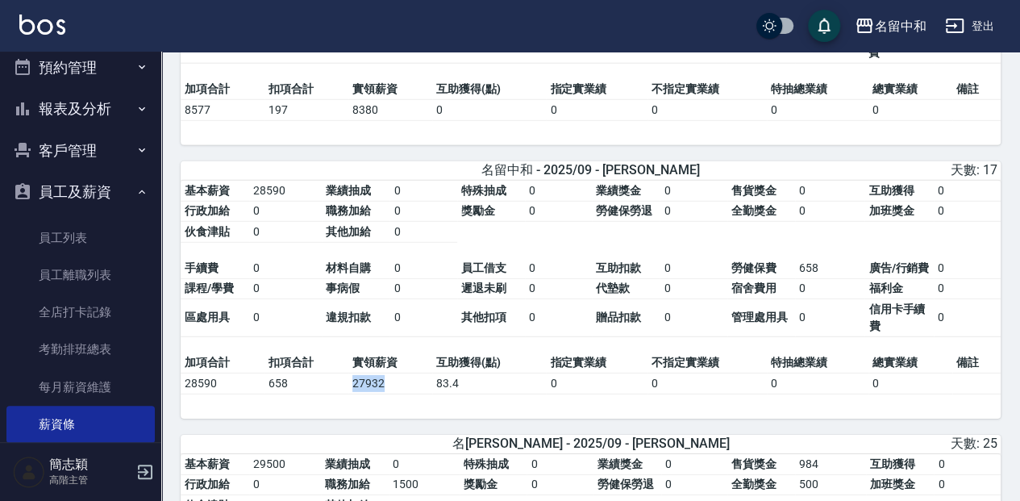
drag, startPoint x: 350, startPoint y: 389, endPoint x: 393, endPoint y: 398, distance: 44.4
click at [393, 393] on td "27932" at bounding box center [390, 383] width 84 height 21
click at [65, 57] on button "預約管理" at bounding box center [80, 68] width 148 height 42
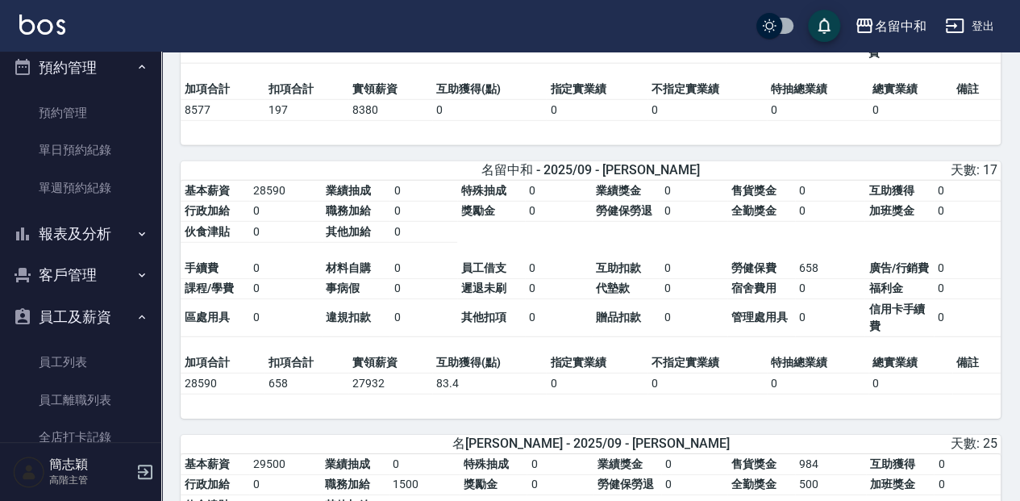
drag, startPoint x: 379, startPoint y: 196, endPoint x: 409, endPoint y: 191, distance: 30.2
click at [382, 195] on td "業績抽成" at bounding box center [356, 191] width 68 height 21
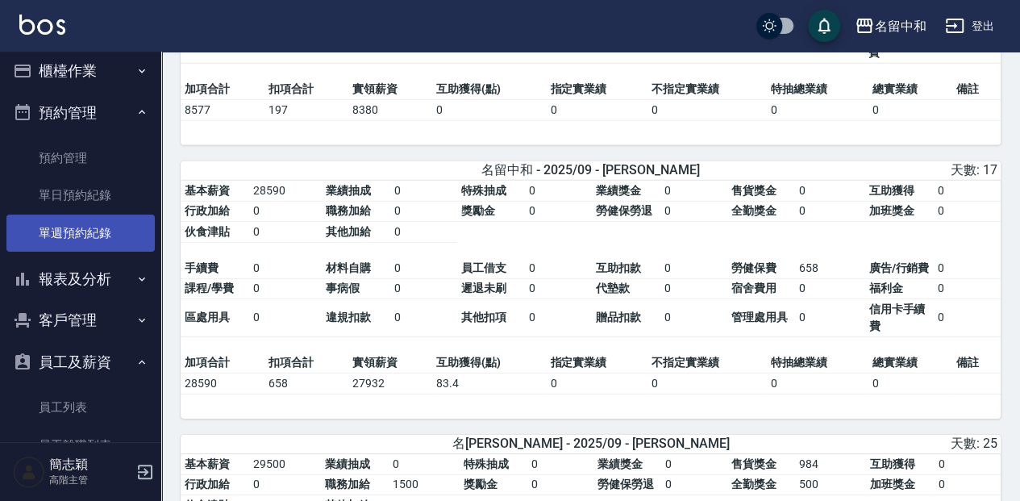
scroll to position [0, 0]
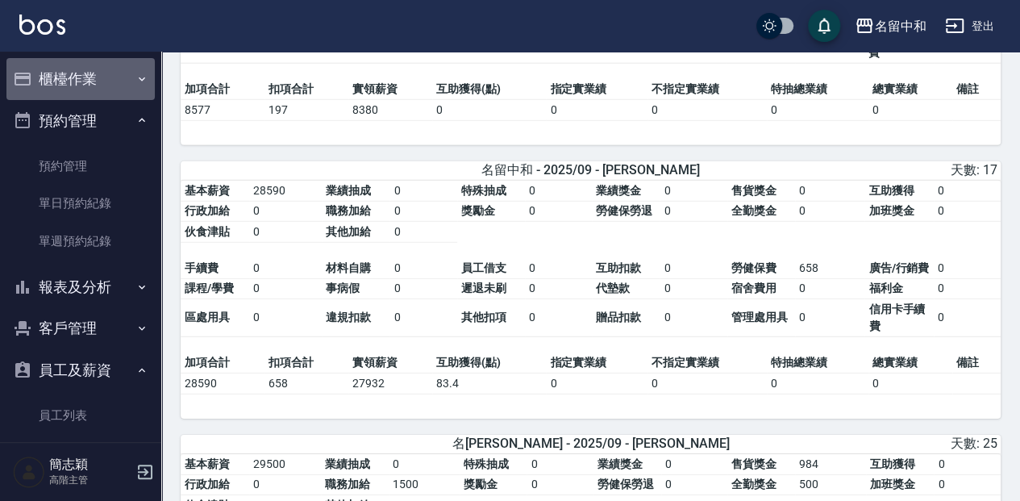
click at [116, 81] on button "櫃檯作業" at bounding box center [80, 79] width 148 height 42
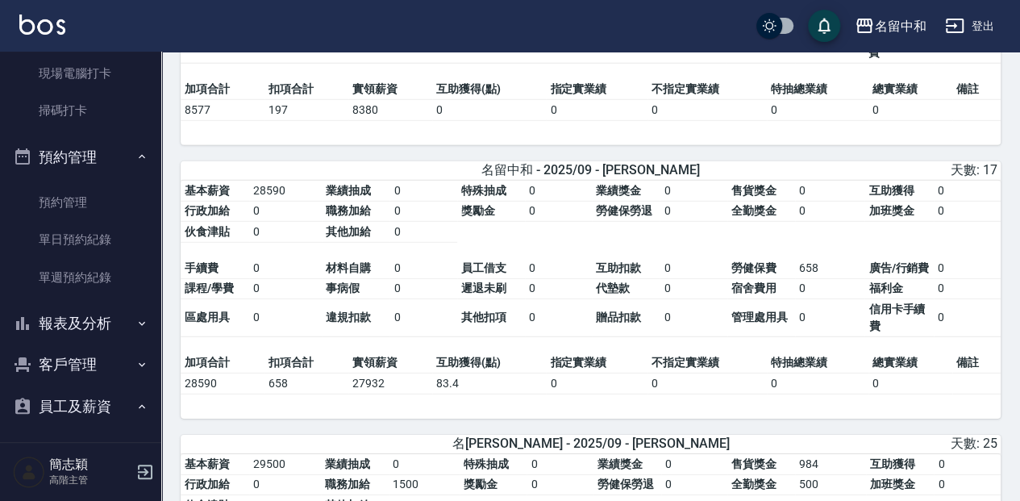
scroll to position [430, 0]
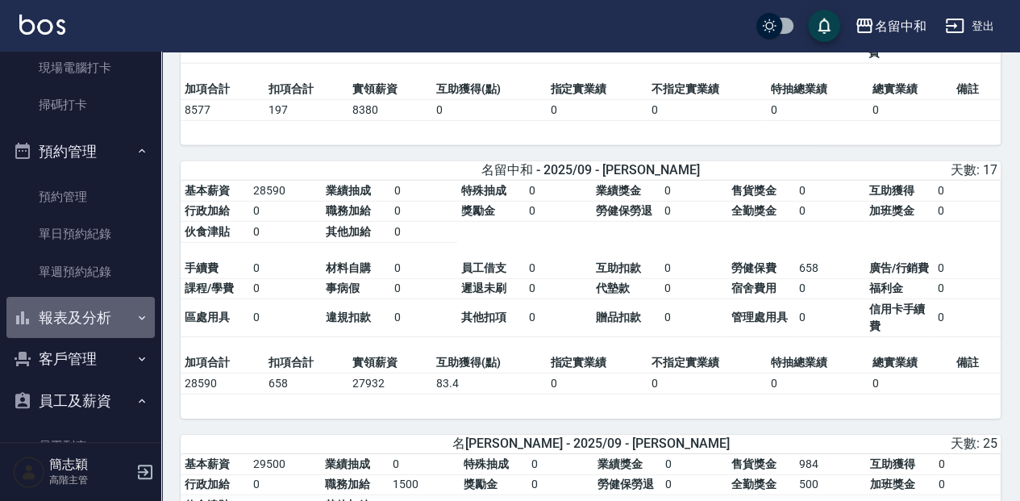
click at [94, 311] on button "報表及分析" at bounding box center [80, 318] width 148 height 42
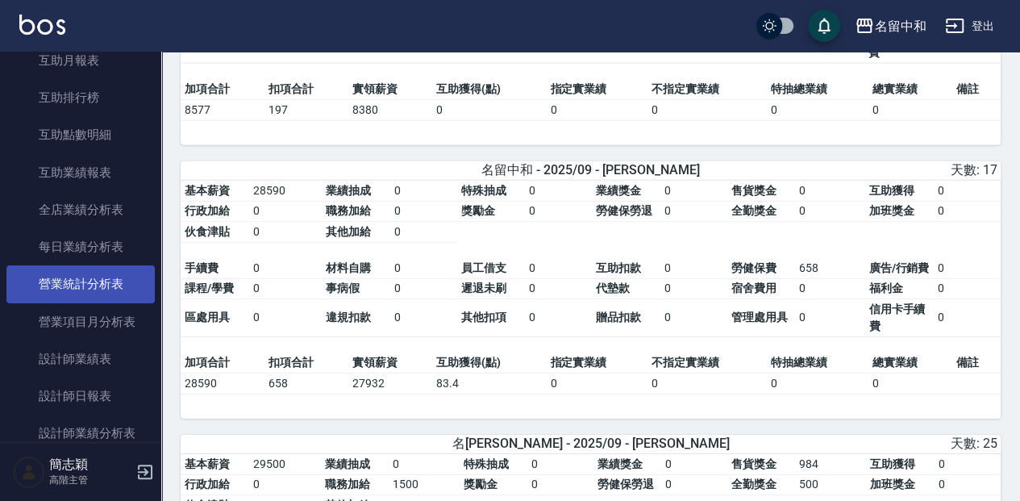
scroll to position [968, 0]
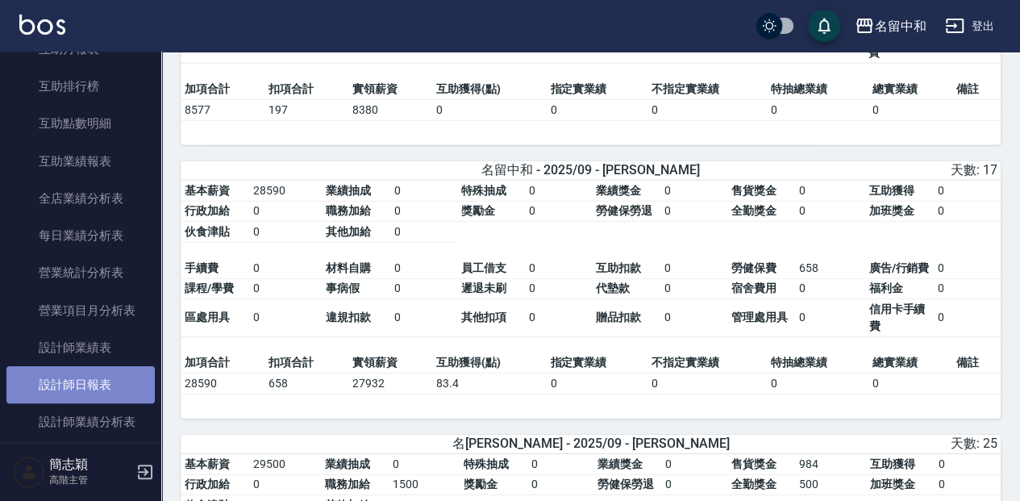
click at [119, 387] on link "設計師日報表" at bounding box center [80, 384] width 148 height 37
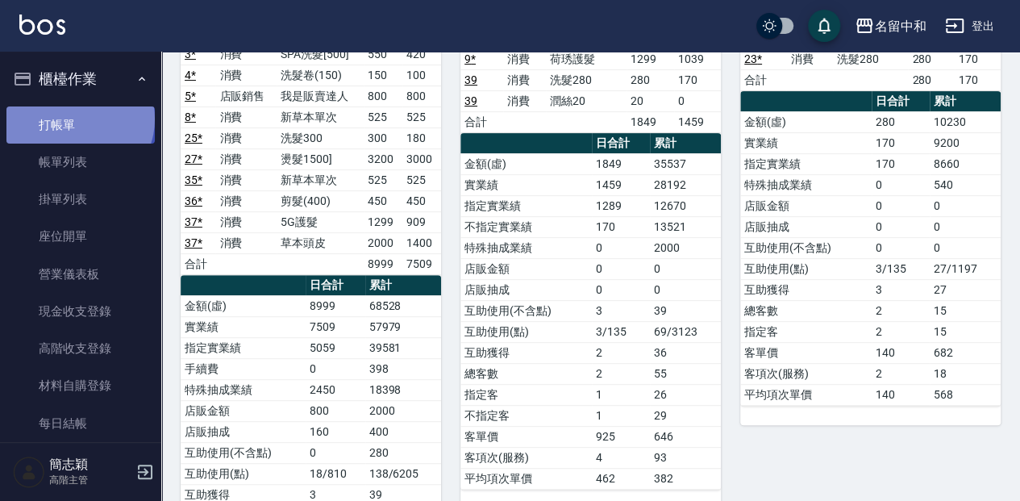
click at [78, 119] on link "打帳單" at bounding box center [80, 124] width 148 height 37
